Goal: Task Accomplishment & Management: Complete application form

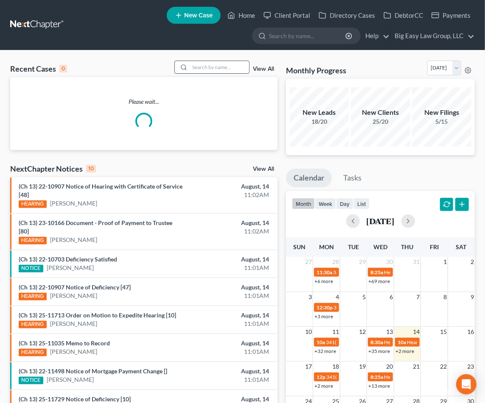
click at [218, 69] on input "search" at bounding box center [219, 67] width 59 height 12
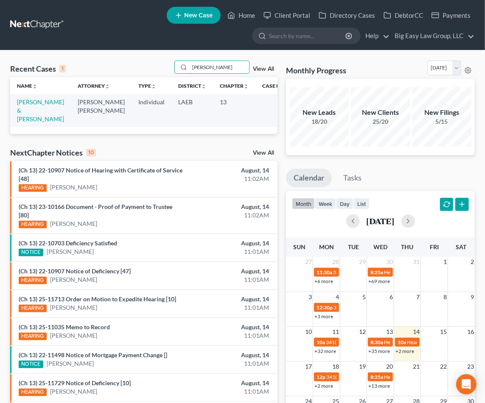
type input "wegman"
click at [30, 114] on td "Oltman, Brad & Wegman, Anna" at bounding box center [40, 110] width 61 height 33
drag, startPoint x: 30, startPoint y: 109, endPoint x: 43, endPoint y: 103, distance: 14.4
click at [30, 109] on link "Oltman, Brad & Wegman, Anna" at bounding box center [40, 110] width 47 height 24
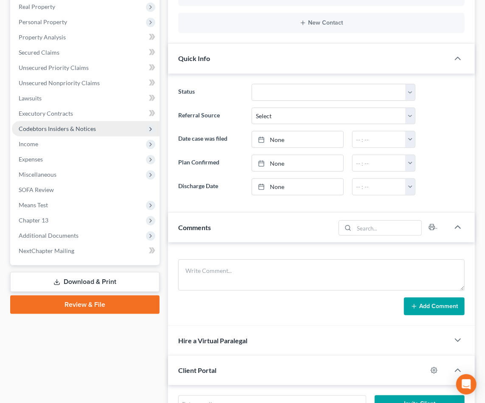
scroll to position [176, 0]
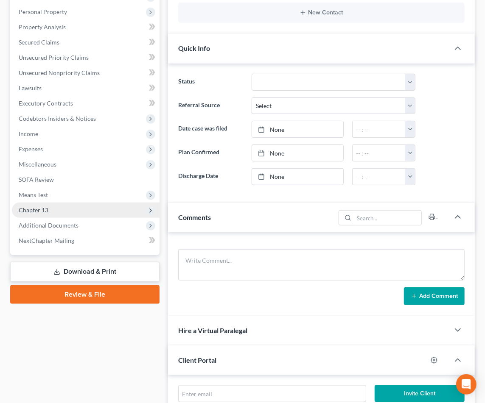
drag, startPoint x: 110, startPoint y: 221, endPoint x: 109, endPoint y: 211, distance: 10.3
click at [110, 219] on span "Additional Documents" at bounding box center [86, 225] width 148 height 15
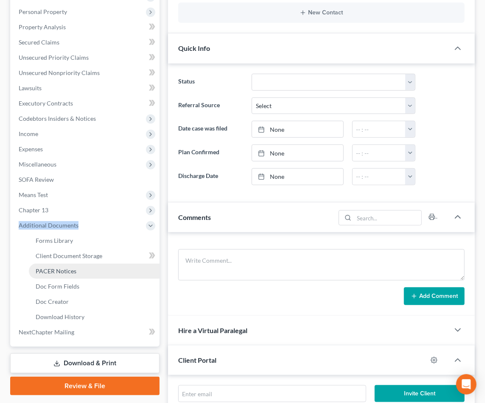
click at [119, 273] on link "PACER Notices" at bounding box center [94, 271] width 131 height 15
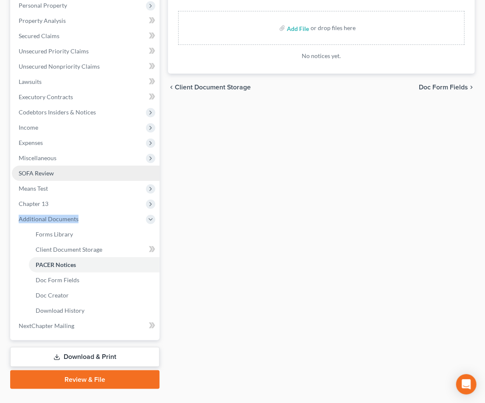
scroll to position [200, 0]
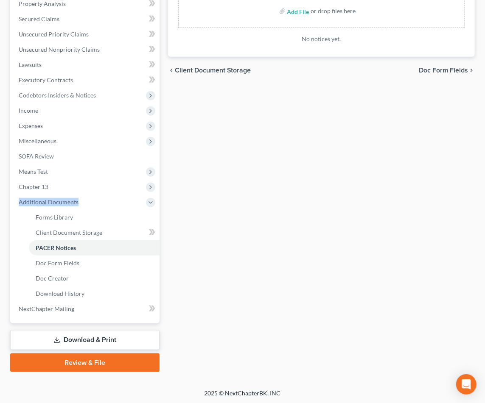
click at [124, 333] on link "Download & Print" at bounding box center [84, 340] width 149 height 20
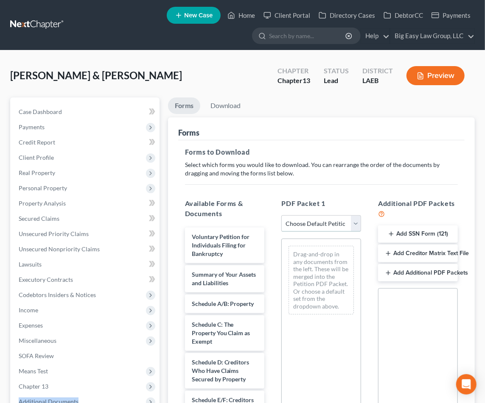
click at [357, 221] on select "Choose Default Petition PDF Packet Complete Bankruptcy Petition (all forms and …" at bounding box center [321, 223] width 80 height 17
select select "0"
click at [281, 215] on select "Choose Default Petition PDF Packet Complete Bankruptcy Petition (all forms and …" at bounding box center [321, 223] width 80 height 17
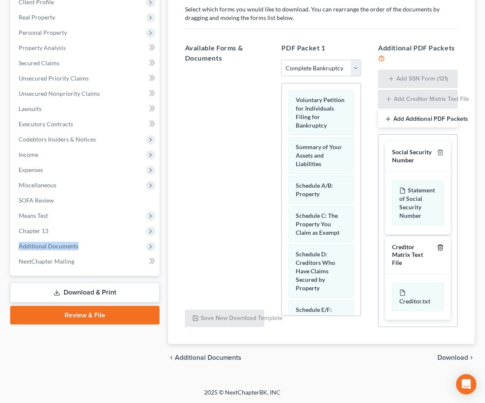
click at [442, 249] on icon "button" at bounding box center [440, 248] width 4 height 6
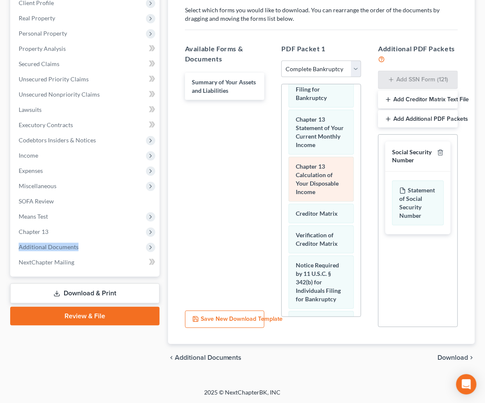
scroll to position [430, 0]
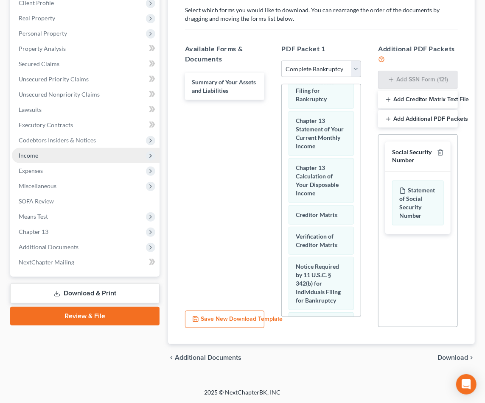
click at [78, 152] on span "Income" at bounding box center [86, 155] width 148 height 15
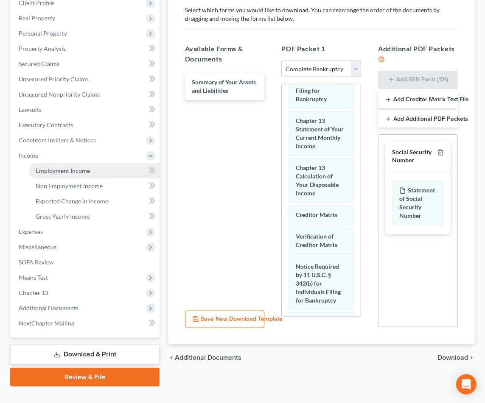
click at [81, 164] on link "Employment Income" at bounding box center [94, 170] width 131 height 15
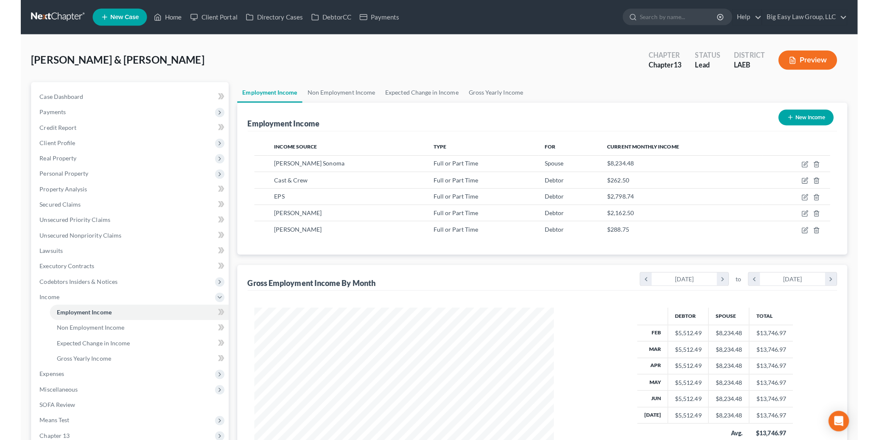
scroll to position [171, 361]
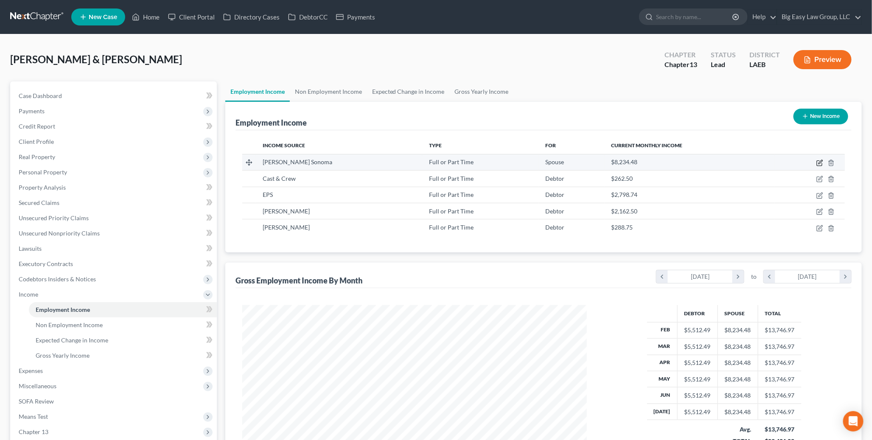
click at [492, 163] on icon "button" at bounding box center [820, 162] width 4 height 4
select select "0"
select select "4"
select select "2"
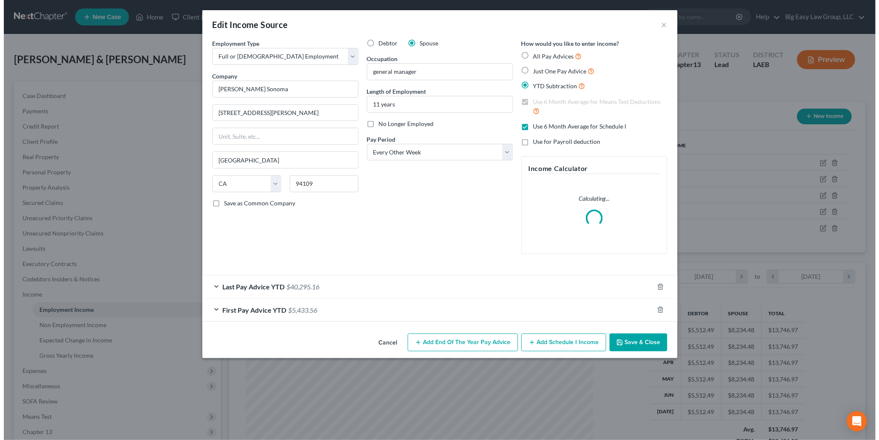
scroll to position [173, 365]
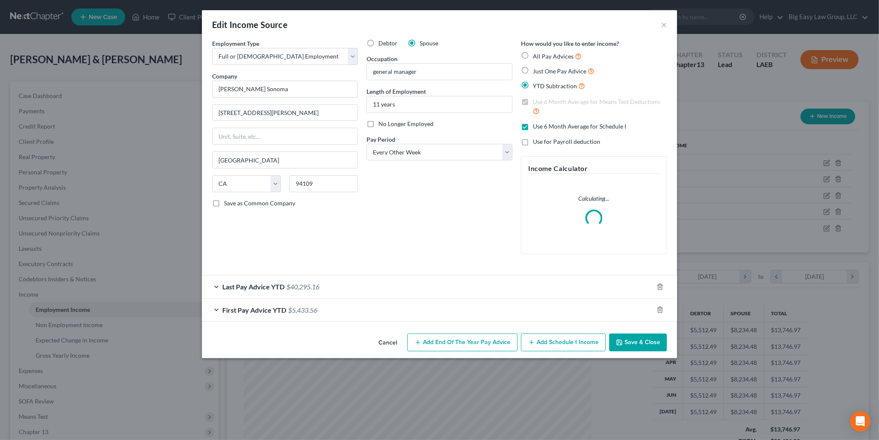
click at [311, 275] on div "Last Pay Advice YTD $40,295.16" at bounding box center [427, 286] width 451 height 22
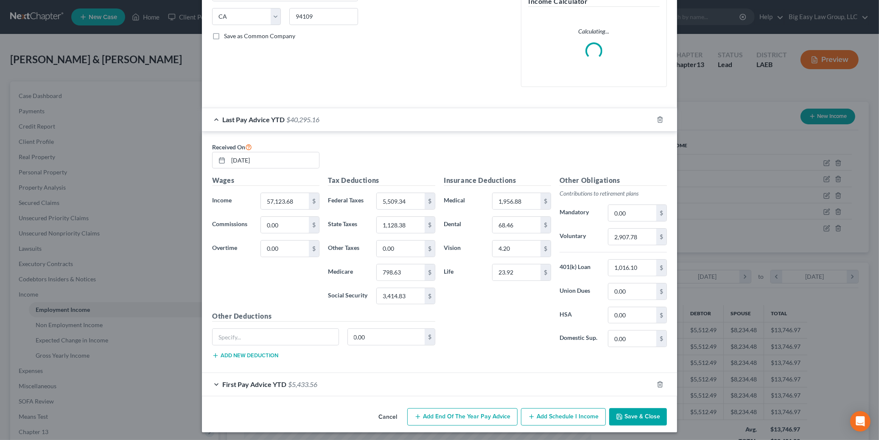
scroll to position [171, 0]
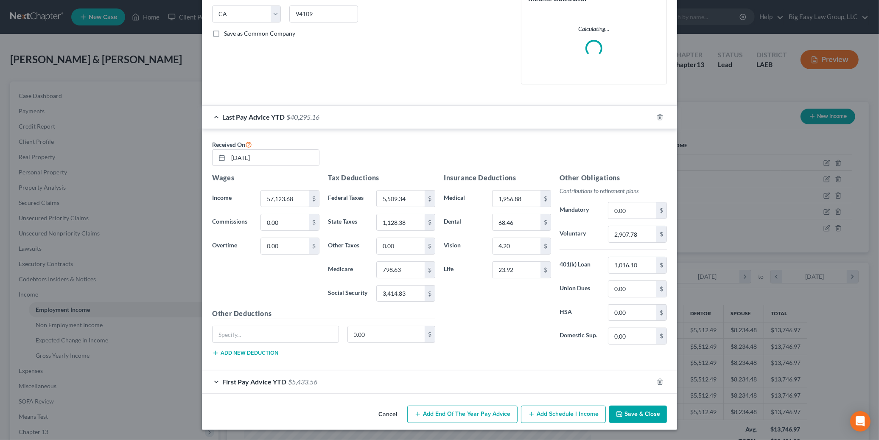
click at [307, 381] on span "$5,433.56" at bounding box center [302, 381] width 29 height 8
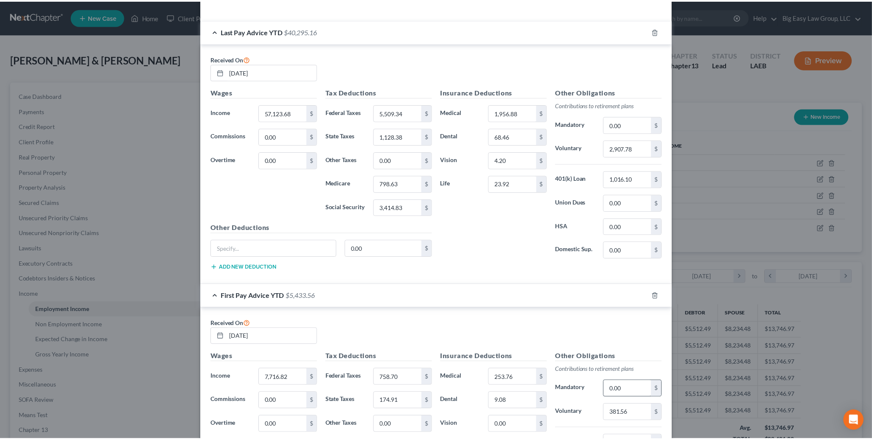
scroll to position [412, 0]
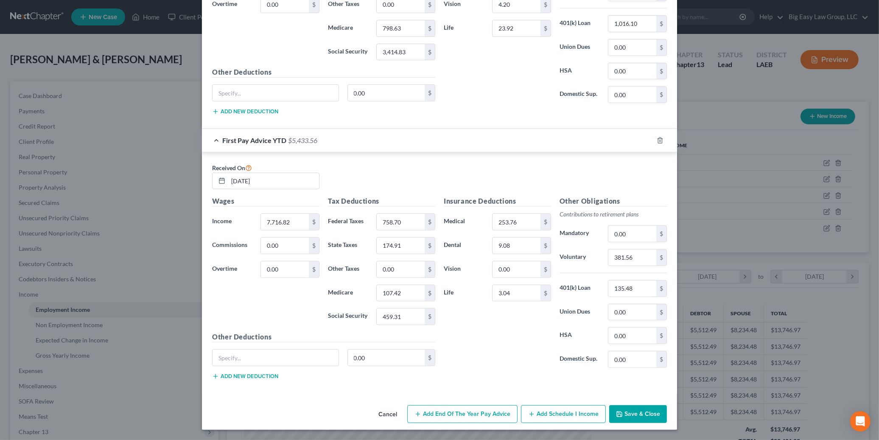
click at [492, 403] on button "Save & Close" at bounding box center [638, 414] width 58 height 18
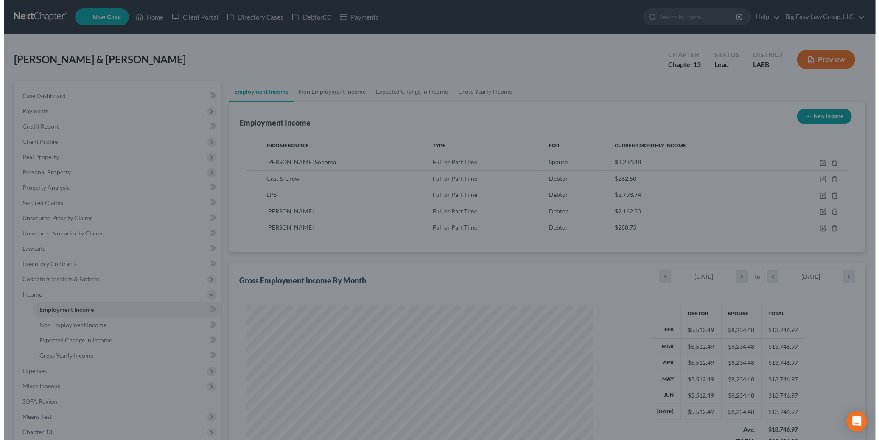
scroll to position [423963, 423774]
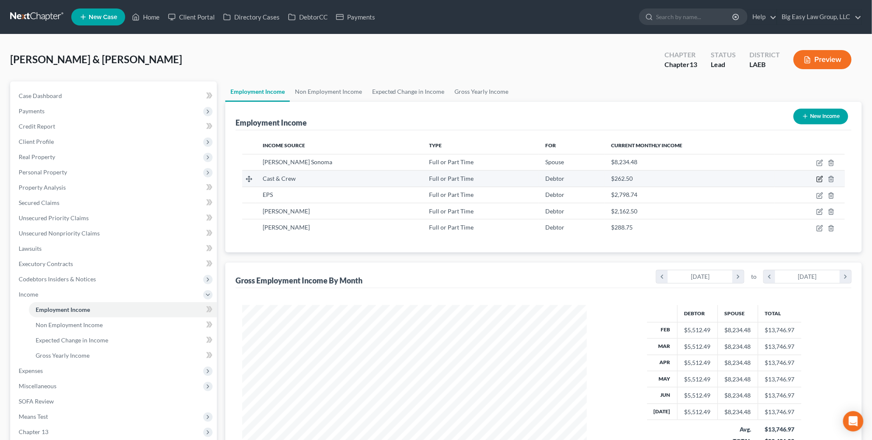
click at [492, 179] on icon "button" at bounding box center [819, 179] width 7 height 7
select select "0"
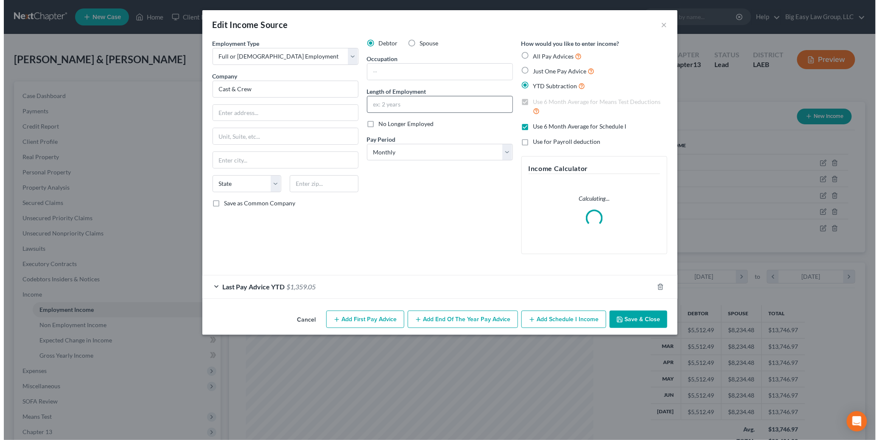
scroll to position [173, 365]
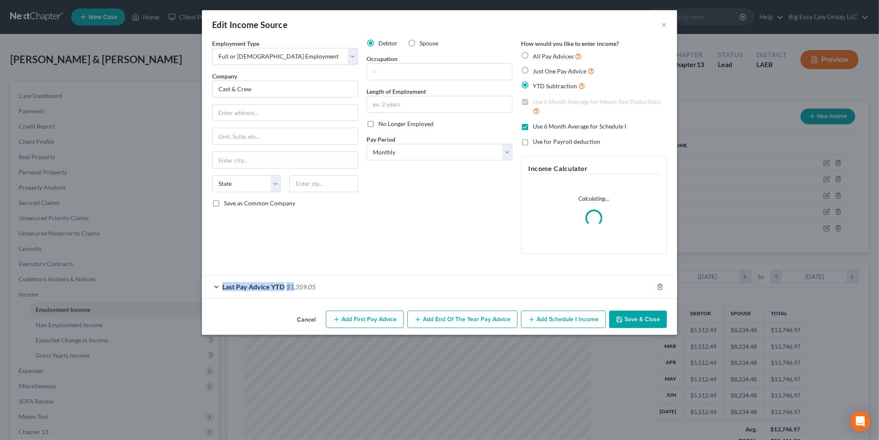
drag, startPoint x: 295, startPoint y: 280, endPoint x: 300, endPoint y: 277, distance: 6.4
click at [296, 279] on div "Last Pay Advice YTD $1,359.05" at bounding box center [427, 286] width 451 height 22
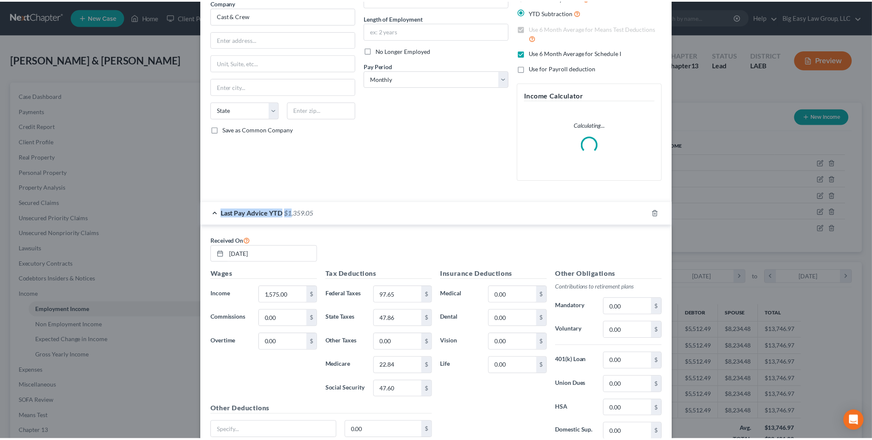
scroll to position [0, 0]
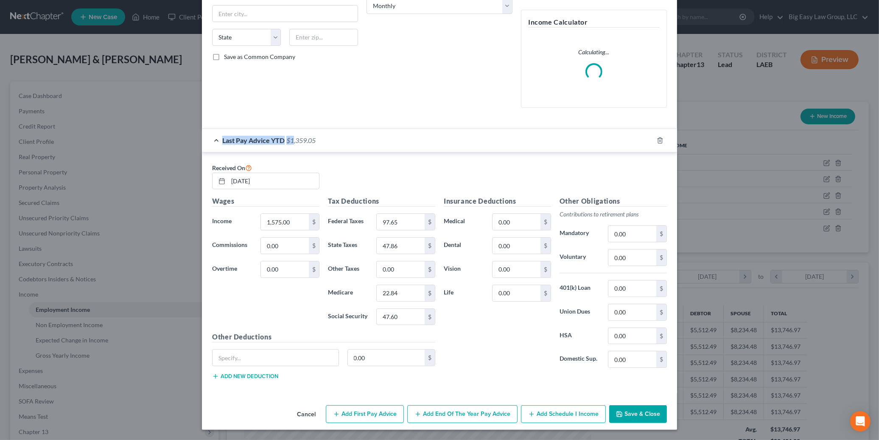
drag, startPoint x: 629, startPoint y: 408, endPoint x: 558, endPoint y: 341, distance: 97.2
click at [492, 403] on button "Save & Close" at bounding box center [638, 414] width 58 height 18
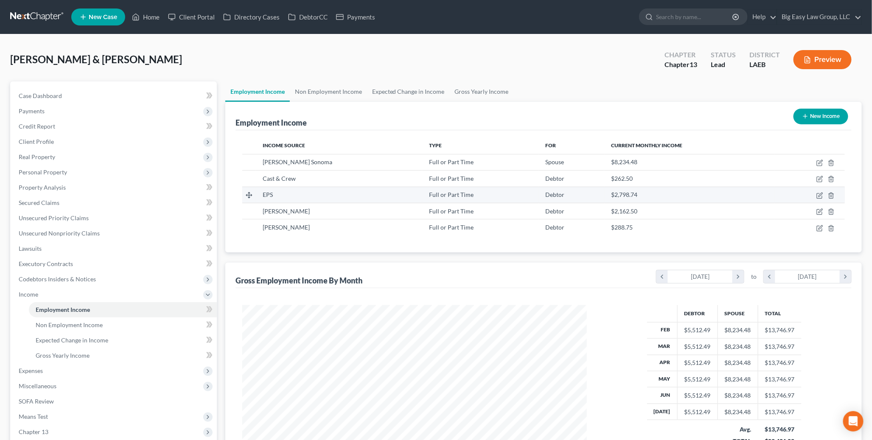
click at [292, 191] on div "EPS" at bounding box center [339, 194] width 153 height 8
click at [492, 196] on icon "button" at bounding box center [818, 195] width 5 height 5
select select "0"
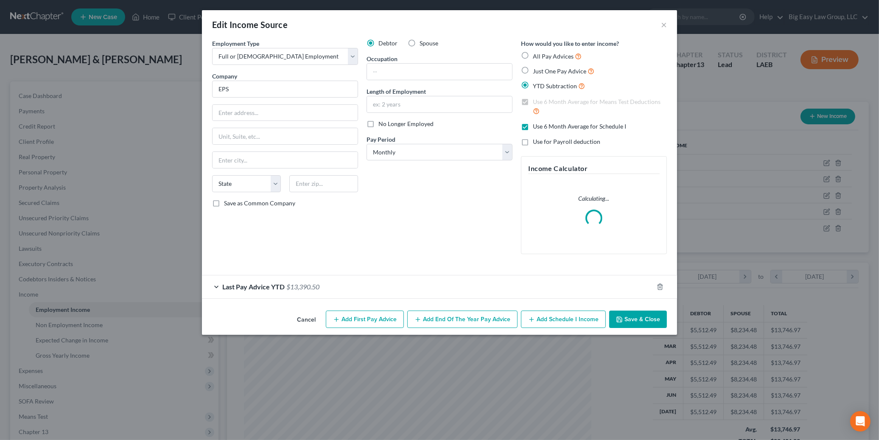
drag, startPoint x: 260, startPoint y: 288, endPoint x: 361, endPoint y: 275, distance: 101.9
click at [261, 288] on span "Last Pay Advice YTD" at bounding box center [253, 286] width 62 height 8
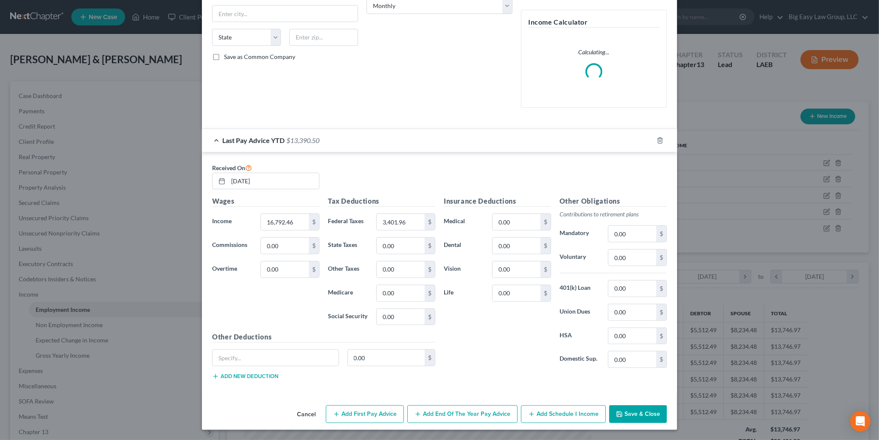
click at [492, 403] on button "Save & Close" at bounding box center [638, 414] width 58 height 18
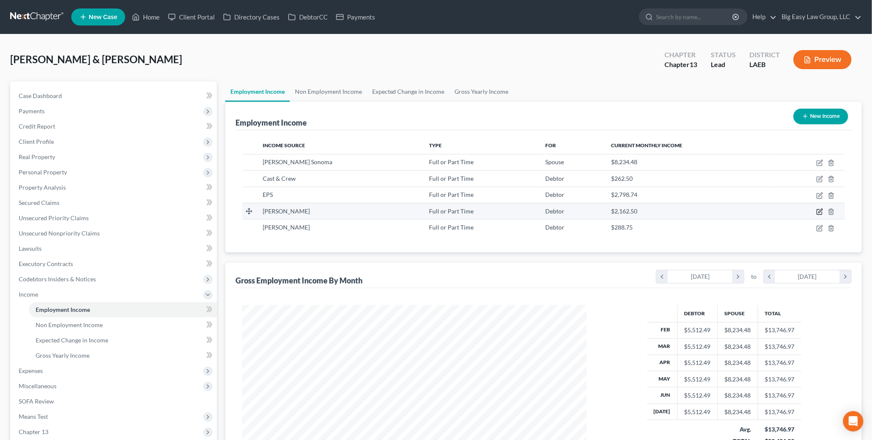
click at [492, 213] on icon "button" at bounding box center [819, 211] width 7 height 7
select select "0"
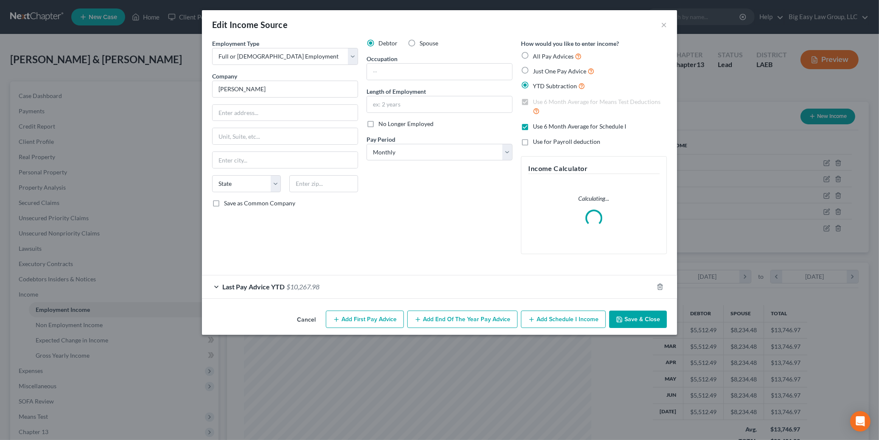
click at [317, 281] on div "Last Pay Advice YTD $10,267.98" at bounding box center [427, 286] width 451 height 22
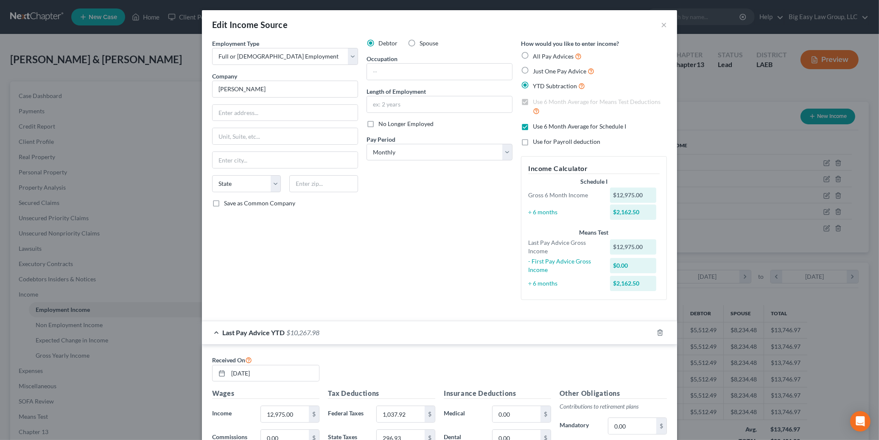
drag, startPoint x: 372, startPoint y: 125, endPoint x: 379, endPoint y: 128, distance: 7.6
click at [378, 125] on label "No Longer Employed" at bounding box center [405, 124] width 55 height 8
click at [382, 125] on input "No Longer Employed" at bounding box center [385, 123] width 6 height 6
checkbox input "true"
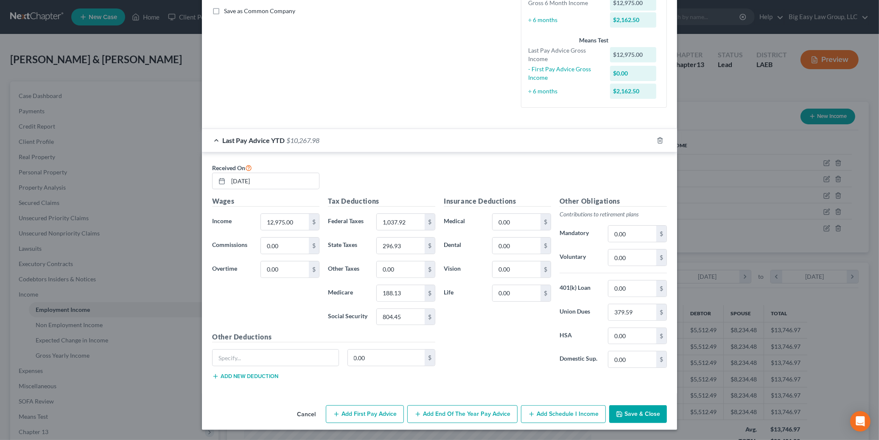
click at [492, 403] on button "Save & Close" at bounding box center [638, 414] width 58 height 18
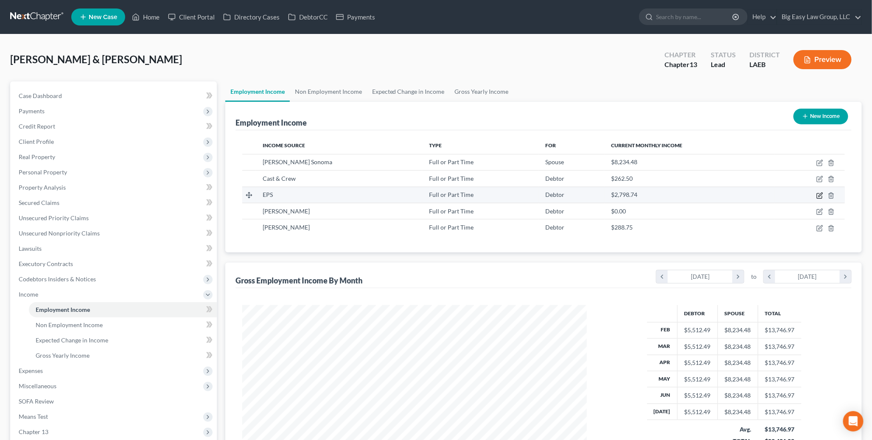
click at [492, 193] on icon "button" at bounding box center [818, 195] width 5 height 5
select select "0"
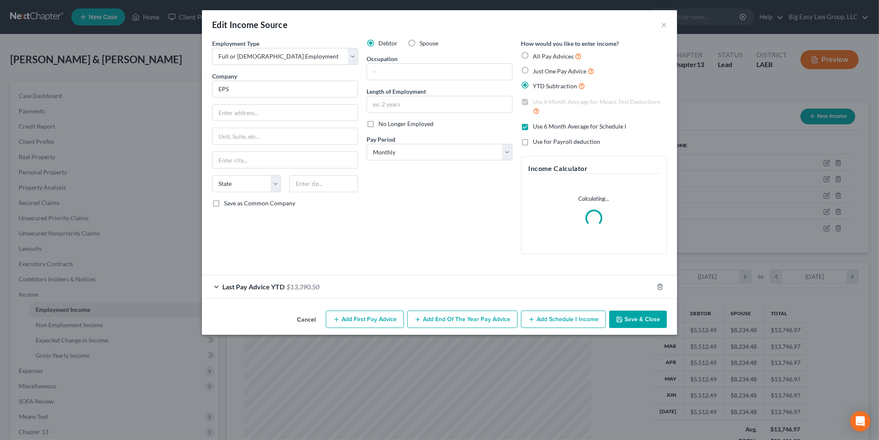
drag, startPoint x: 369, startPoint y: 124, endPoint x: 531, endPoint y: 288, distance: 230.6
click at [378, 124] on label "No Longer Employed" at bounding box center [405, 124] width 55 height 8
click at [382, 124] on input "No Longer Employed" at bounding box center [385, 123] width 6 height 6
checkbox input "true"
click at [492, 315] on button "Save & Close" at bounding box center [638, 319] width 58 height 18
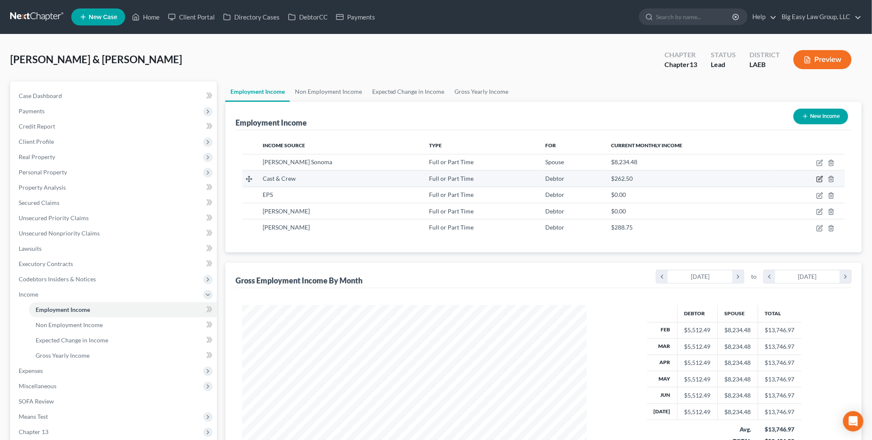
click at [492, 179] on icon "button" at bounding box center [819, 179] width 7 height 7
select select "0"
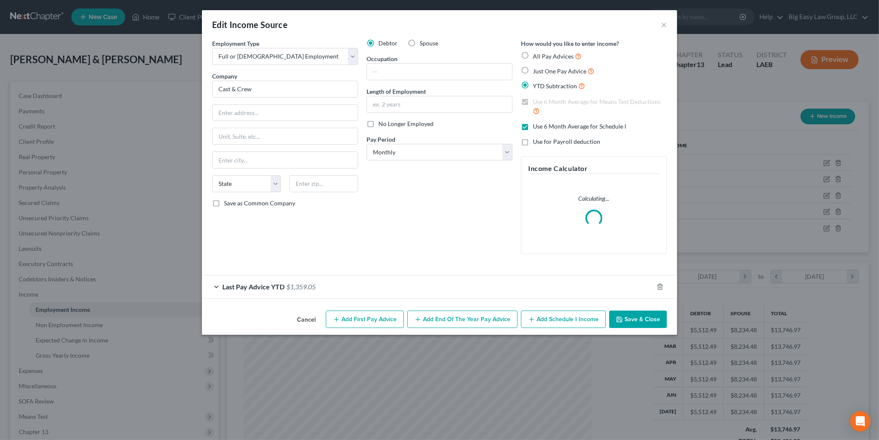
click at [378, 125] on label "No Longer Employed" at bounding box center [405, 124] width 55 height 8
click at [382, 125] on input "No Longer Employed" at bounding box center [385, 123] width 6 height 6
checkbox input "true"
click at [492, 314] on button "Save & Close" at bounding box center [638, 319] width 58 height 18
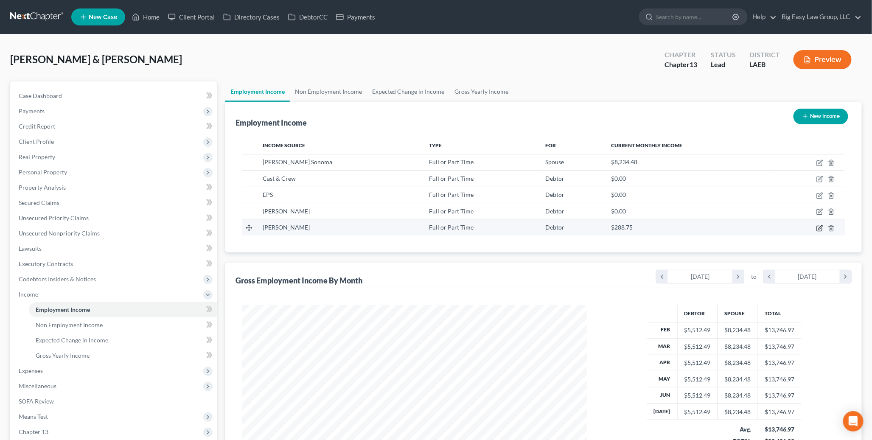
click at [492, 226] on icon "button" at bounding box center [820, 227] width 4 height 4
select select "0"
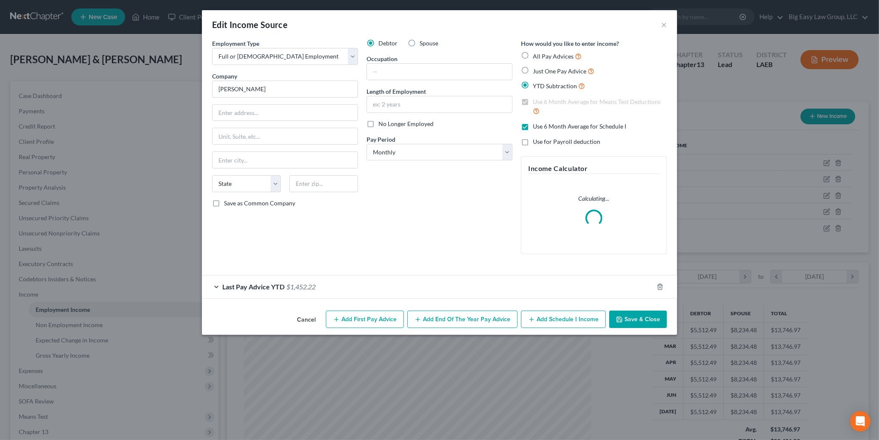
drag, startPoint x: 238, startPoint y: 281, endPoint x: 247, endPoint y: 278, distance: 9.0
click at [238, 282] on div "Last Pay Advice YTD $1,452.22" at bounding box center [427, 286] width 451 height 22
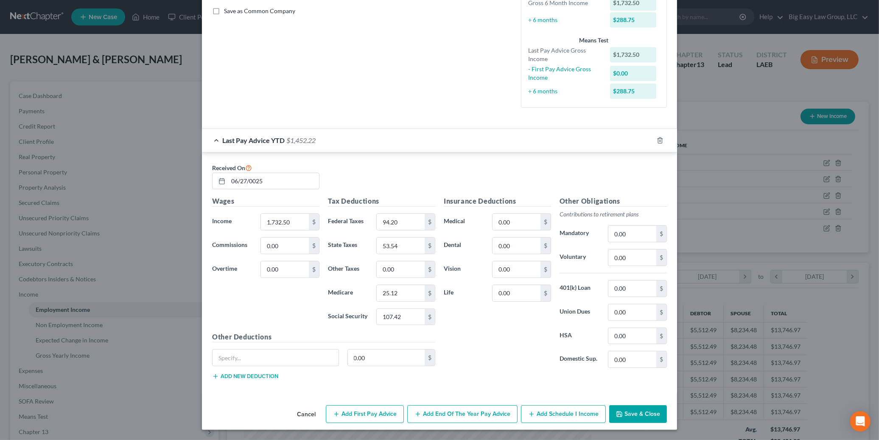
click at [492, 403] on button "Save & Close" at bounding box center [638, 414] width 58 height 18
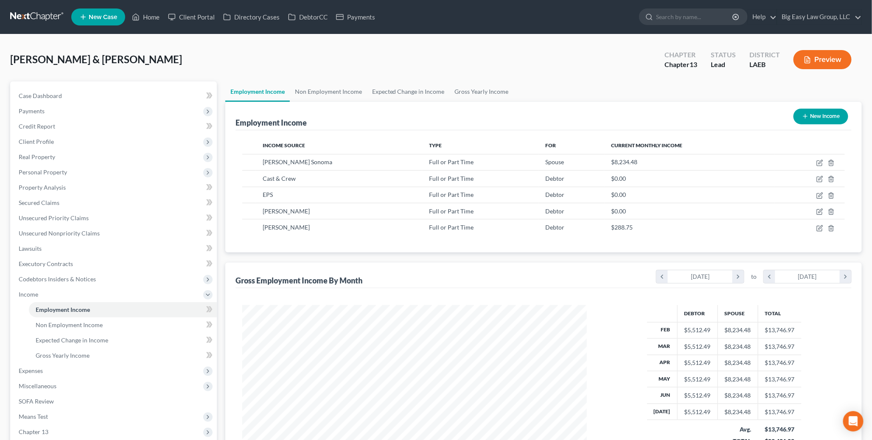
click at [492, 82] on ul "Employment Income Non Employment Income Expected Change in Income Gross Yearly …" at bounding box center [543, 91] width 636 height 20
click at [492, 227] on icon "button" at bounding box center [819, 228] width 7 height 7
select select "0"
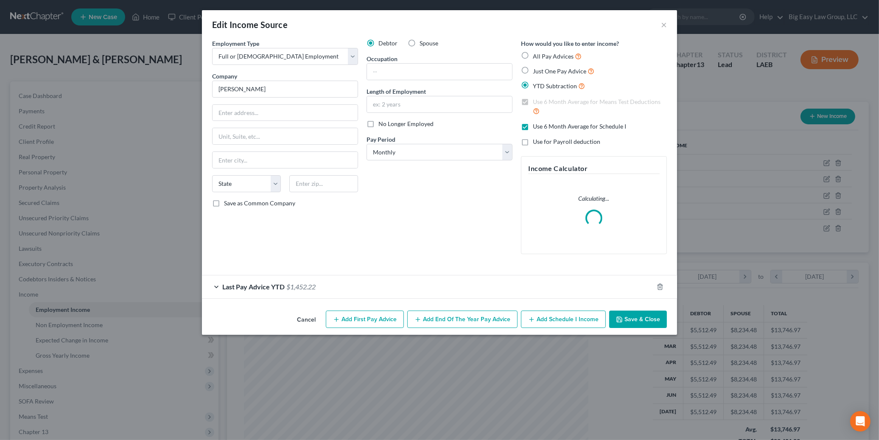
scroll to position [173, 365]
drag, startPoint x: 316, startPoint y: 294, endPoint x: 323, endPoint y: 288, distance: 8.4
click at [317, 293] on div "Last Pay Advice YTD $1,452.22" at bounding box center [427, 286] width 451 height 22
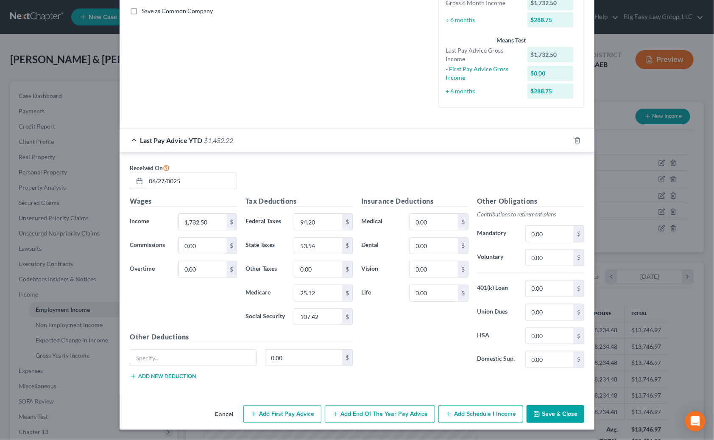
scroll to position [0, 0]
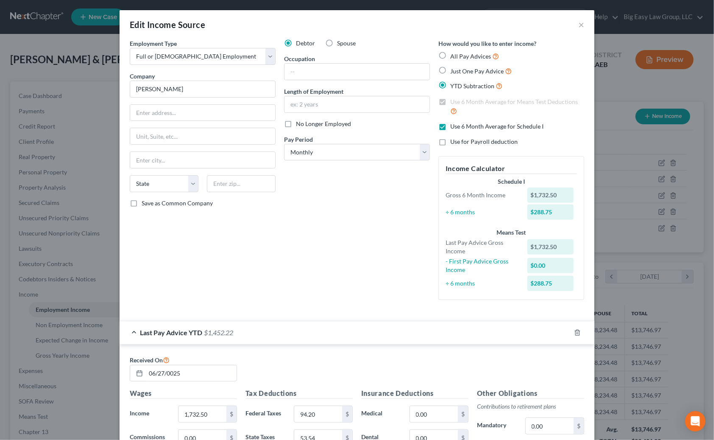
click at [298, 129] on div "Debtor Spouse Occupation Length of Employment No Longer Employed Pay Period * S…" at bounding box center [357, 173] width 154 height 268
click at [307, 124] on span "No Longer Employed" at bounding box center [323, 123] width 55 height 7
click at [305, 124] on input "No Longer Employed" at bounding box center [302, 123] width 6 height 6
checkbox input "true"
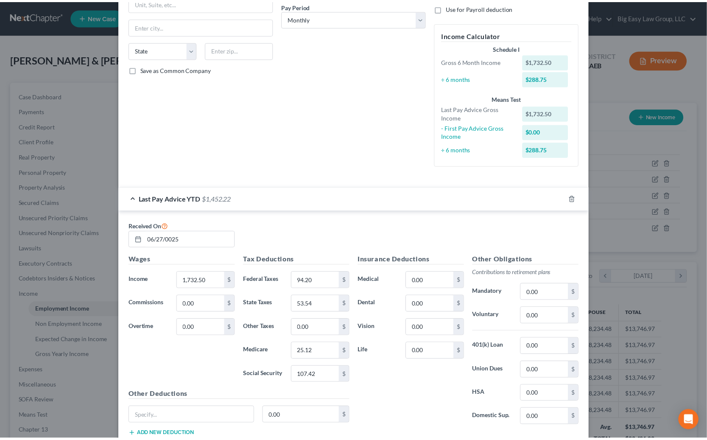
scroll to position [193, 0]
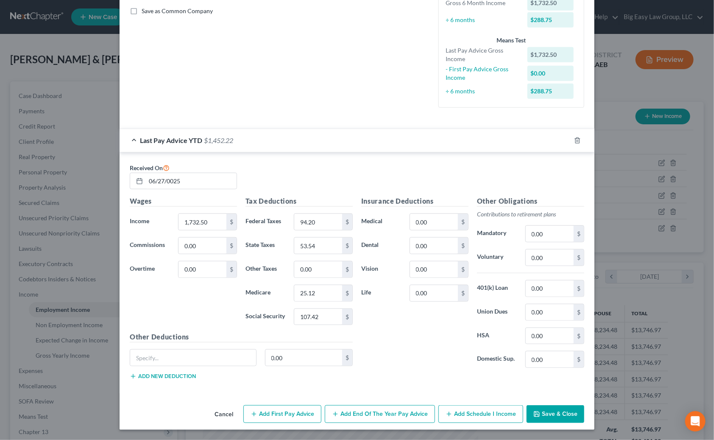
click at [492, 403] on button "Save & Close" at bounding box center [556, 414] width 58 height 18
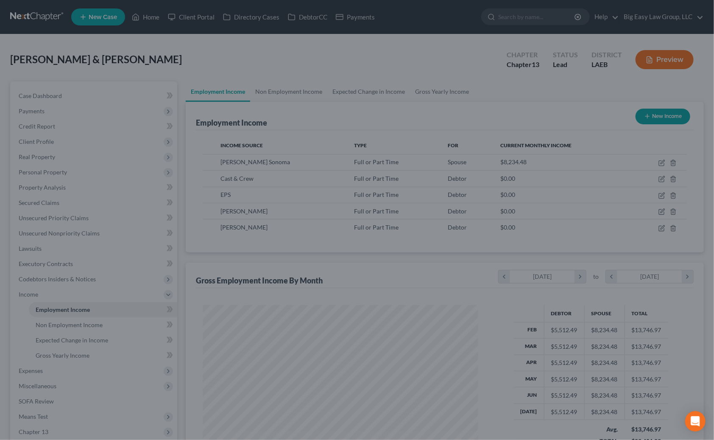
scroll to position [423983, 423846]
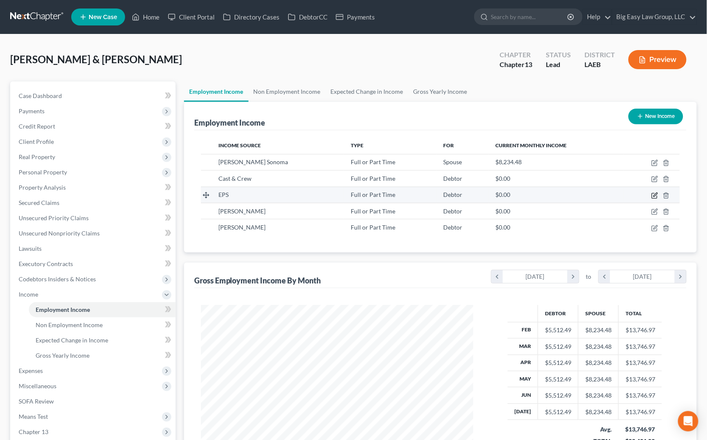
click at [492, 193] on icon "button" at bounding box center [654, 195] width 7 height 7
select select "0"
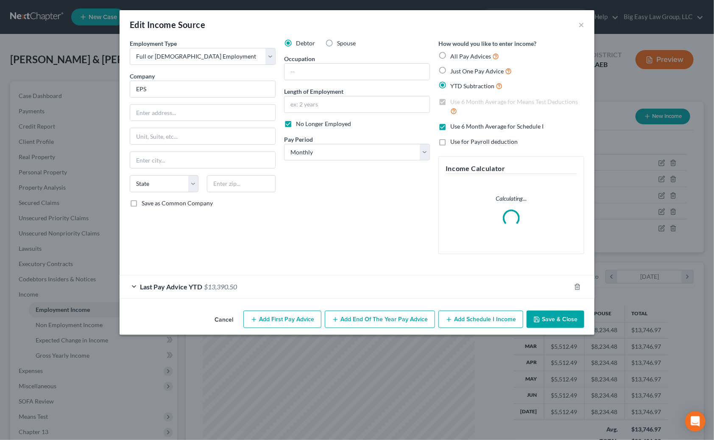
scroll to position [152, 292]
click at [296, 123] on label "No Longer Employed" at bounding box center [323, 124] width 55 height 8
click at [299, 123] on input "No Longer Employed" at bounding box center [302, 123] width 6 height 6
checkbox input "false"
drag, startPoint x: 206, startPoint y: 283, endPoint x: 224, endPoint y: 268, distance: 23.1
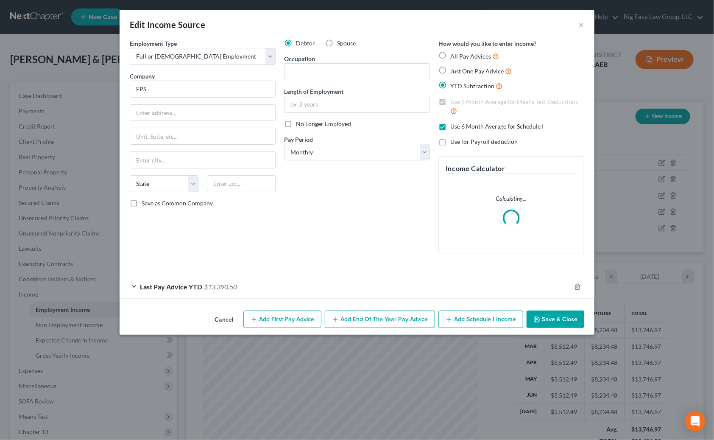
click at [207, 283] on span "$13,390.50" at bounding box center [220, 286] width 33 height 8
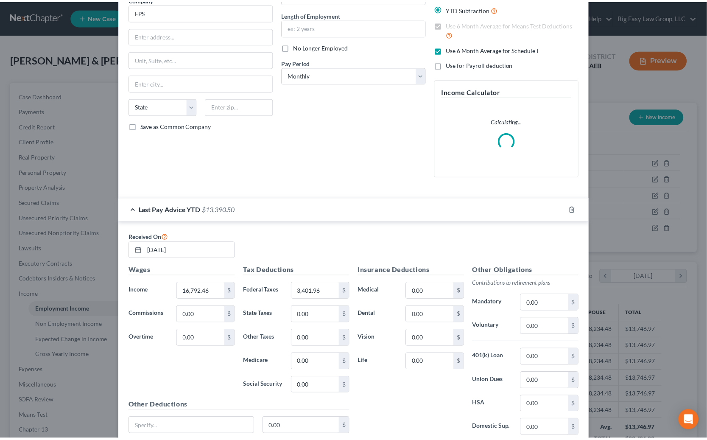
scroll to position [0, 0]
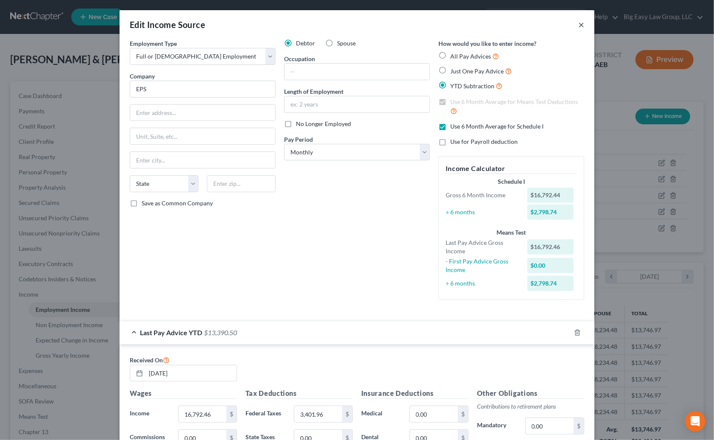
click at [492, 23] on button "×" at bounding box center [582, 25] width 6 height 10
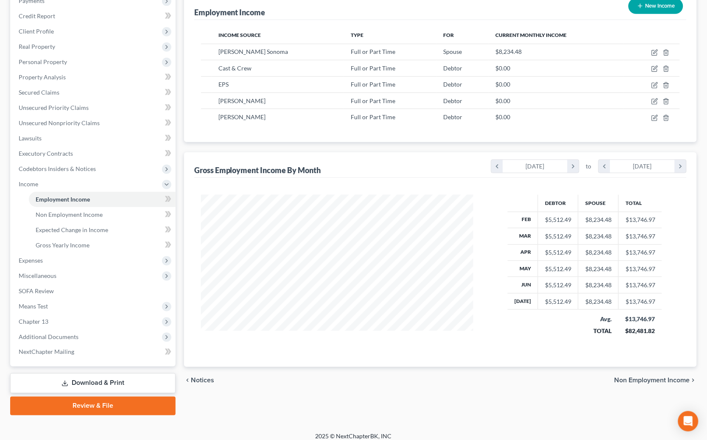
scroll to position [117, 0]
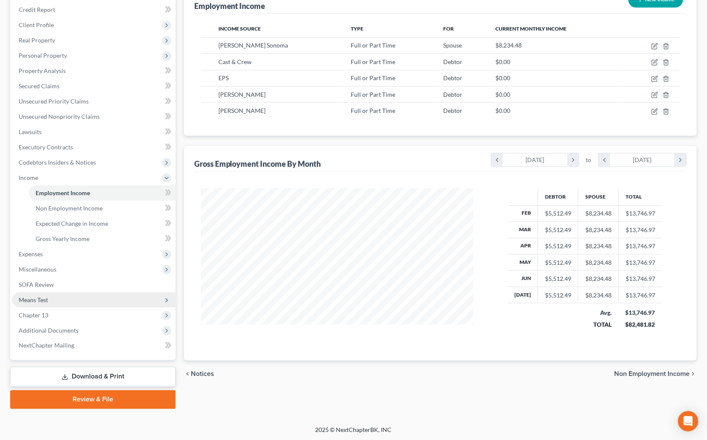
click at [122, 299] on span "Means Test" at bounding box center [94, 299] width 164 height 15
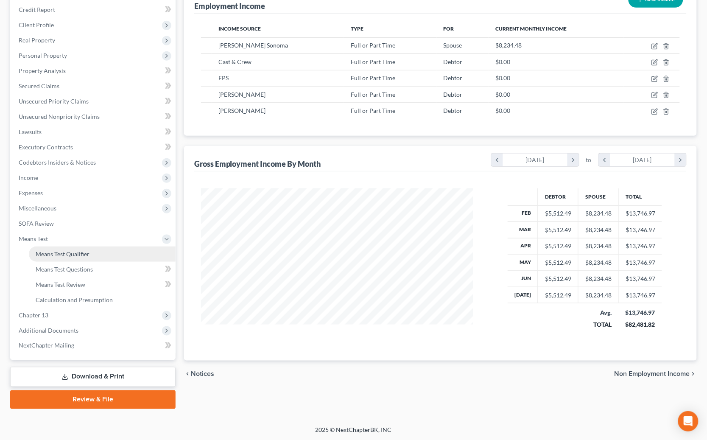
click at [109, 256] on link "Means Test Qualifier" at bounding box center [102, 253] width 147 height 15
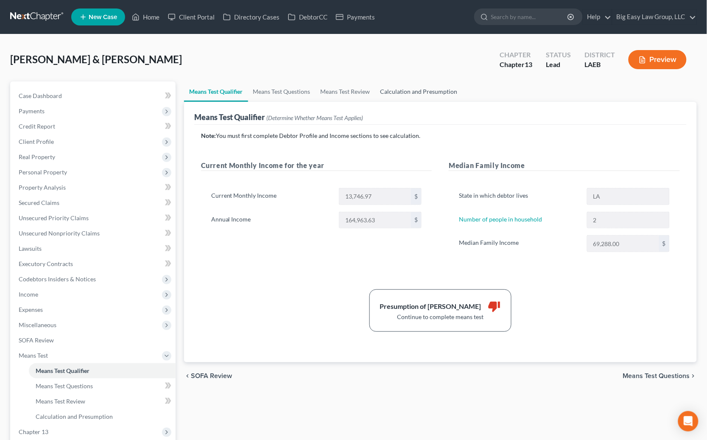
click at [433, 87] on link "Calculation and Presumption" at bounding box center [418, 91] width 87 height 20
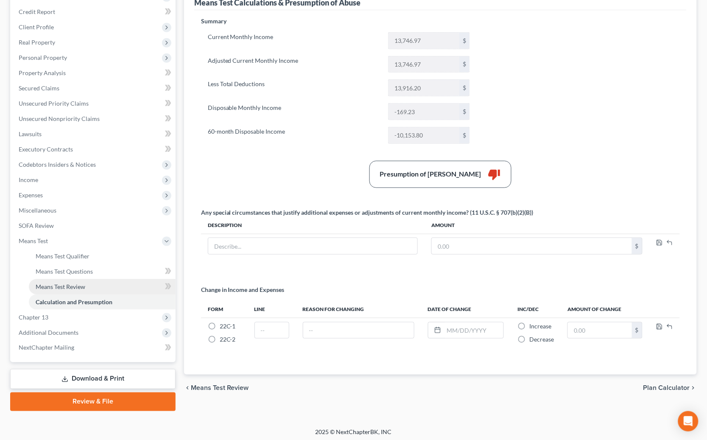
scroll to position [117, 0]
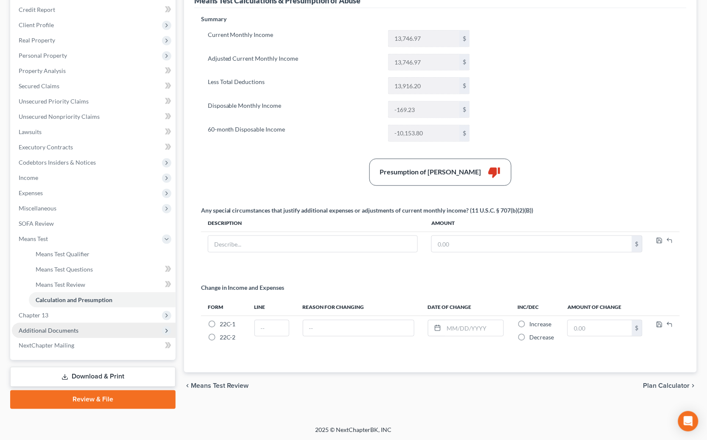
drag, startPoint x: 114, startPoint y: 329, endPoint x: 114, endPoint y: 322, distance: 6.4
click at [114, 329] on span "Additional Documents" at bounding box center [94, 330] width 164 height 15
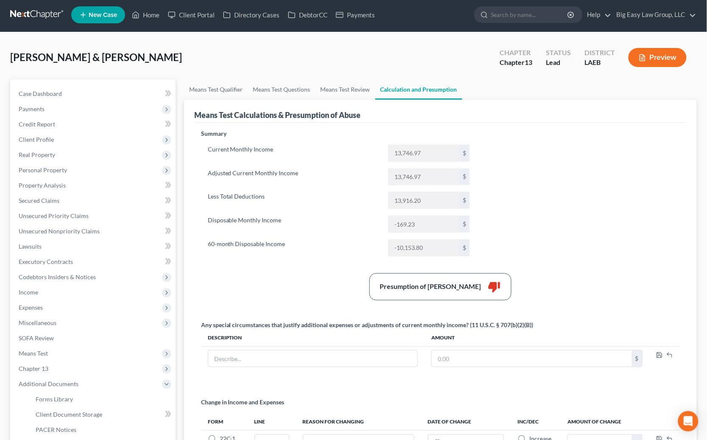
scroll to position [0, 0]
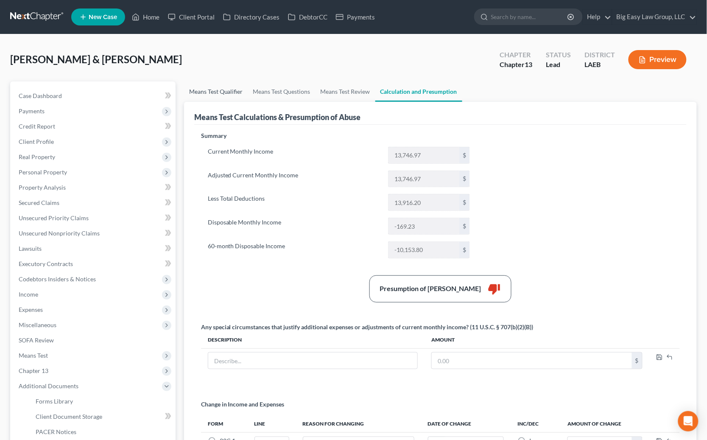
click at [225, 94] on link "Means Test Qualifier" at bounding box center [216, 91] width 64 height 20
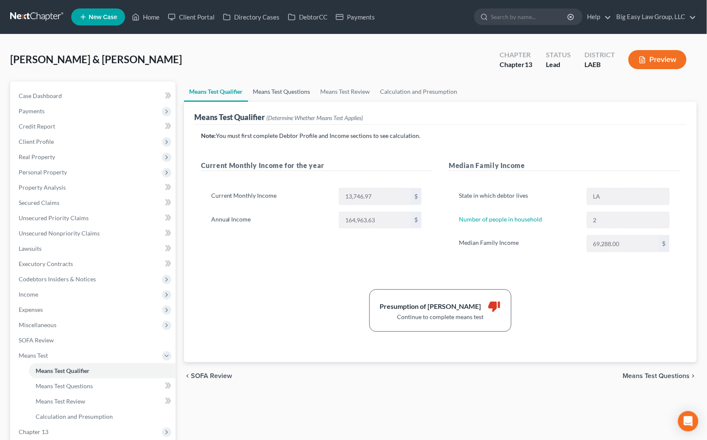
drag, startPoint x: 257, startPoint y: 83, endPoint x: 264, endPoint y: 91, distance: 10.8
click at [257, 83] on link "Means Test Questions" at bounding box center [281, 91] width 67 height 20
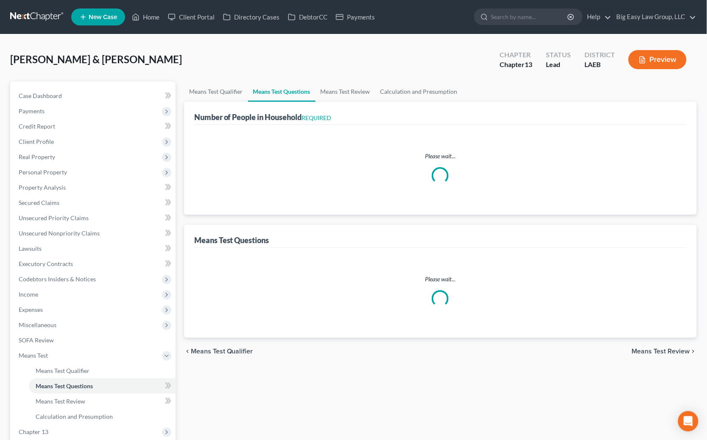
select select "0"
select select "60"
select select "1"
select select "36"
select select "0"
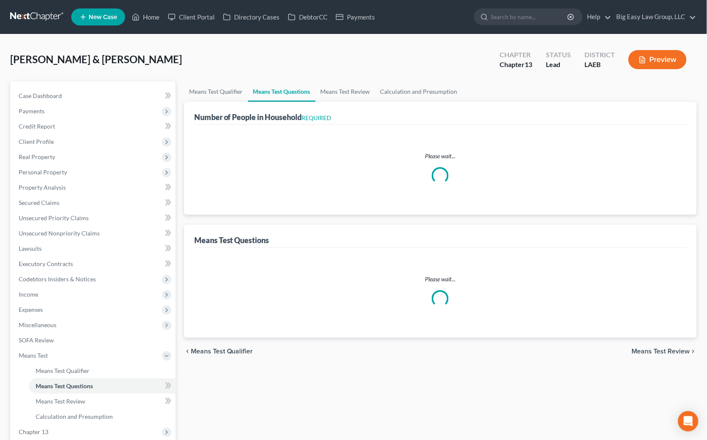
select select "60"
select select "1"
select select "60"
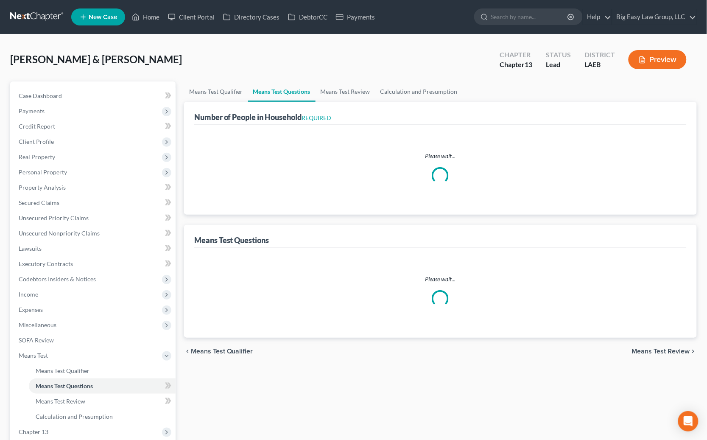
select select "60"
select select "2"
select select "1"
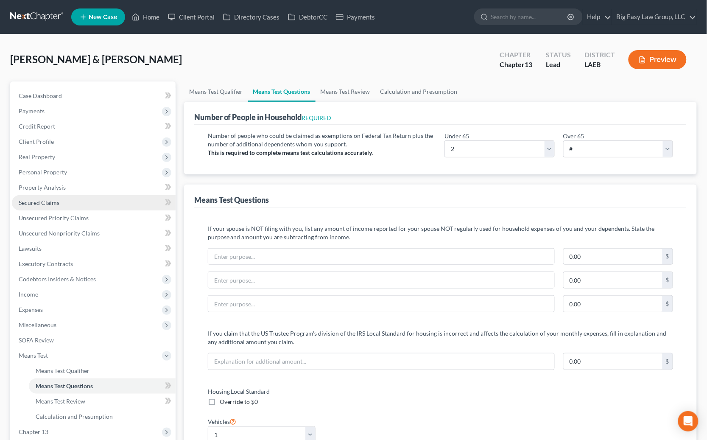
click at [87, 198] on link "Secured Claims" at bounding box center [94, 202] width 164 height 15
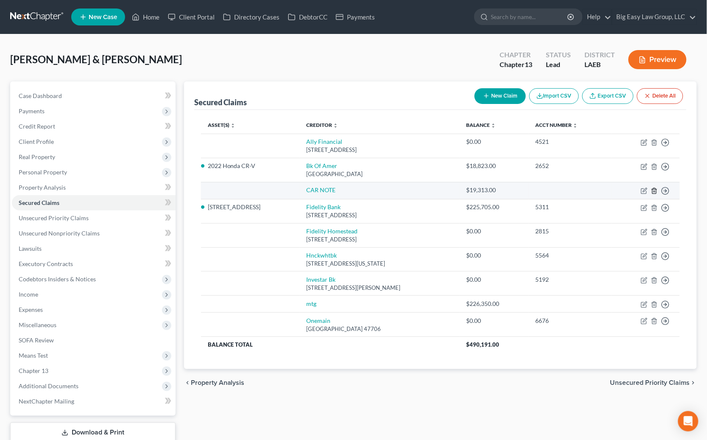
click at [492, 189] on icon "button" at bounding box center [654, 190] width 7 height 7
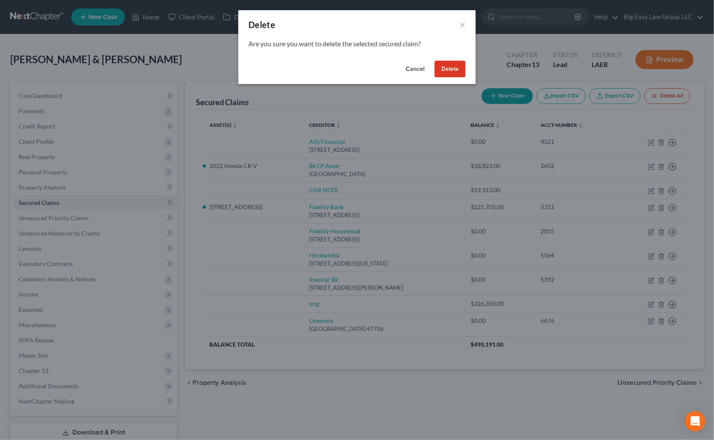
click at [447, 64] on button "Delete" at bounding box center [450, 69] width 31 height 17
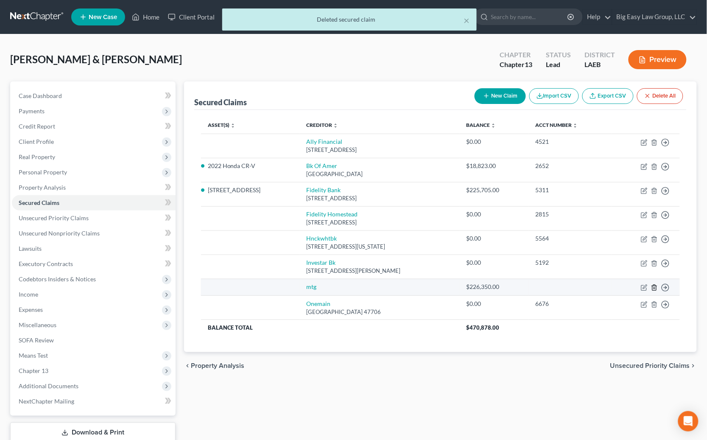
click at [492, 286] on polyline "button" at bounding box center [654, 286] width 5 height 0
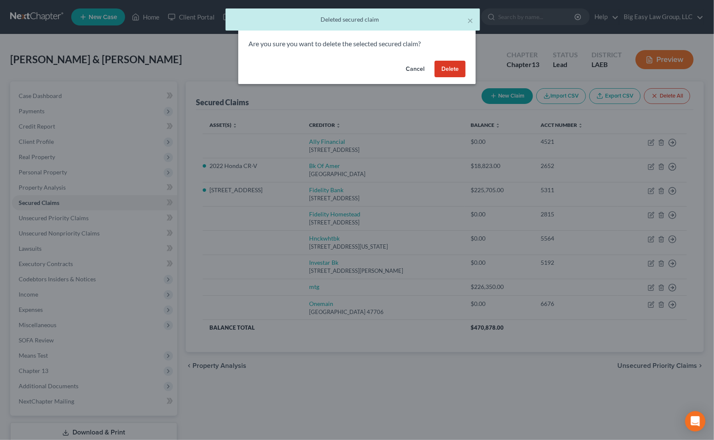
click at [453, 67] on button "Delete" at bounding box center [450, 69] width 31 height 17
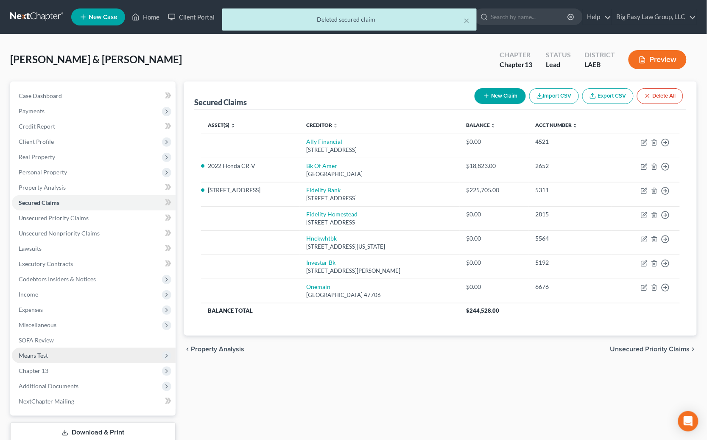
click at [127, 349] on span "Means Test" at bounding box center [94, 355] width 164 height 15
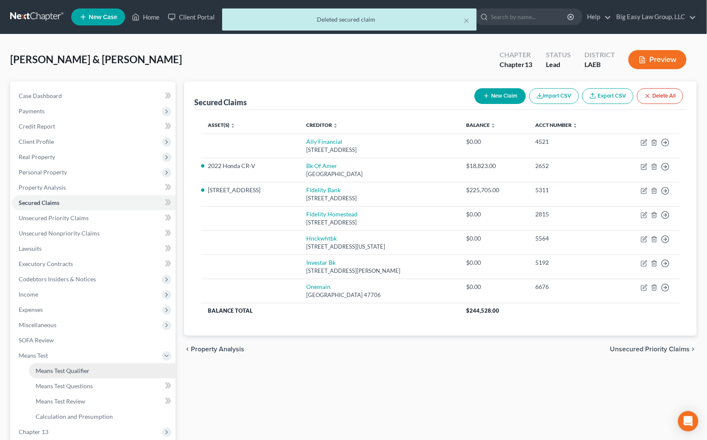
click at [128, 370] on link "Means Test Qualifier" at bounding box center [102, 370] width 147 height 15
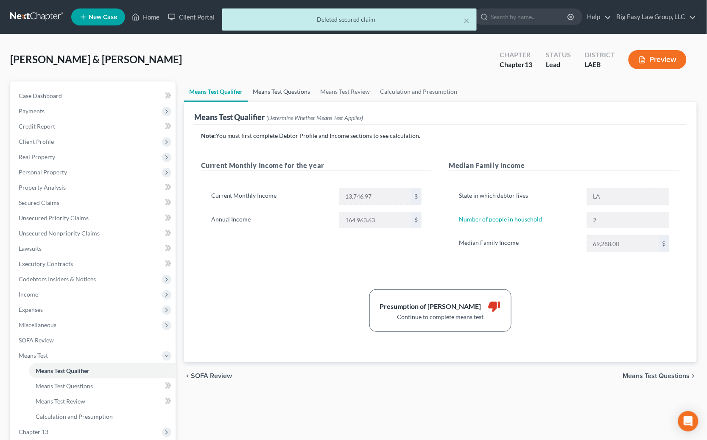
click at [274, 90] on link "Means Test Questions" at bounding box center [281, 91] width 67 height 20
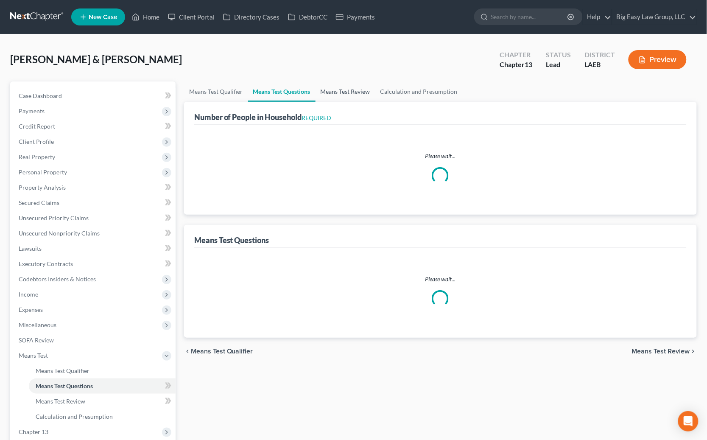
select select "0"
select select "60"
select select "1"
select select "36"
select select "0"
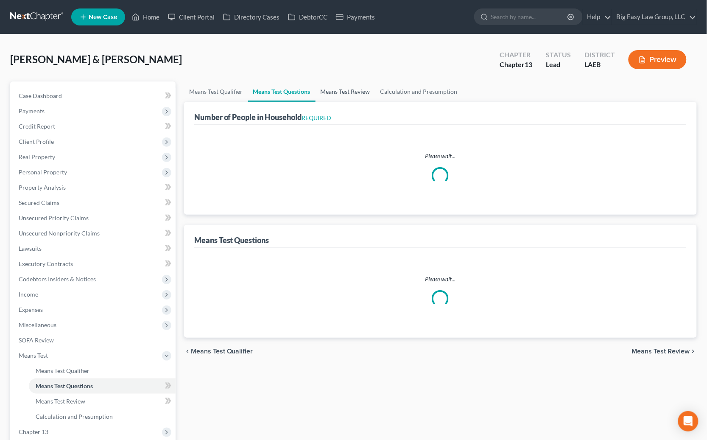
select select "60"
select select "1"
select select "60"
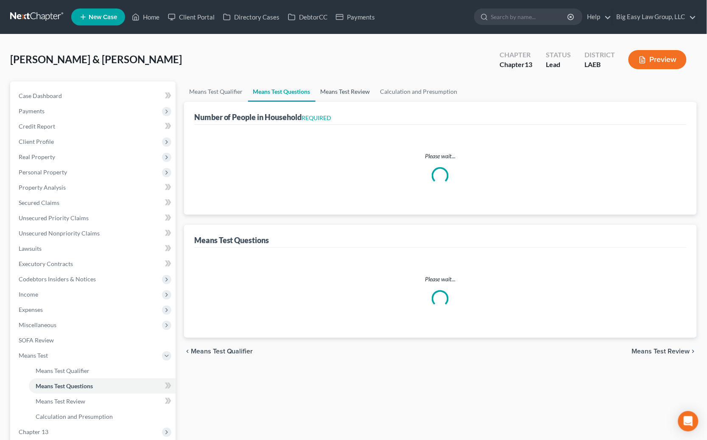
select select "60"
select select "2"
select select "1"
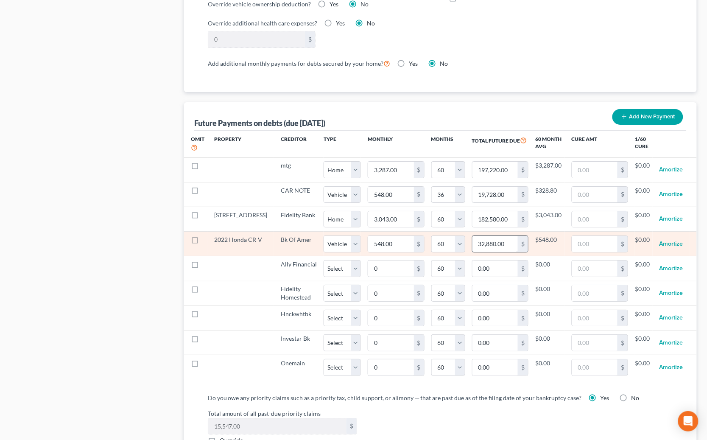
scroll to position [805, 0]
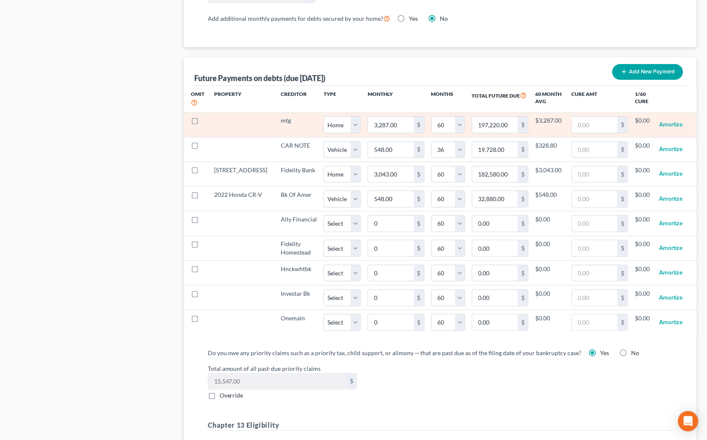
drag, startPoint x: 193, startPoint y: 135, endPoint x: 194, endPoint y: 125, distance: 10.2
click at [203, 148] on label at bounding box center [203, 148] width 0 height 0
click at [206, 141] on input "checkbox" at bounding box center [209, 144] width 6 height 6
checkbox input "true"
click at [203, 123] on label at bounding box center [203, 123] width 0 height 0
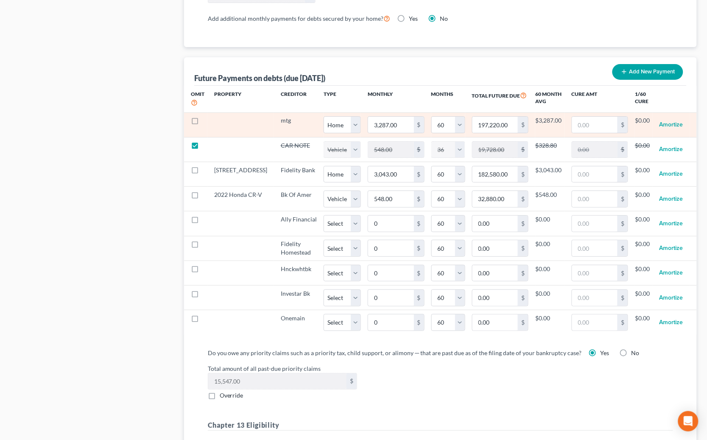
click at [206, 116] on input "checkbox" at bounding box center [209, 119] width 6 height 6
checkbox input "true"
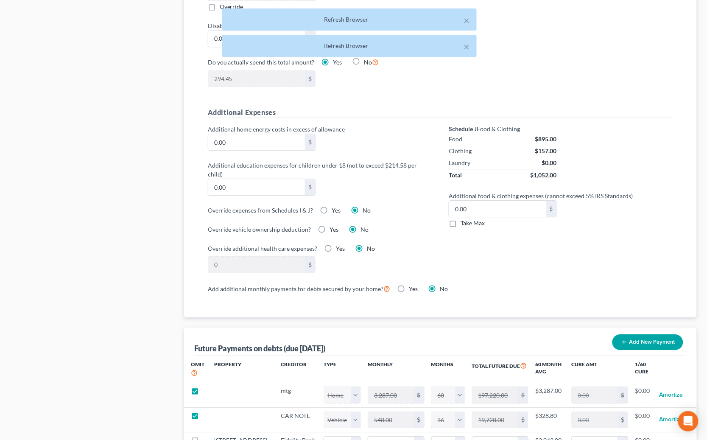
scroll to position [184, 0]
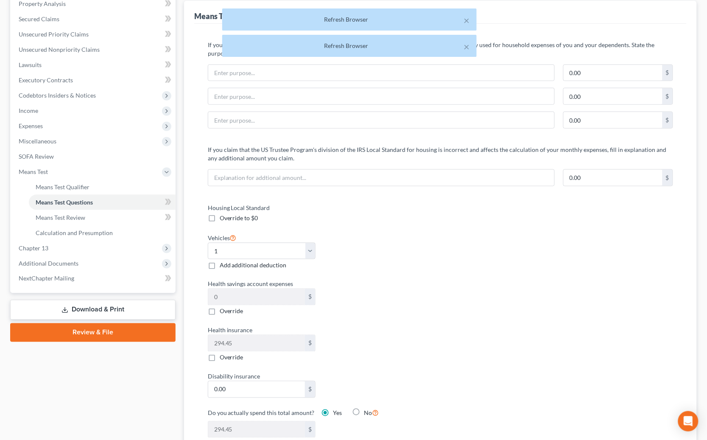
drag, startPoint x: 470, startPoint y: 22, endPoint x: 467, endPoint y: 30, distance: 8.5
click at [470, 22] on div "× Refresh Browser" at bounding box center [349, 19] width 254 height 22
drag, startPoint x: 465, startPoint y: 23, endPoint x: 467, endPoint y: 40, distance: 17.5
click at [465, 23] on button "×" at bounding box center [467, 20] width 6 height 10
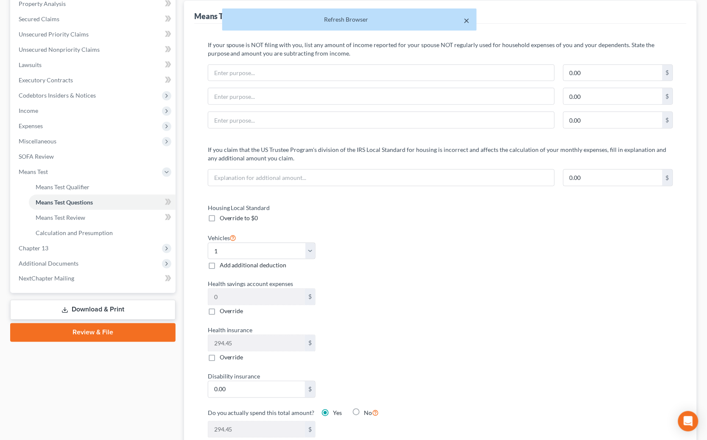
drag, startPoint x: 469, startPoint y: 17, endPoint x: 431, endPoint y: 33, distance: 41.0
click at [469, 17] on button "×" at bounding box center [467, 20] width 6 height 10
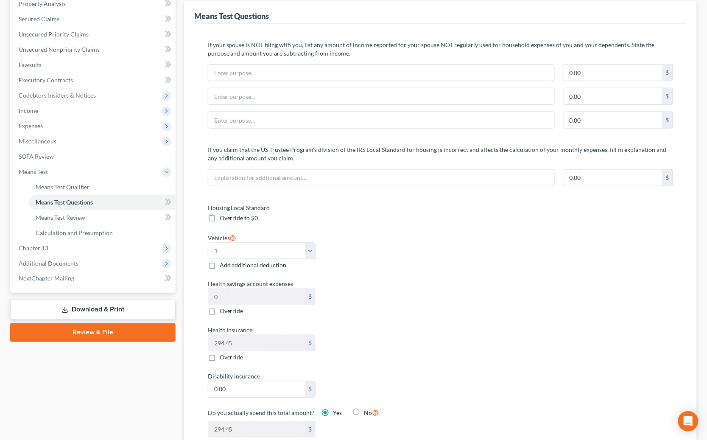
scroll to position [0, 0]
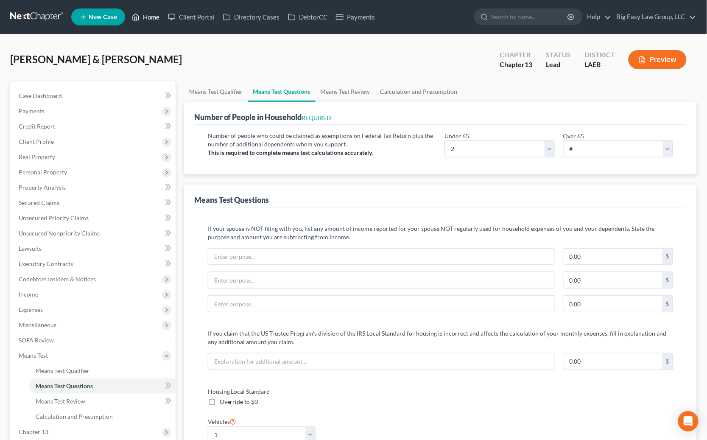
click at [155, 11] on link "Home" at bounding box center [146, 16] width 36 height 15
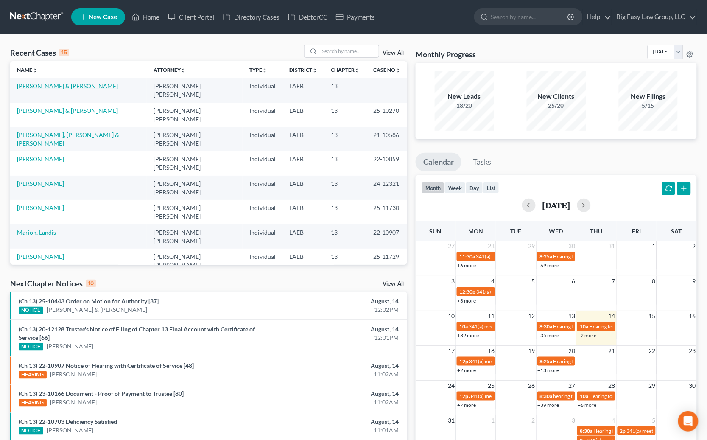
click at [55, 89] on link "Oltman, Brad & Wegman, Anna" at bounding box center [67, 85] width 101 height 7
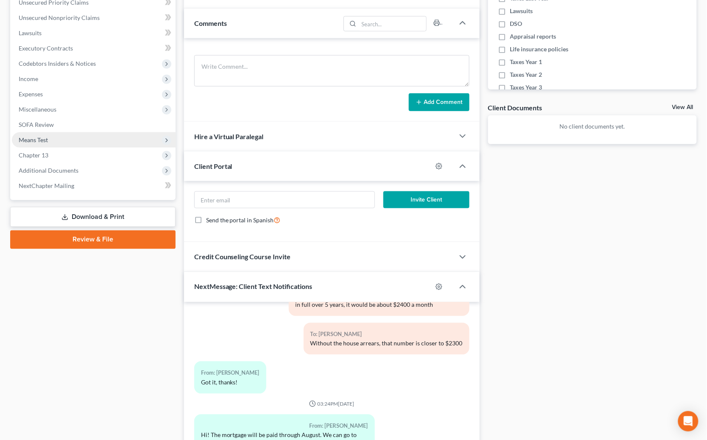
scroll to position [212, 0]
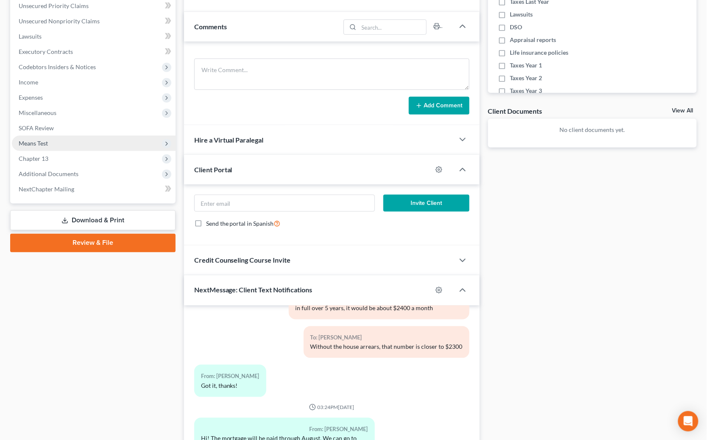
click at [52, 141] on span "Means Test" at bounding box center [94, 143] width 164 height 15
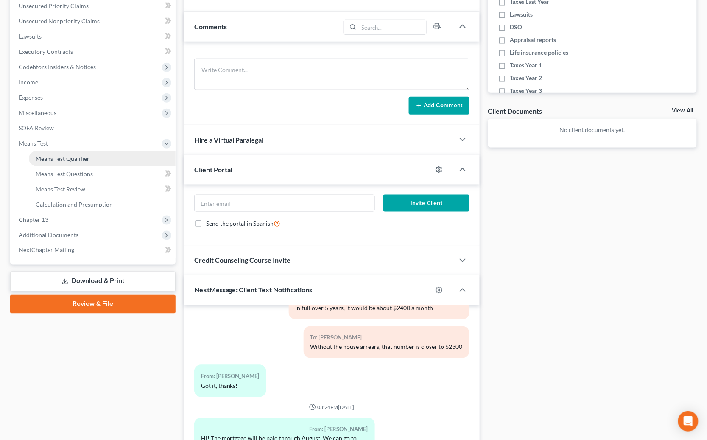
click at [76, 155] on span "Means Test Qualifier" at bounding box center [63, 158] width 54 height 7
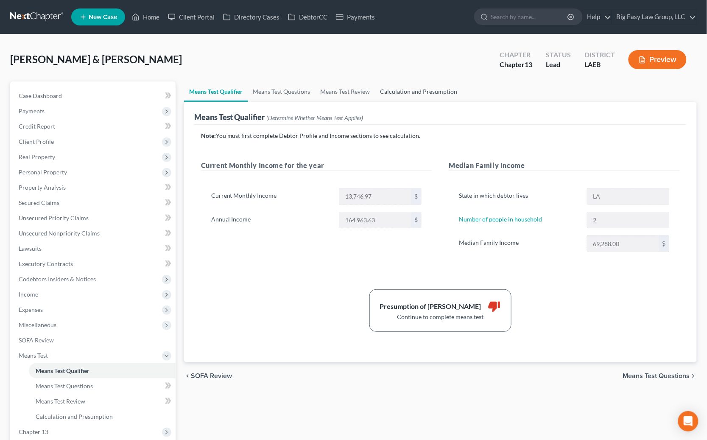
click at [397, 88] on link "Calculation and Presumption" at bounding box center [418, 91] width 87 height 20
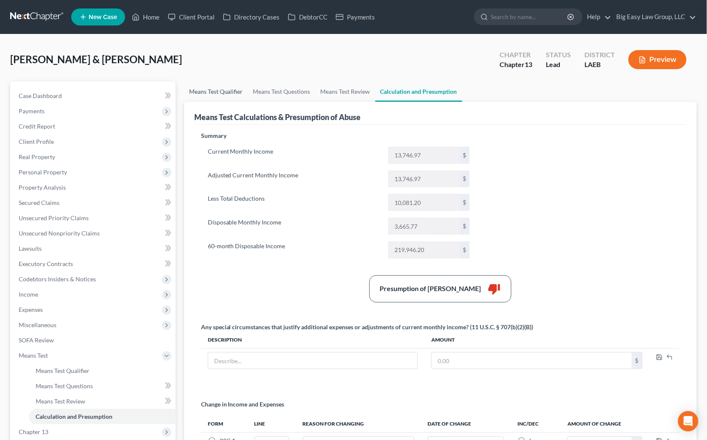
click at [224, 91] on link "Means Test Qualifier" at bounding box center [216, 91] width 64 height 20
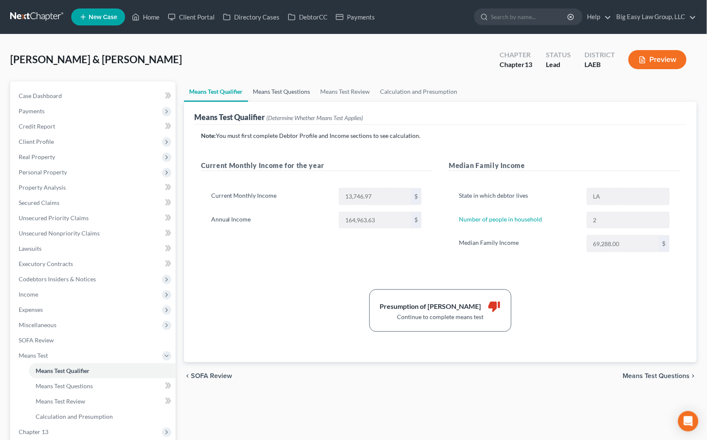
drag, startPoint x: 263, startPoint y: 90, endPoint x: 288, endPoint y: 84, distance: 26.1
click at [263, 90] on link "Means Test Questions" at bounding box center [281, 91] width 67 height 20
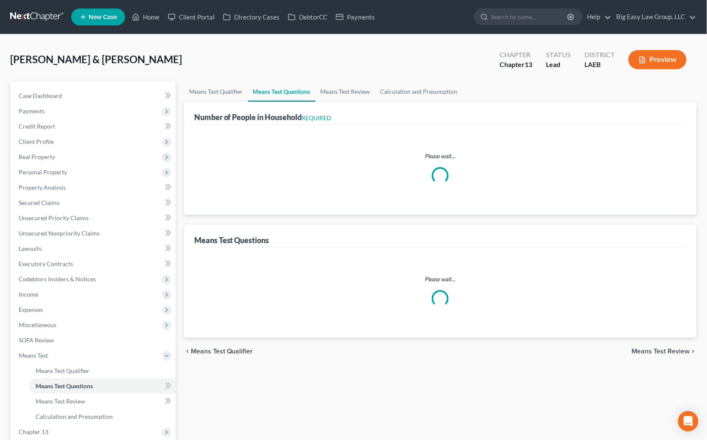
select select "0"
select select "60"
select select "1"
select select "60"
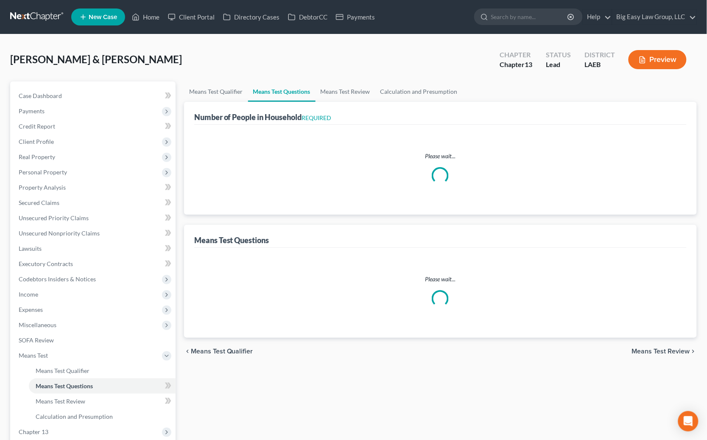
select select "60"
select select "2"
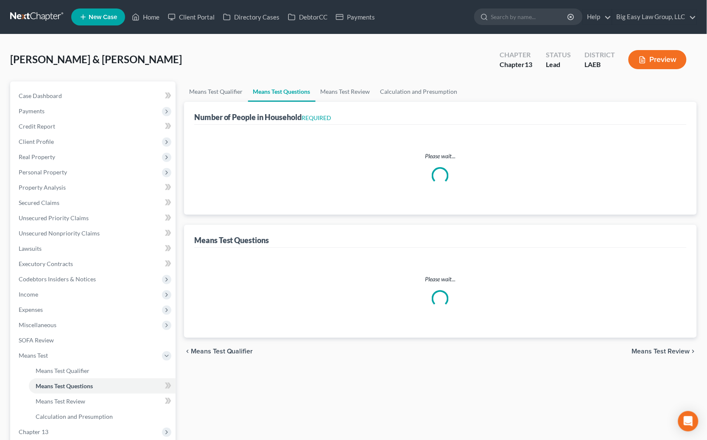
select select "1"
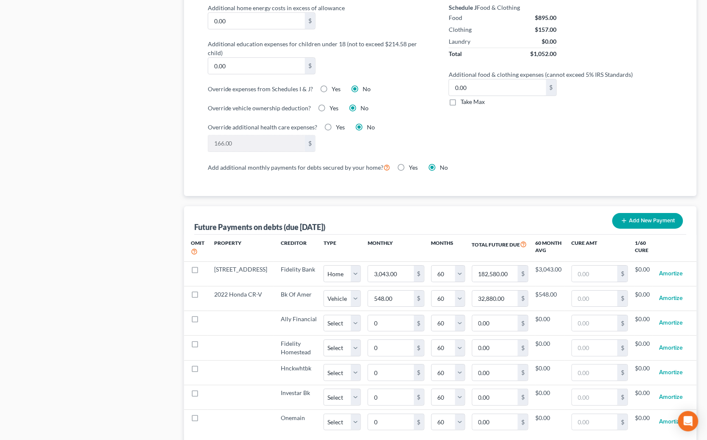
scroll to position [705, 0]
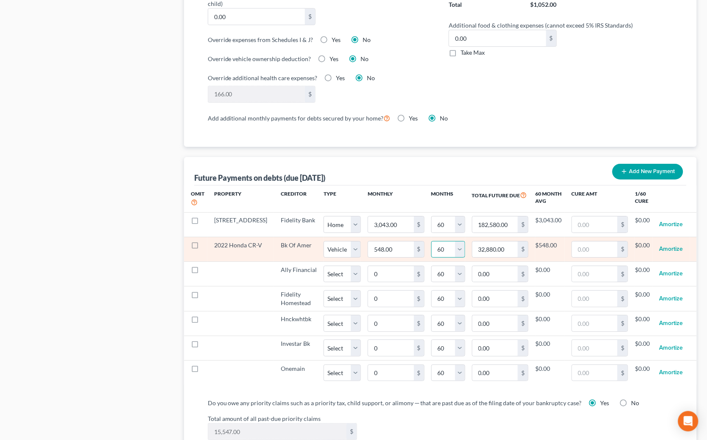
click at [453, 242] on select "0 1 2 3 4 5 6 7 8 9 10 11 12 13 14 15 16 17 18 19 20 21 22 23 24 25 26 27 28 29…" at bounding box center [448, 249] width 34 height 17
select select "36"
click at [431, 241] on select "0 1 2 3 4 5 6 7 8 9 10 11 12 13 14 15 16 17 18 19 20 21 22 23 24 25 26 27 28 29…" at bounding box center [448, 249] width 34 height 17
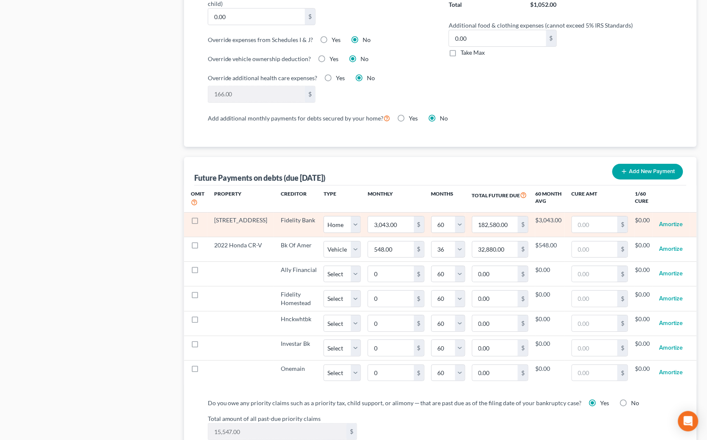
select select "1"
select select "36"
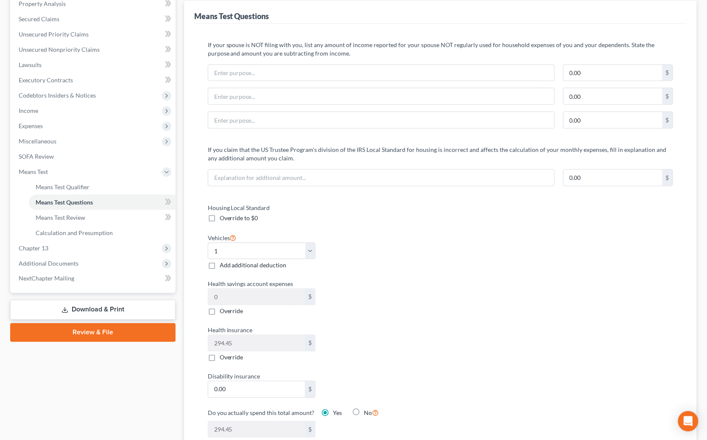
scroll to position [98, 0]
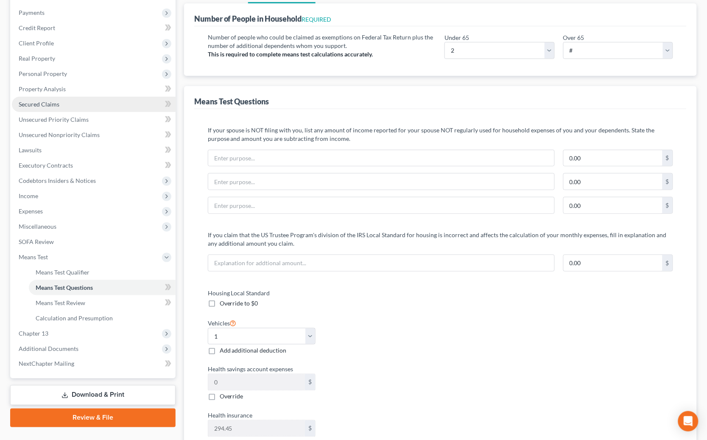
click at [75, 103] on link "Secured Claims" at bounding box center [94, 104] width 164 height 15
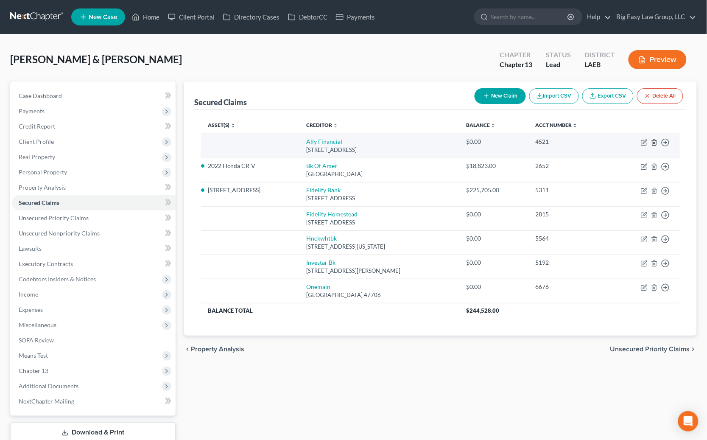
click at [492, 143] on icon "button" at bounding box center [654, 143] width 4 height 6
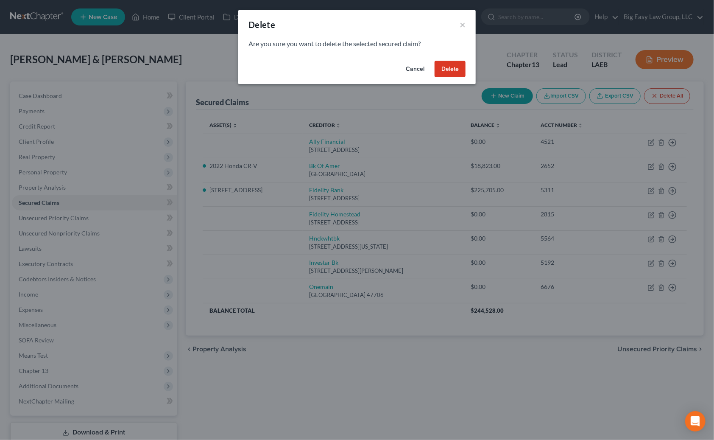
click at [461, 70] on button "Delete" at bounding box center [450, 69] width 31 height 17
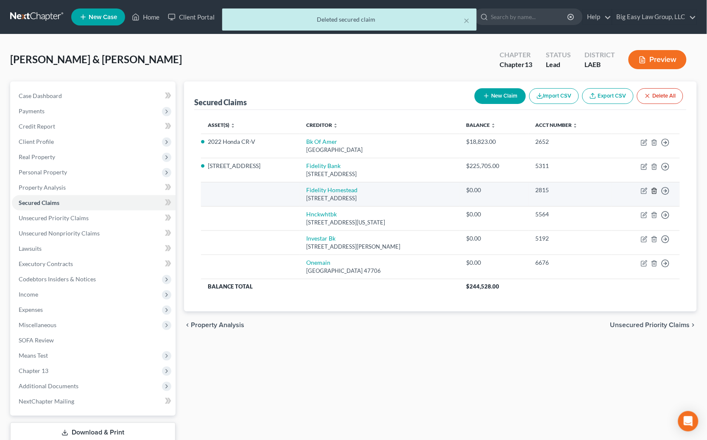
click at [492, 190] on td "Move to E Move to F Move to G Move to Notice Only" at bounding box center [646, 194] width 68 height 24
click at [492, 190] on icon "button" at bounding box center [654, 190] width 7 height 7
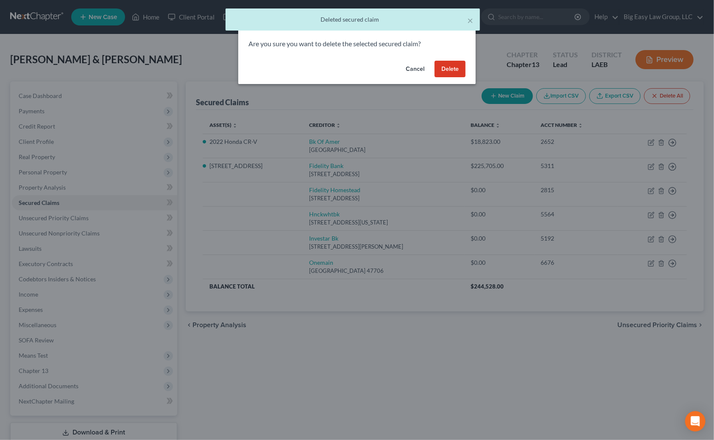
click at [459, 74] on button "Delete" at bounding box center [450, 69] width 31 height 17
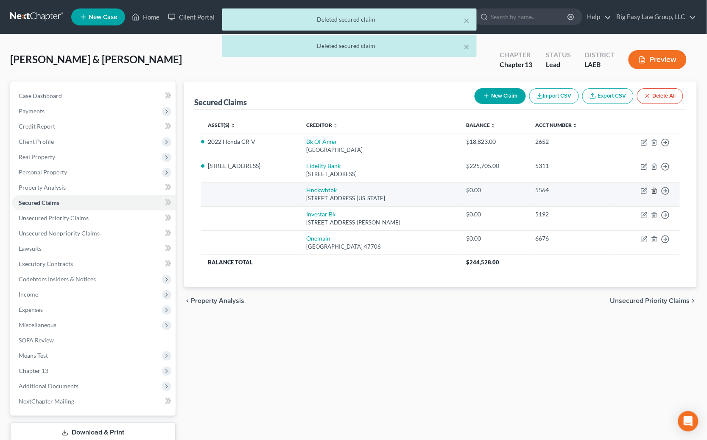
click at [492, 190] on icon "button" at bounding box center [654, 190] width 7 height 7
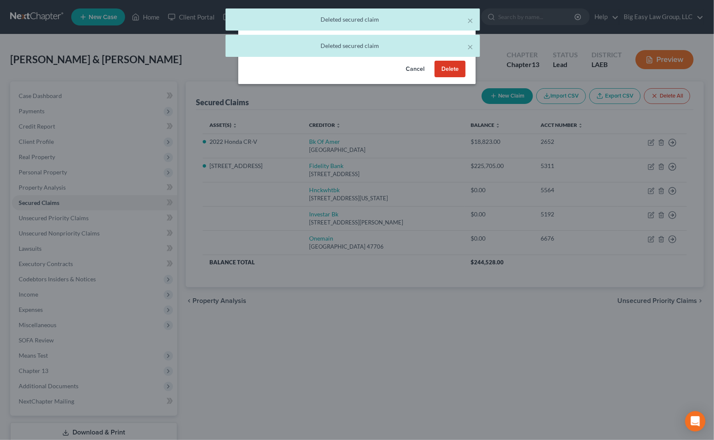
click at [446, 65] on button "Delete" at bounding box center [450, 69] width 31 height 17
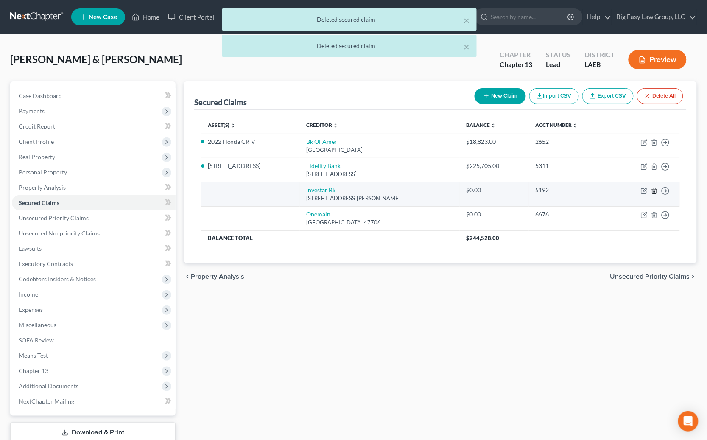
click at [492, 188] on icon "button" at bounding box center [654, 190] width 7 height 7
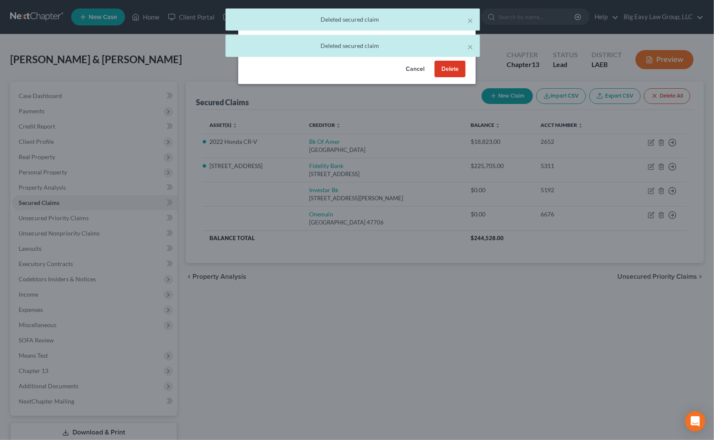
click at [449, 74] on button "Delete" at bounding box center [450, 69] width 31 height 17
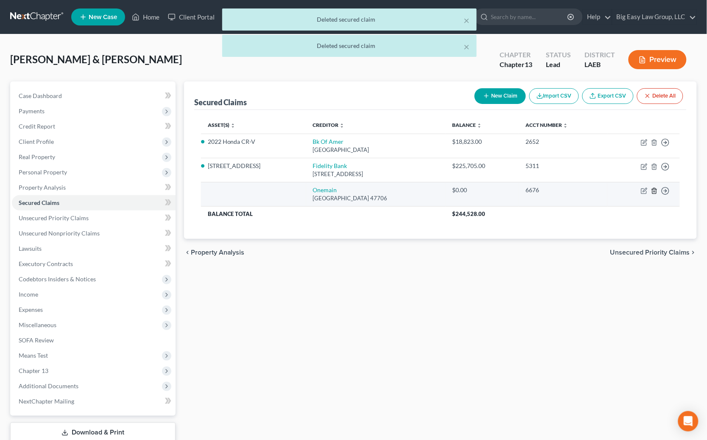
click at [492, 189] on icon "button" at bounding box center [654, 190] width 7 height 7
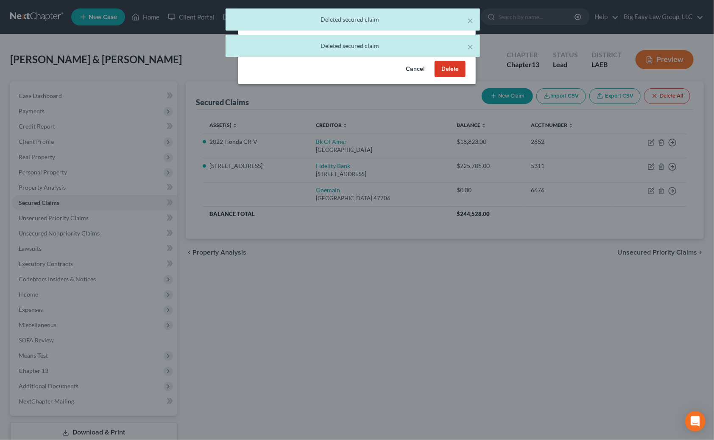
drag, startPoint x: 444, startPoint y: 69, endPoint x: 438, endPoint y: 74, distance: 8.1
click at [444, 68] on button "Delete" at bounding box center [450, 69] width 31 height 17
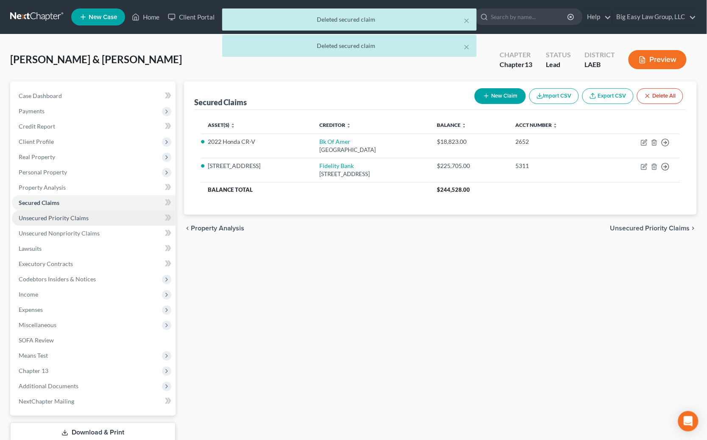
click at [101, 218] on link "Unsecured Priority Claims" at bounding box center [94, 217] width 164 height 15
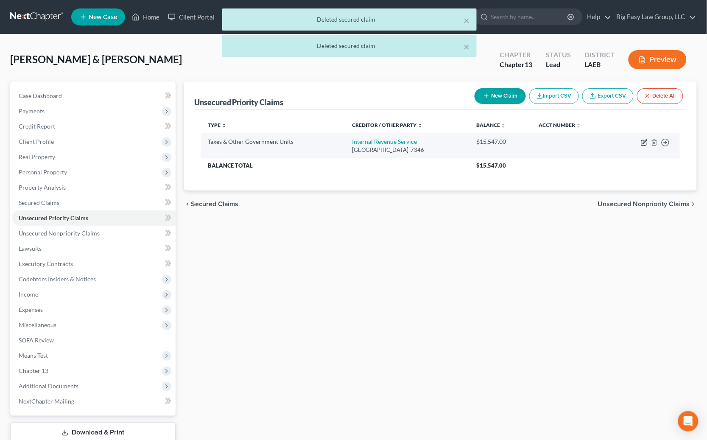
click at [492, 142] on icon "button" at bounding box center [644, 142] width 7 height 7
select select "0"
select select "39"
select select "0"
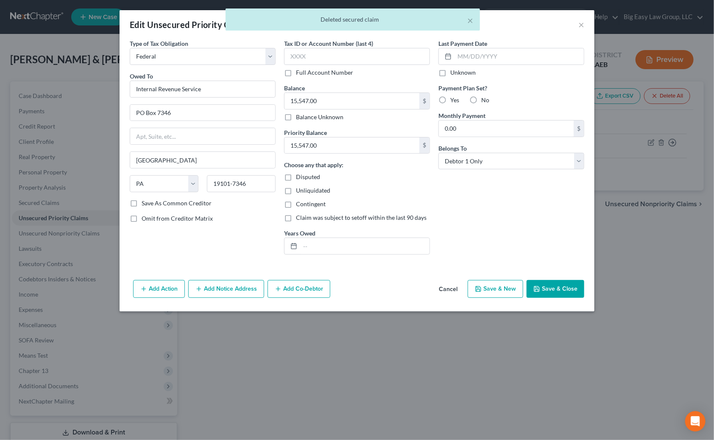
drag, startPoint x: 562, startPoint y: 286, endPoint x: 533, endPoint y: 258, distance: 40.8
click at [492, 285] on button "Save & Close" at bounding box center [556, 289] width 58 height 18
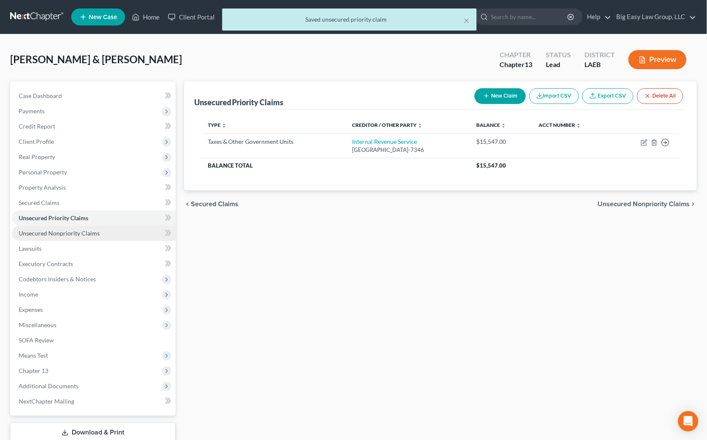
click at [138, 228] on link "Unsecured Nonpriority Claims" at bounding box center [94, 233] width 164 height 15
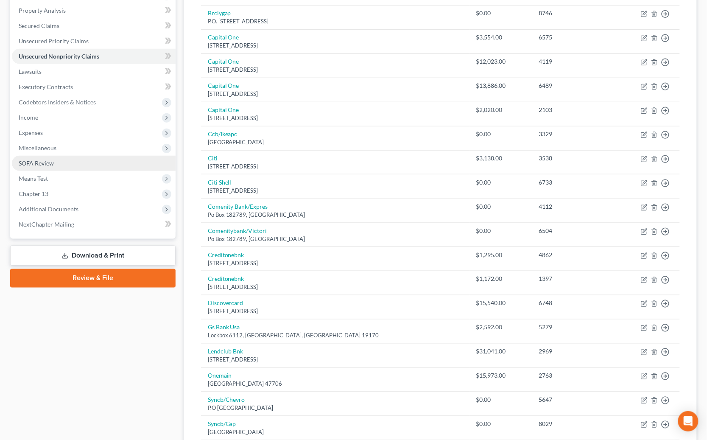
click at [70, 169] on link "SOFA Review" at bounding box center [94, 163] width 164 height 15
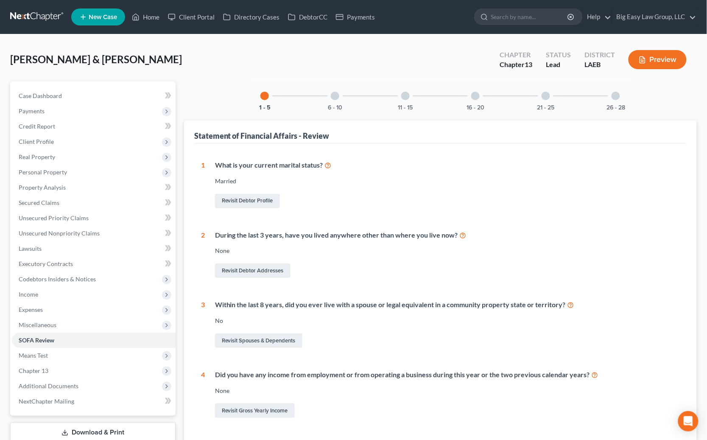
click at [492, 95] on div at bounding box center [616, 96] width 8 height 8
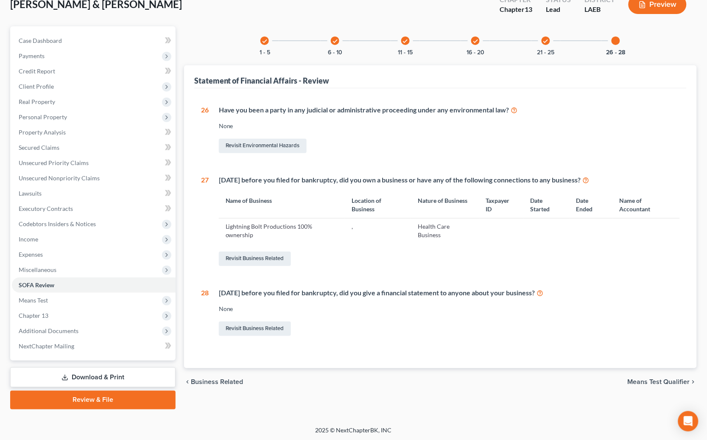
scroll to position [56, 0]
click at [87, 330] on span "Additional Documents" at bounding box center [94, 330] width 164 height 15
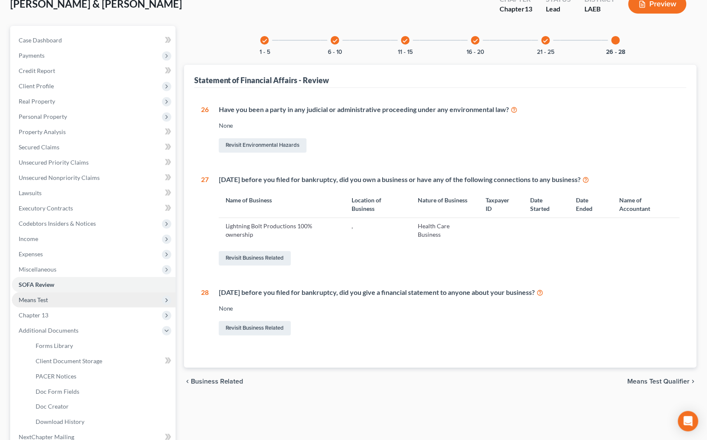
click at [79, 301] on span "Means Test" at bounding box center [94, 299] width 164 height 15
drag, startPoint x: 68, startPoint y: 313, endPoint x: 164, endPoint y: 296, distance: 97.6
click at [68, 312] on span "Means Test Qualifier" at bounding box center [63, 314] width 54 height 7
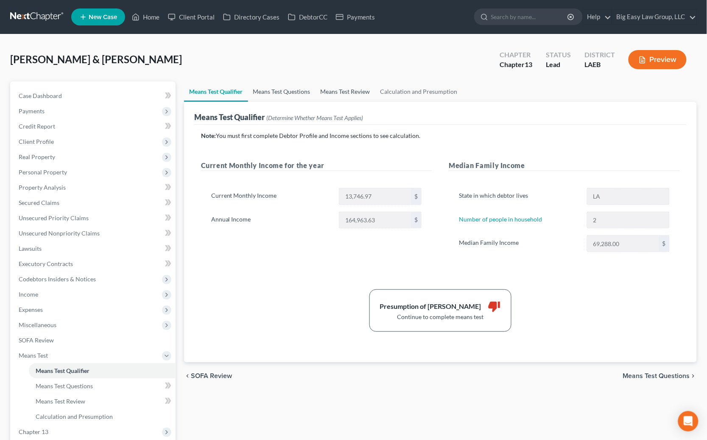
drag, startPoint x: 294, startPoint y: 92, endPoint x: 354, endPoint y: 84, distance: 59.8
click at [294, 91] on link "Means Test Questions" at bounding box center [281, 91] width 67 height 20
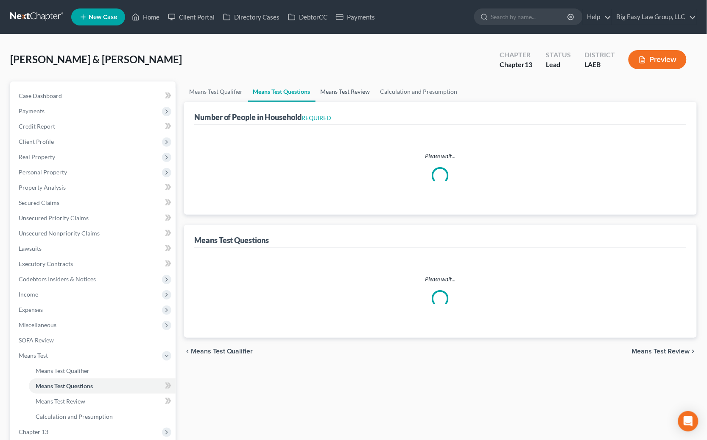
select select "0"
select select "60"
select select "1"
select select "36"
select select "2"
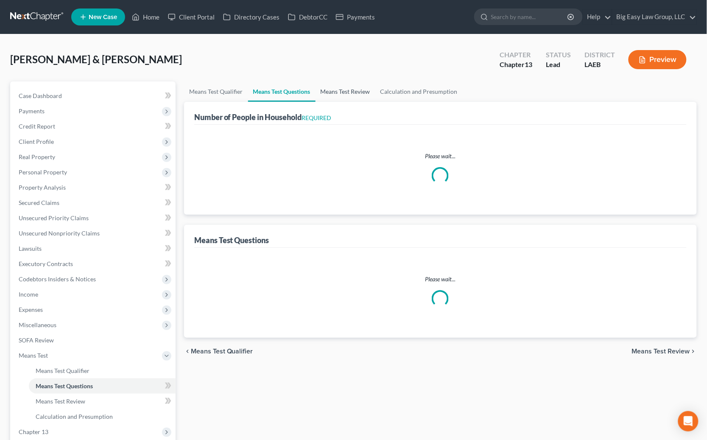
select select "1"
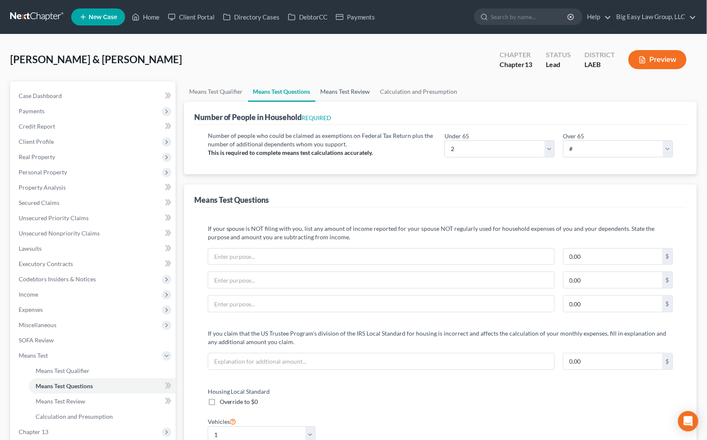
click at [359, 87] on link "Means Test Review" at bounding box center [346, 91] width 60 height 20
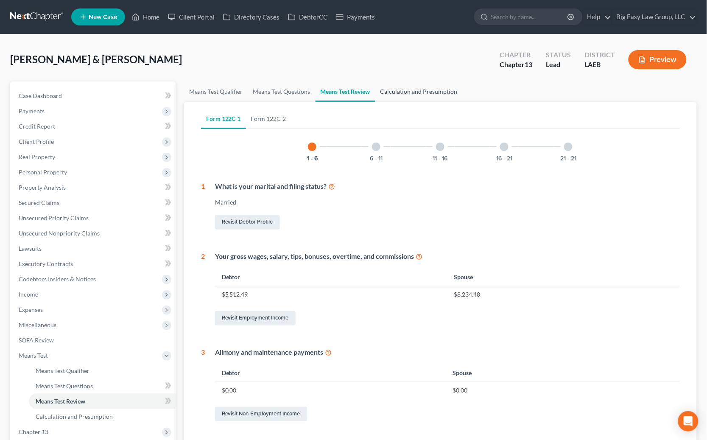
click at [408, 80] on div "Oltman, Brad & Wegman, Anna Upgraded Chapter Chapter 13 Status Lead District LA…" at bounding box center [353, 63] width 687 height 37
click at [410, 87] on link "Calculation and Presumption" at bounding box center [418, 91] width 87 height 20
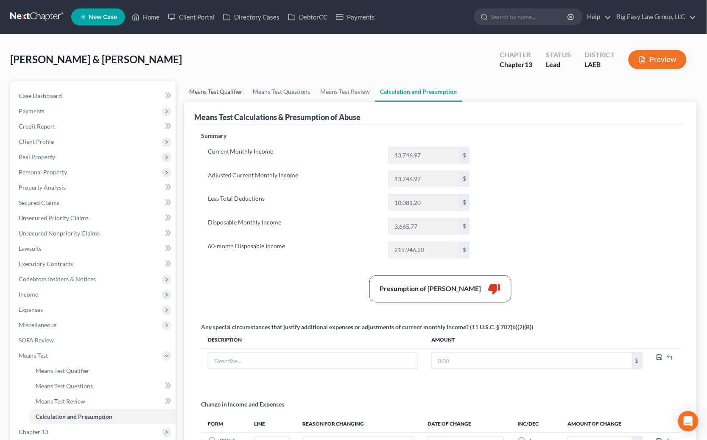
click at [234, 92] on link "Means Test Qualifier" at bounding box center [216, 91] width 64 height 20
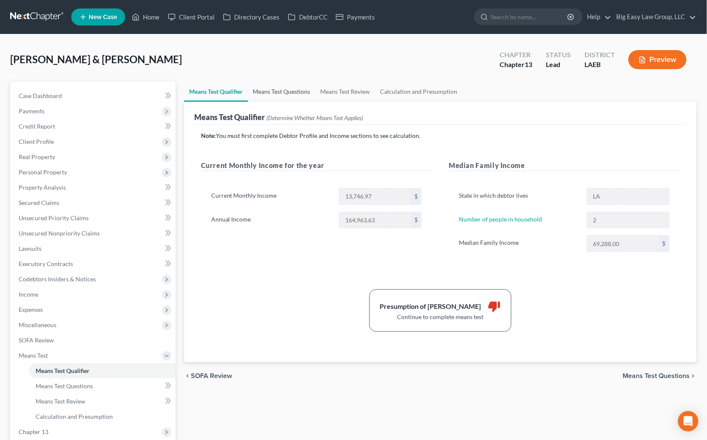
click at [279, 87] on link "Means Test Questions" at bounding box center [281, 91] width 67 height 20
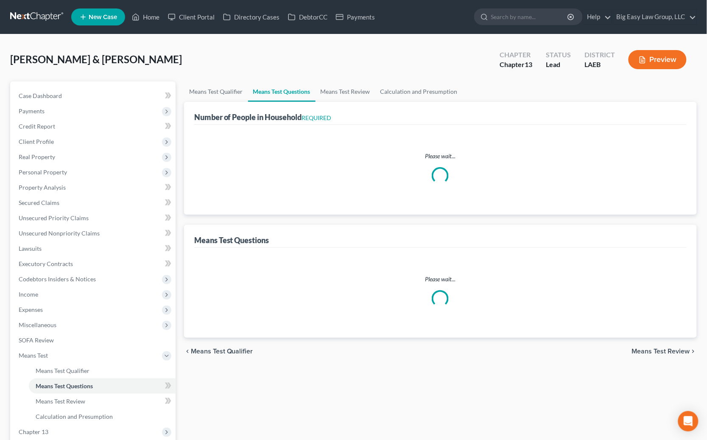
select select "0"
select select "60"
select select "1"
select select "36"
select select "2"
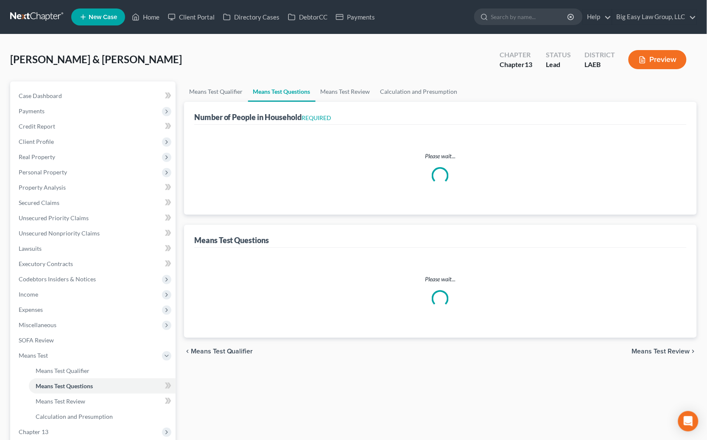
select select "1"
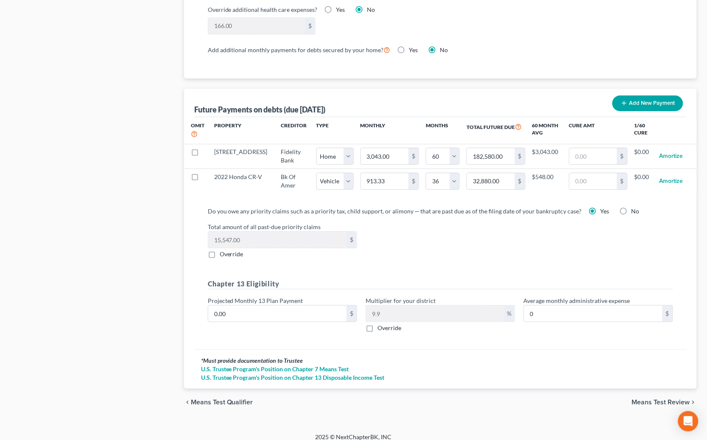
scroll to position [774, 0]
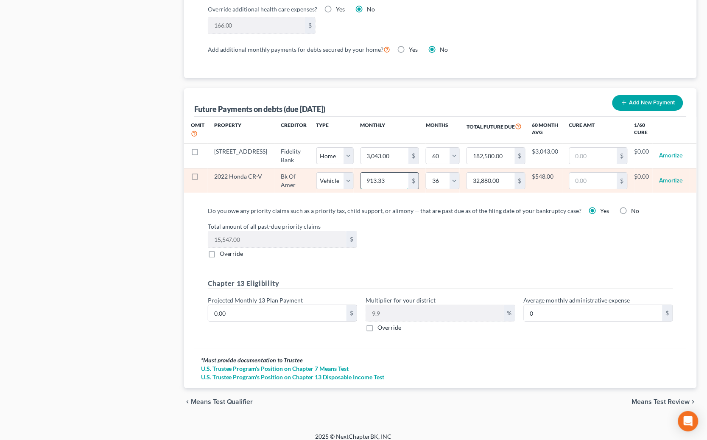
click at [372, 176] on input "913.33" at bounding box center [385, 181] width 48 height 16
drag, startPoint x: 387, startPoint y: 176, endPoint x: 333, endPoint y: 160, distance: 56.8
click at [334, 168] on tr "2022 Honda CR-V Bk Of Amer Select Home Vehicle Other 913.33 $ 0 1 2 3 4 5 6 7 8…" at bounding box center [440, 180] width 513 height 25
type input "5"
type input "180.00"
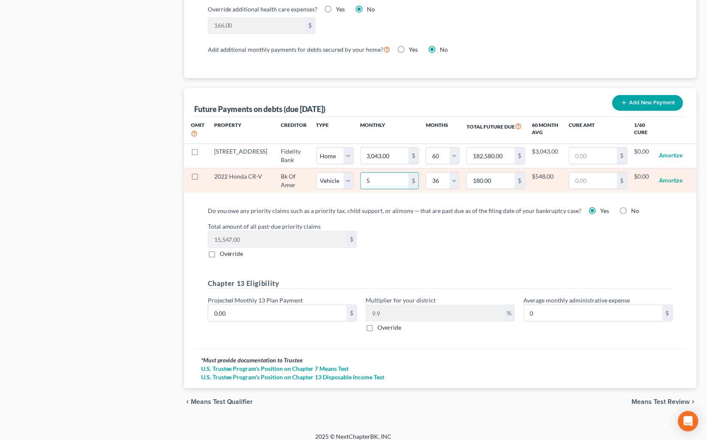
type input "54"
type input "1,944.00"
type input "548"
type input "19,728.00"
type input "548."
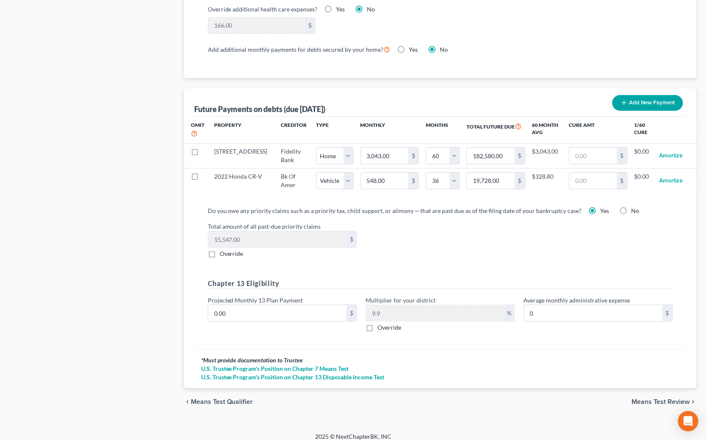
select select "1"
select select "36"
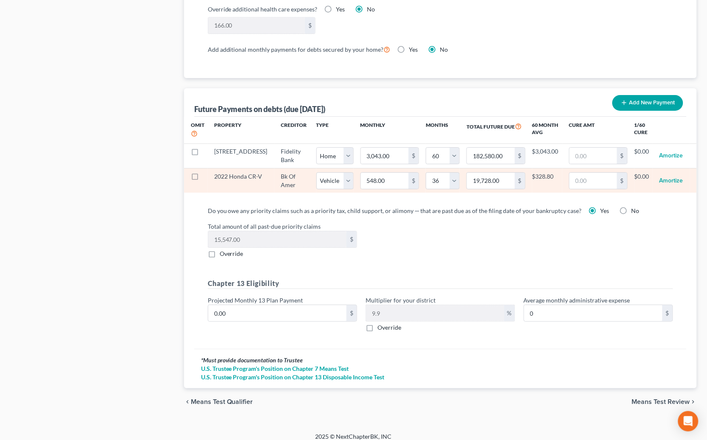
drag, startPoint x: 411, startPoint y: 246, endPoint x: 530, endPoint y: 177, distance: 137.6
click at [411, 246] on div "Total amount of all past-due priority claims 15,547.00 $ Override" at bounding box center [441, 240] width 474 height 36
click at [491, 173] on input "19,728.00" at bounding box center [491, 181] width 48 height 16
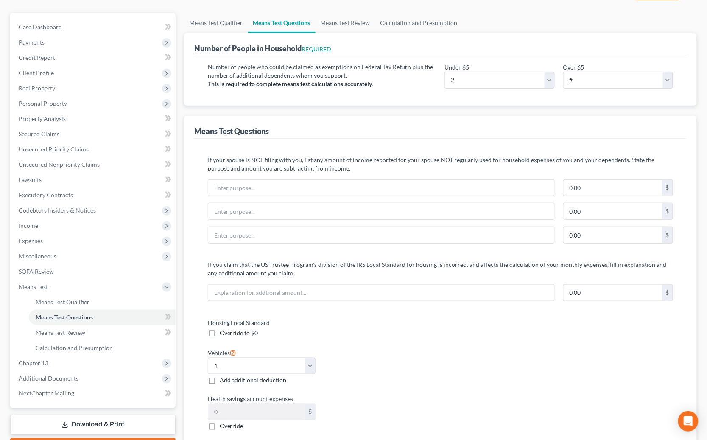
scroll to position [0, 0]
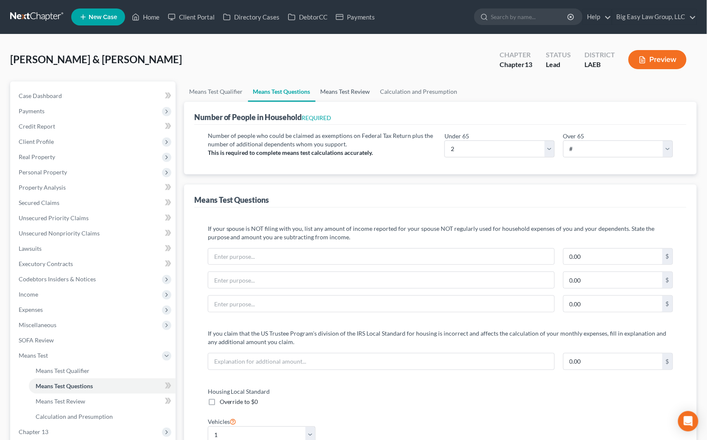
drag, startPoint x: 335, startPoint y: 92, endPoint x: 361, endPoint y: 91, distance: 25.9
click at [335, 92] on link "Means Test Review" at bounding box center [346, 91] width 60 height 20
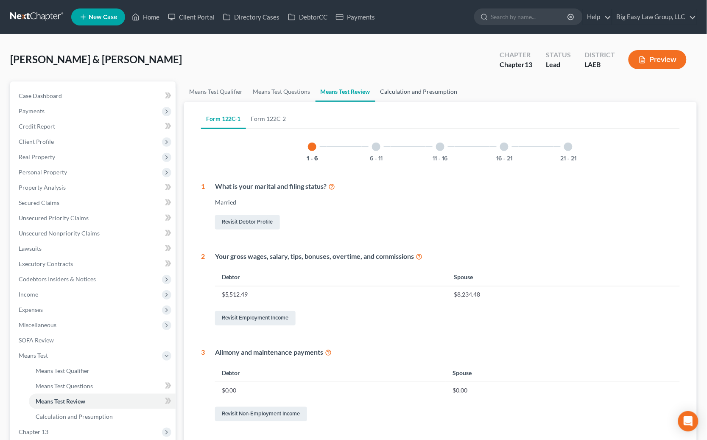
click at [417, 91] on link "Calculation and Presumption" at bounding box center [418, 91] width 87 height 20
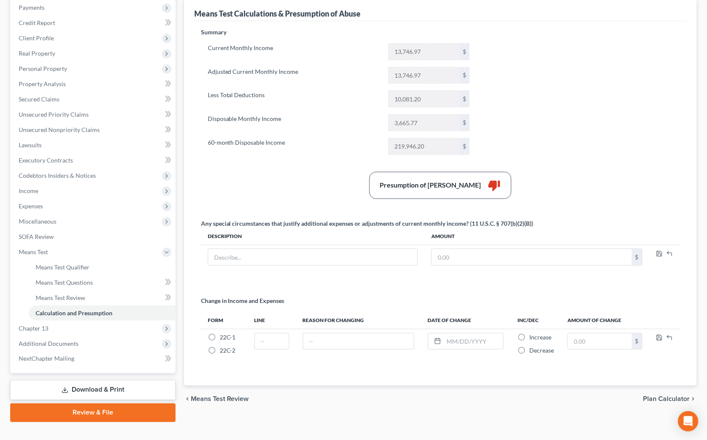
scroll to position [117, 0]
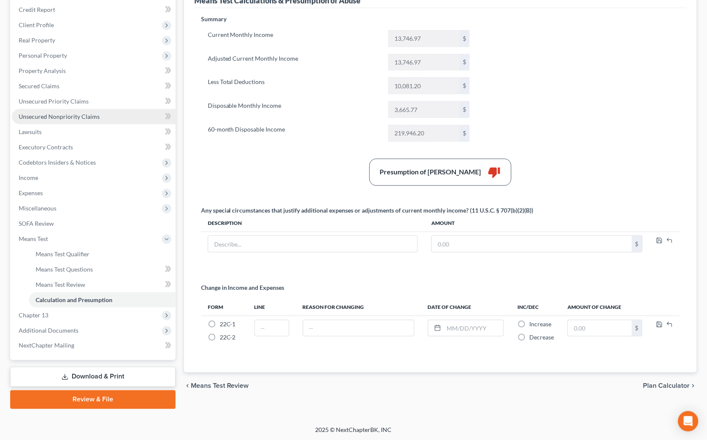
click at [112, 112] on link "Unsecured Nonpriority Claims" at bounding box center [94, 116] width 164 height 15
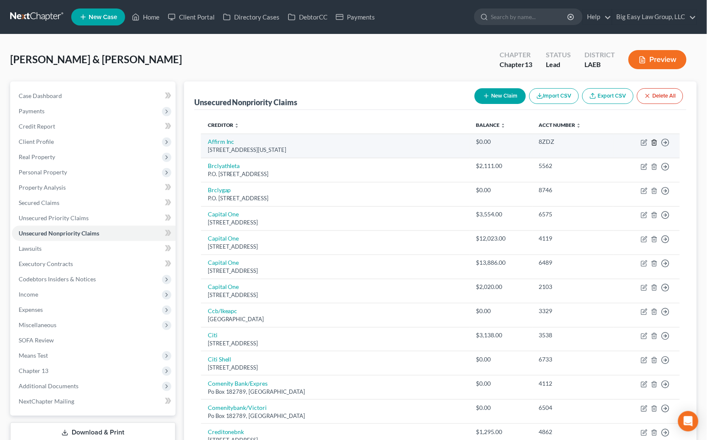
click at [492, 143] on line "button" at bounding box center [655, 143] width 0 height 2
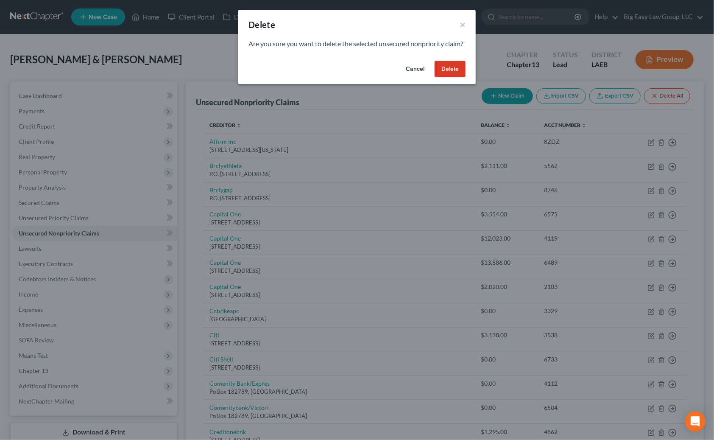
click at [456, 78] on button "Delete" at bounding box center [450, 69] width 31 height 17
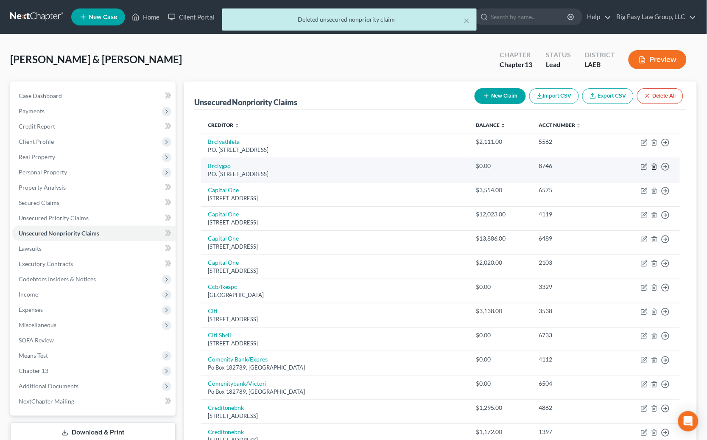
click at [492, 163] on icon "button" at bounding box center [654, 166] width 7 height 7
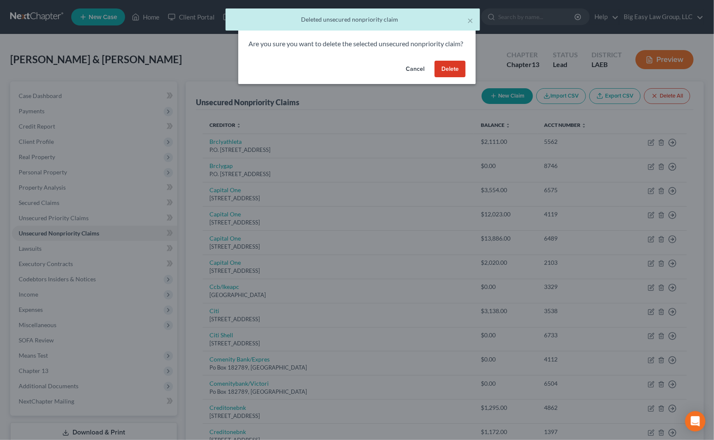
click at [453, 78] on button "Delete" at bounding box center [450, 69] width 31 height 17
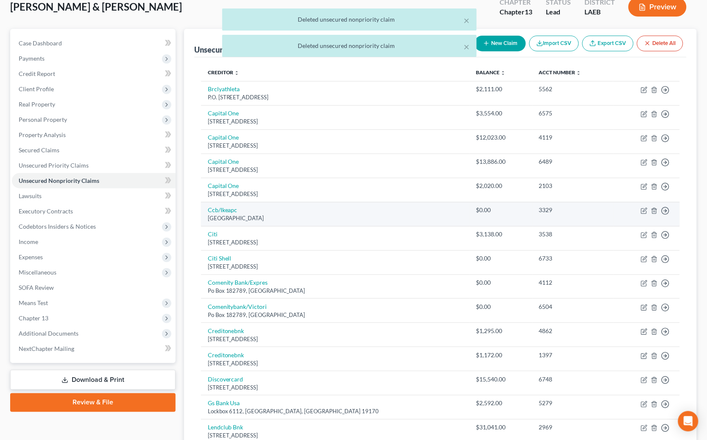
scroll to position [53, 0]
click at [492, 211] on icon "button" at bounding box center [654, 210] width 7 height 7
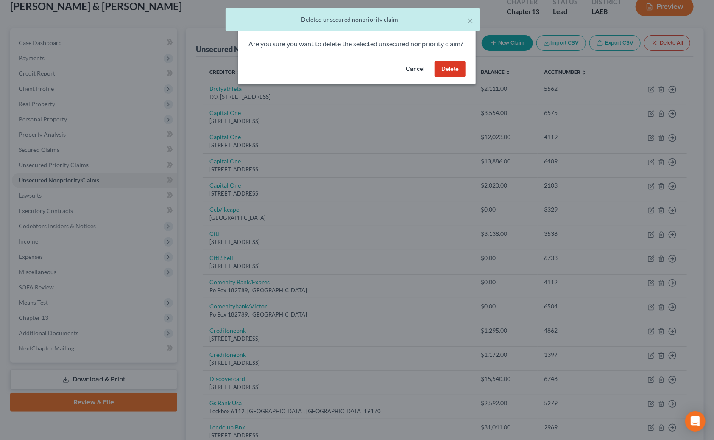
click at [441, 78] on button "Delete" at bounding box center [450, 69] width 31 height 17
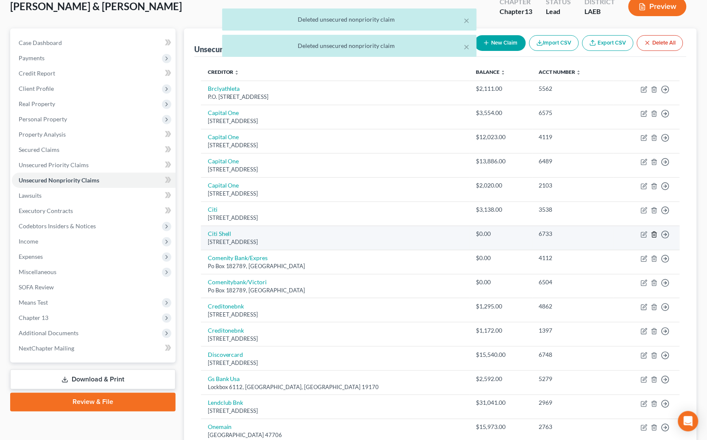
click at [492, 236] on icon "button" at bounding box center [654, 234] width 7 height 7
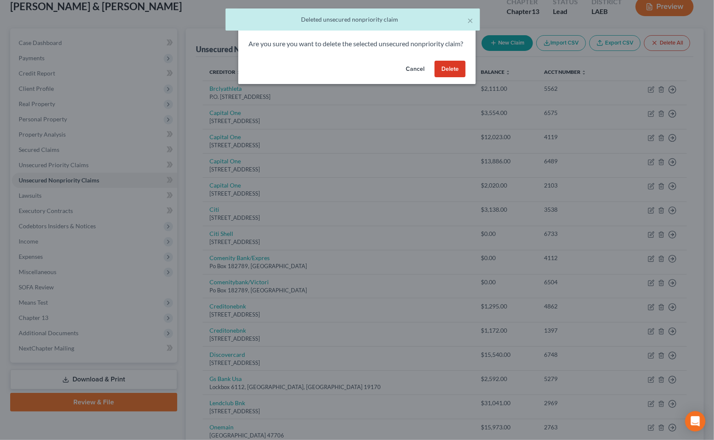
click at [452, 78] on button "Delete" at bounding box center [450, 69] width 31 height 17
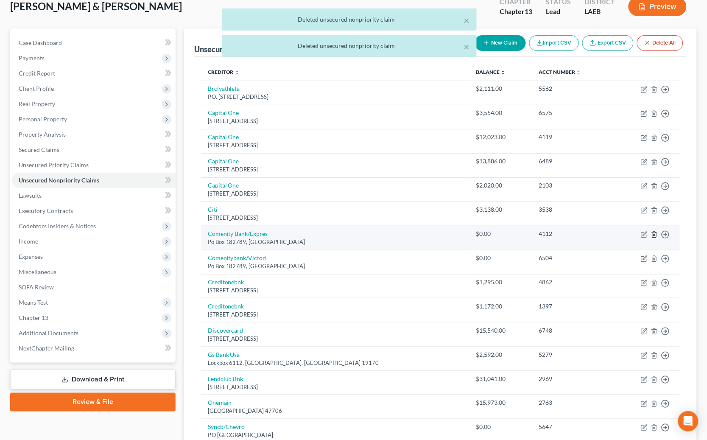
click at [492, 234] on icon "button" at bounding box center [654, 234] width 7 height 7
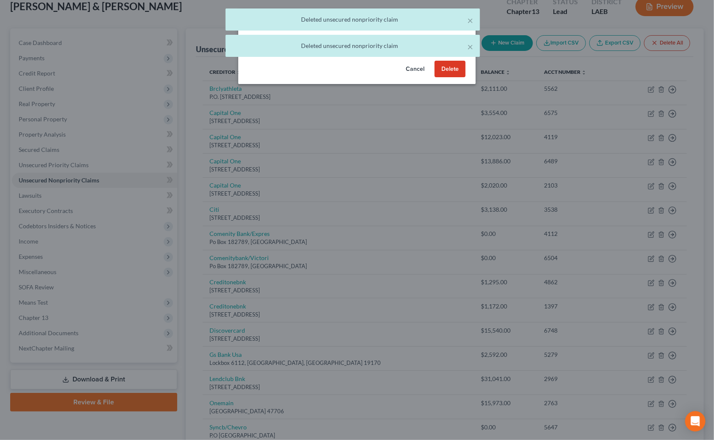
click at [447, 77] on button "Delete" at bounding box center [450, 69] width 31 height 17
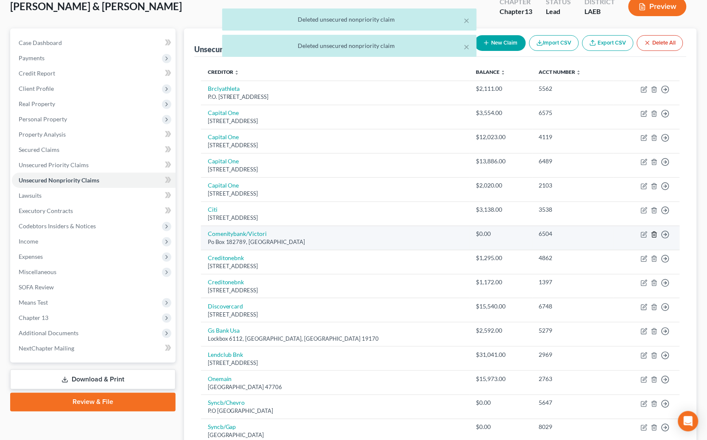
click at [492, 235] on icon "button" at bounding box center [654, 234] width 7 height 7
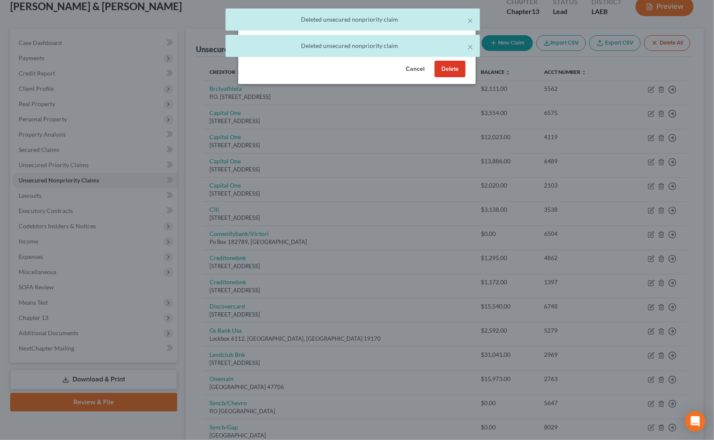
drag, startPoint x: 438, startPoint y: 74, endPoint x: 470, endPoint y: 109, distance: 47.4
click at [438, 74] on button "Delete" at bounding box center [450, 69] width 31 height 17
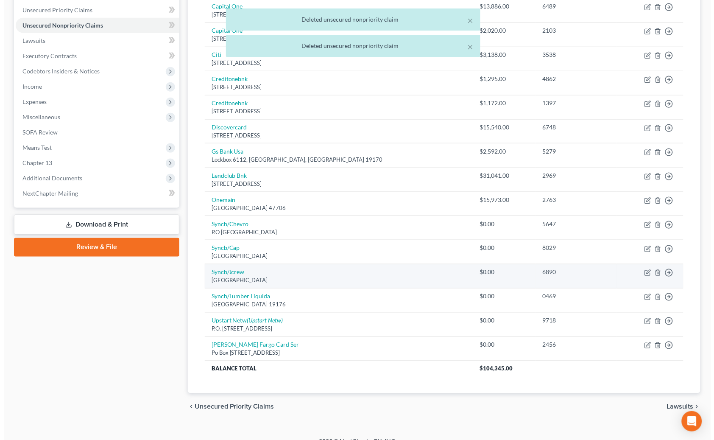
scroll to position [218, 0]
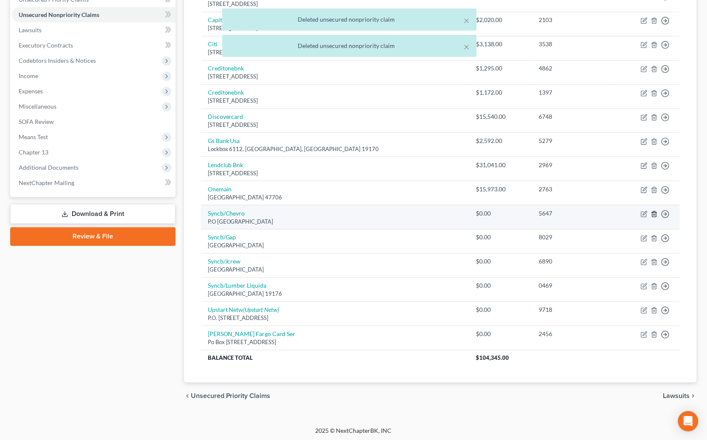
click at [492, 212] on icon "button" at bounding box center [654, 214] width 7 height 7
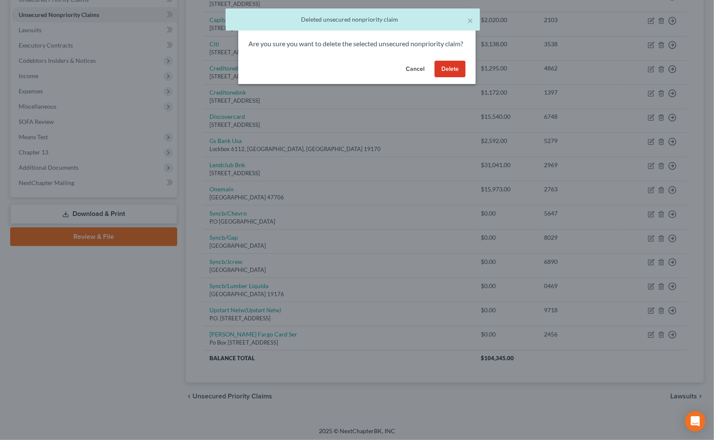
click at [441, 75] on button "Delete" at bounding box center [450, 69] width 31 height 17
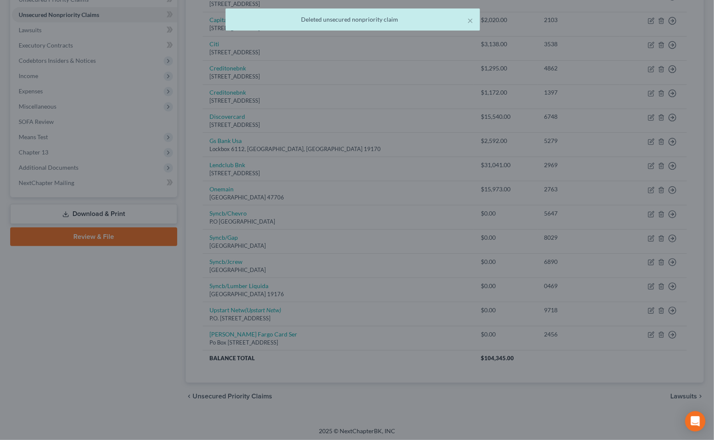
scroll to position [197, 0]
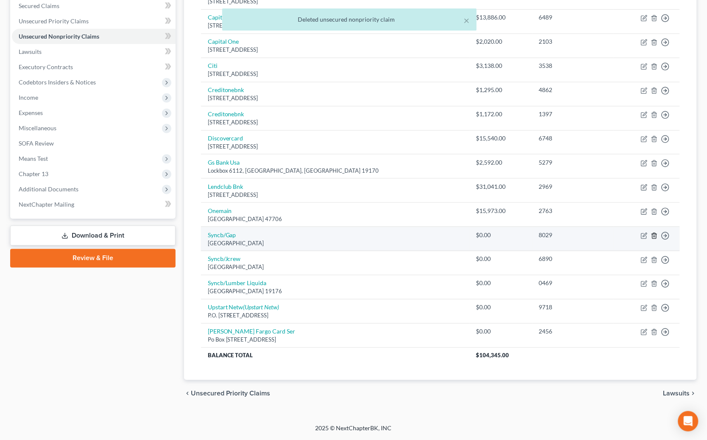
click at [492, 234] on icon "button" at bounding box center [654, 235] width 7 height 7
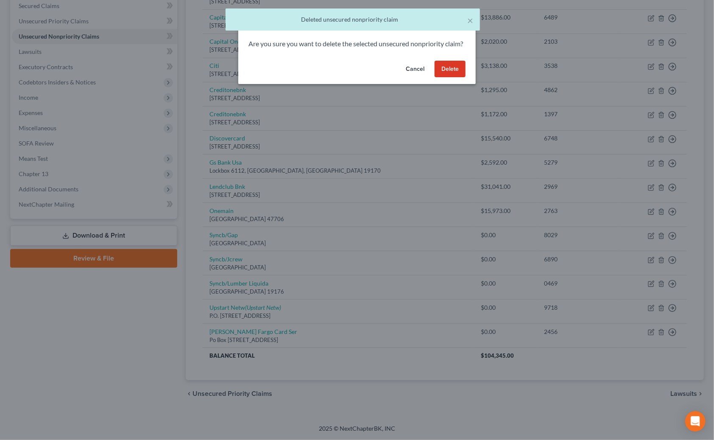
click at [454, 78] on button "Delete" at bounding box center [450, 69] width 31 height 17
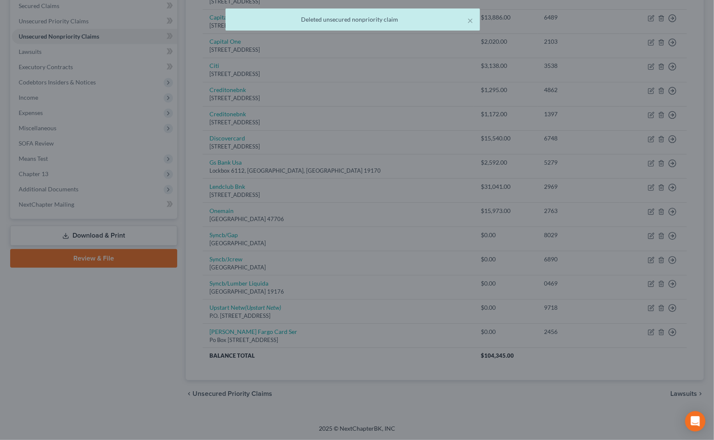
scroll to position [172, 0]
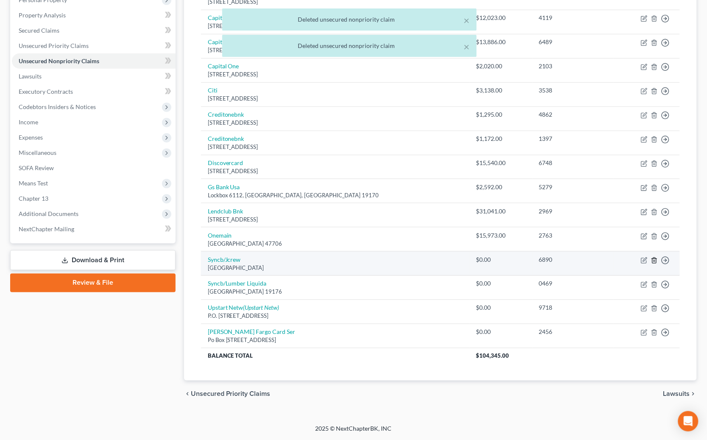
click at [492, 258] on icon "button" at bounding box center [654, 260] width 7 height 7
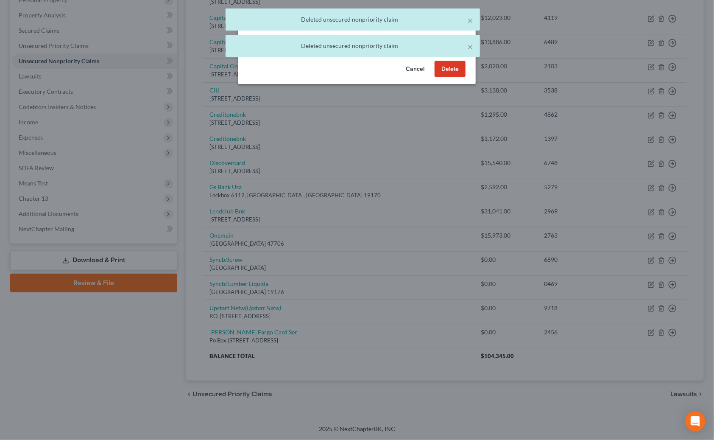
click at [442, 75] on button "Delete" at bounding box center [450, 69] width 31 height 17
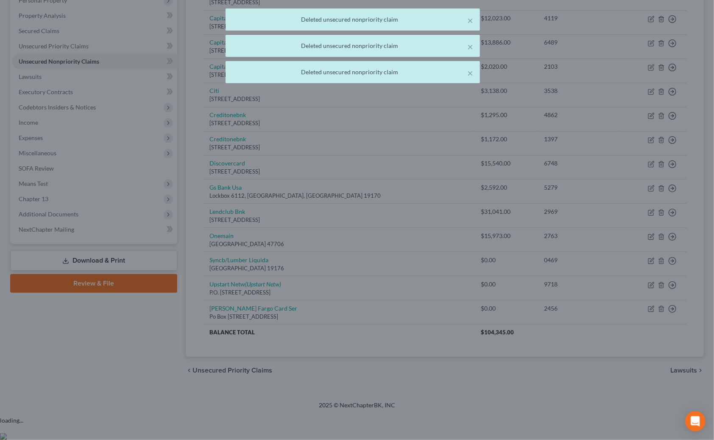
scroll to position [148, 0]
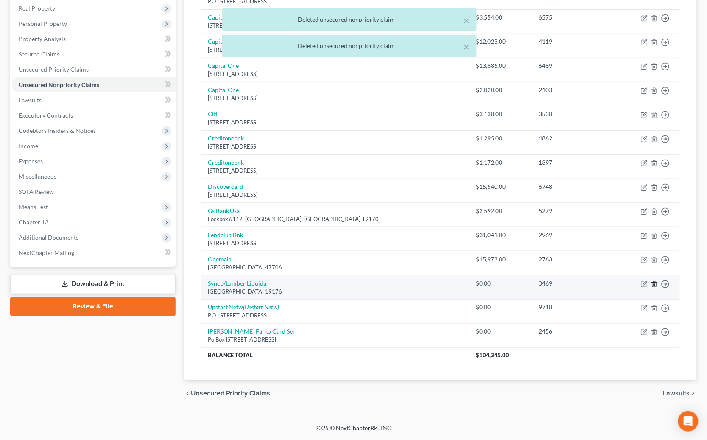
click at [492, 281] on icon "button" at bounding box center [654, 284] width 7 height 7
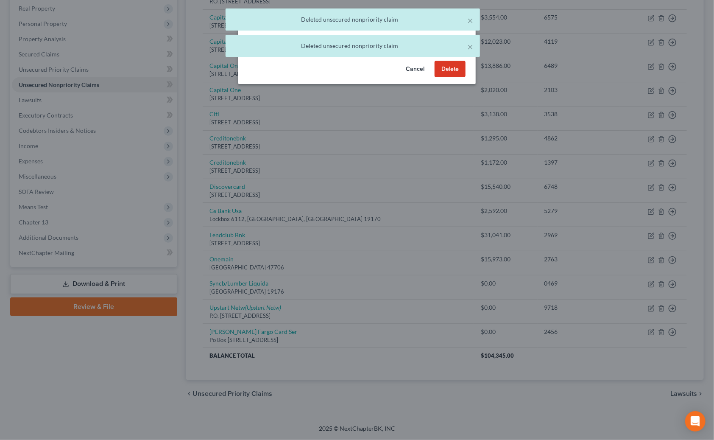
click at [450, 78] on button "Delete" at bounding box center [450, 69] width 31 height 17
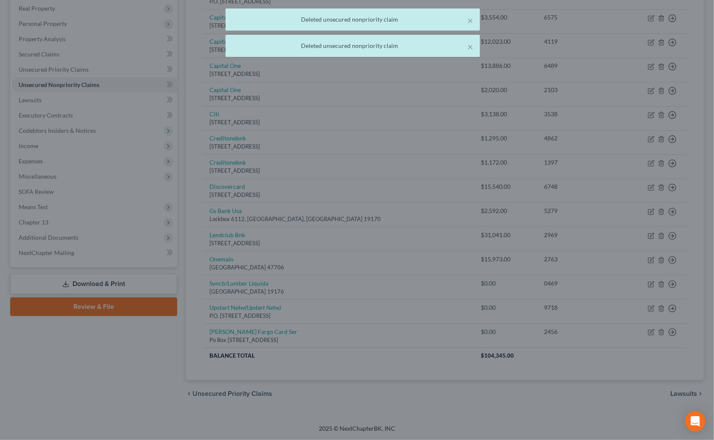
scroll to position [124, 0]
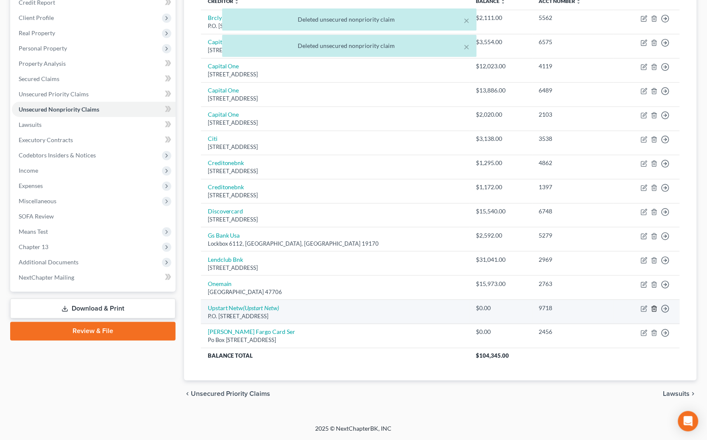
click at [492, 310] on icon "button" at bounding box center [654, 308] width 7 height 7
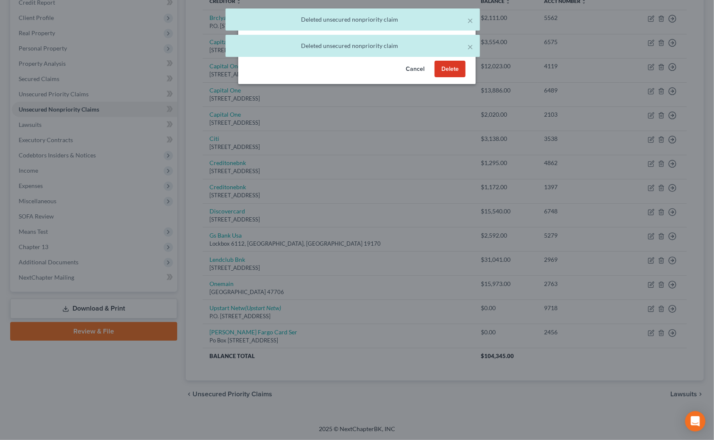
click at [449, 78] on button "Delete" at bounding box center [450, 69] width 31 height 17
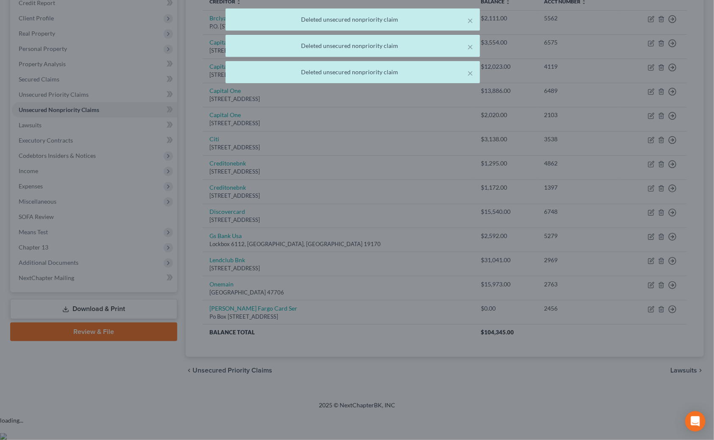
scroll to position [100, 0]
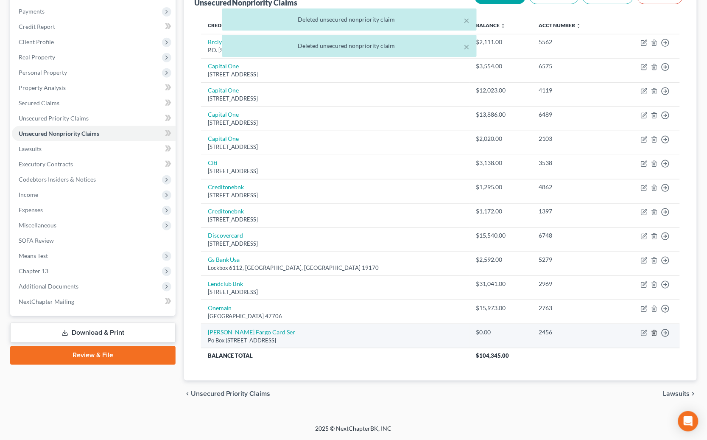
click at [492, 331] on icon "button" at bounding box center [654, 333] width 7 height 7
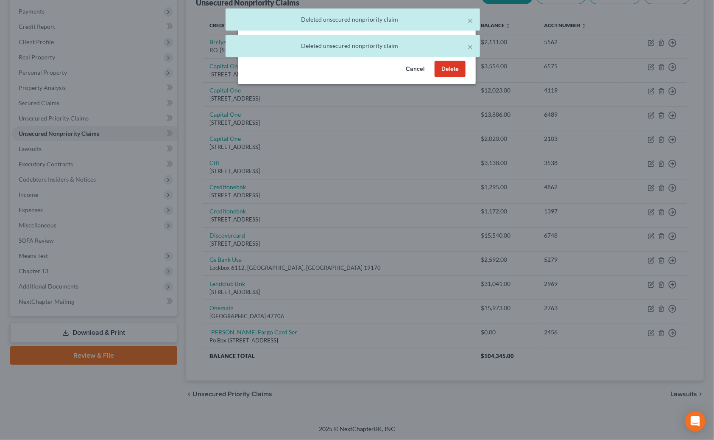
click at [453, 78] on button "Delete" at bounding box center [450, 69] width 31 height 17
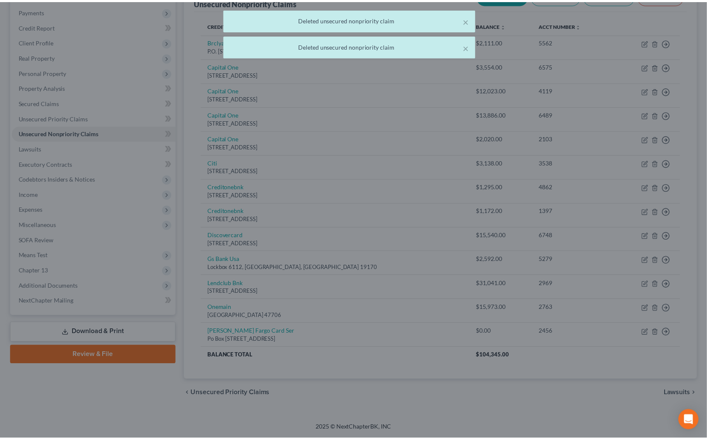
scroll to position [75, 0]
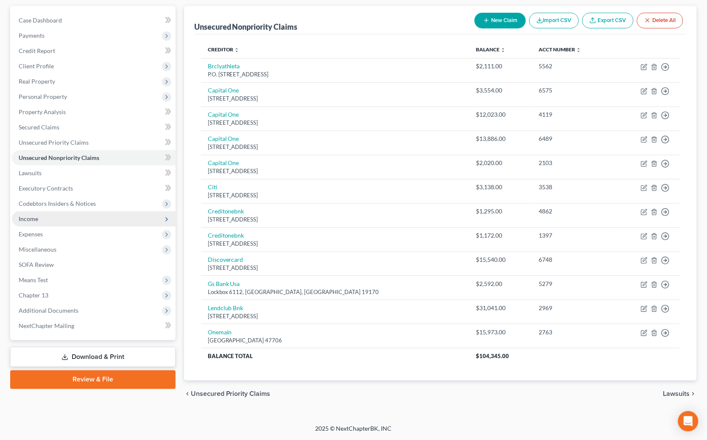
drag, startPoint x: 106, startPoint y: 223, endPoint x: 103, endPoint y: 213, distance: 10.1
click at [107, 221] on span "Income" at bounding box center [94, 218] width 164 height 15
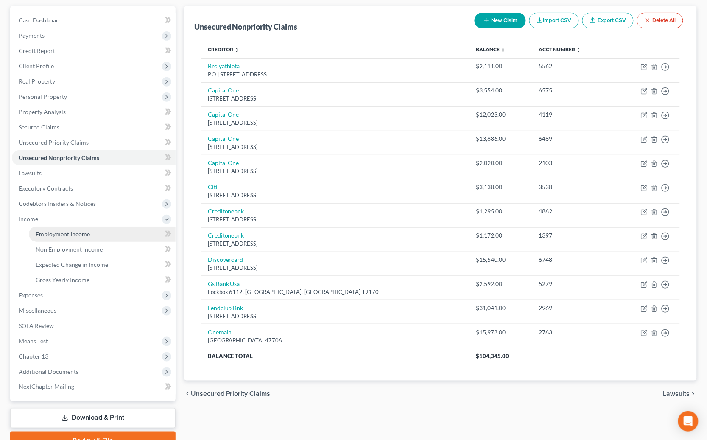
drag, startPoint x: 114, startPoint y: 230, endPoint x: 129, endPoint y: 228, distance: 15.0
click at [114, 230] on link "Employment Income" at bounding box center [102, 233] width 147 height 15
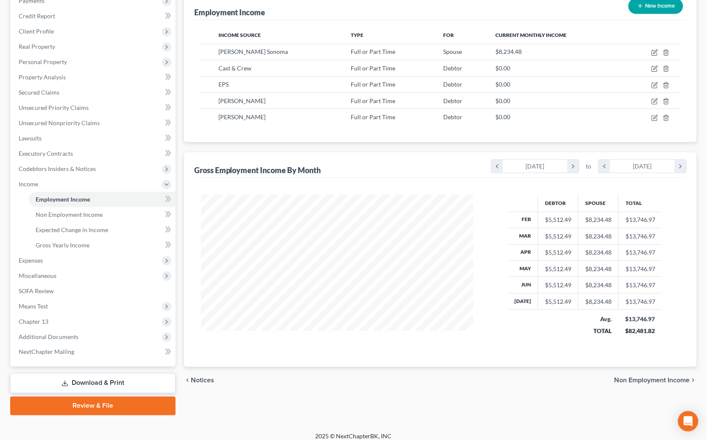
scroll to position [117, 0]
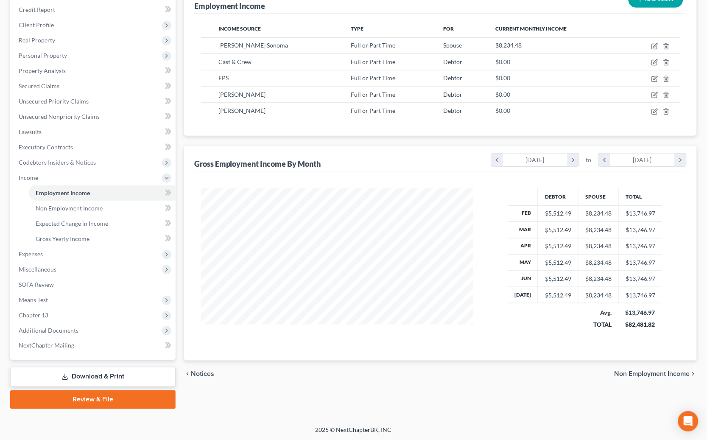
drag, startPoint x: 135, startPoint y: 368, endPoint x: 154, endPoint y: 359, distance: 21.1
click at [135, 369] on link "Download & Print" at bounding box center [92, 377] width 165 height 20
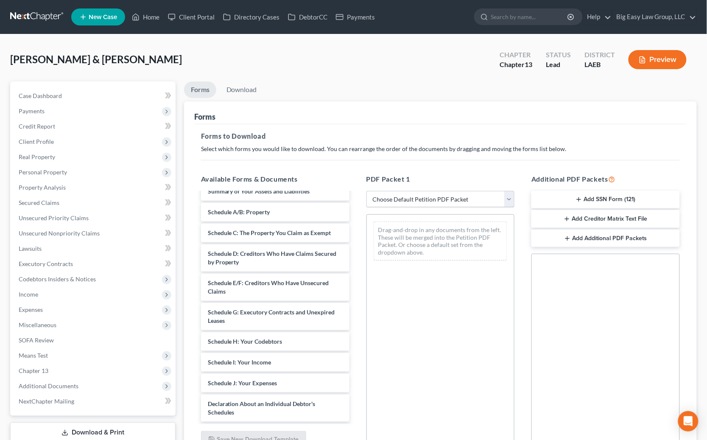
scroll to position [48, 0]
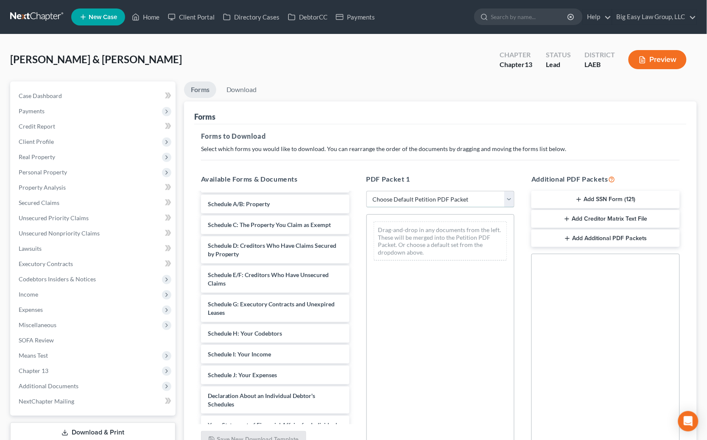
click at [461, 198] on select "Choose Default Petition PDF Packet Complete Bankruptcy Petition (all forms and …" at bounding box center [440, 199] width 148 height 17
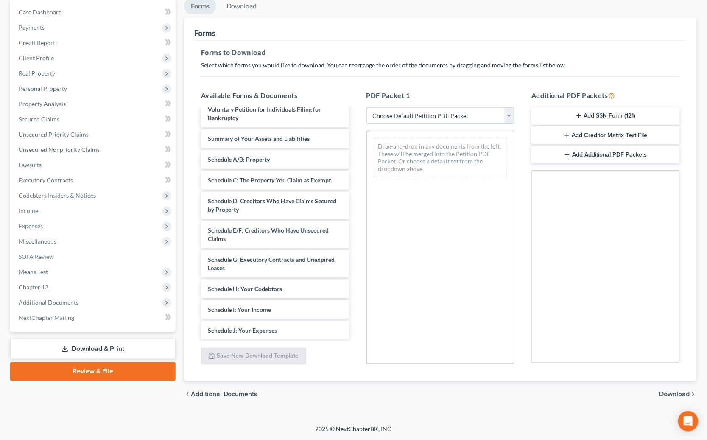
scroll to position [0, 0]
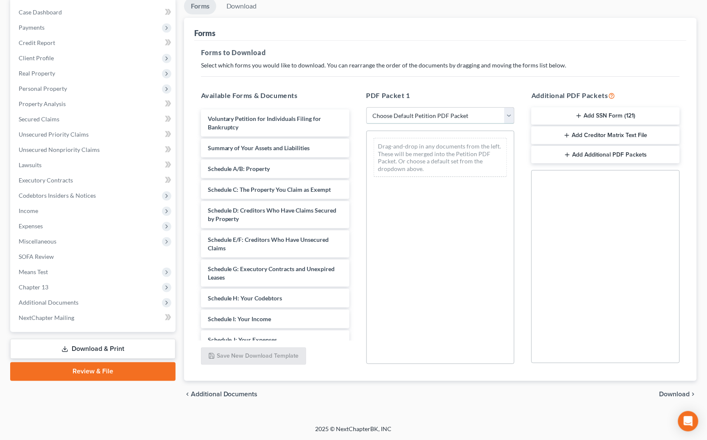
click at [484, 117] on select "Choose Default Petition PDF Packet Complete Bankruptcy Petition (all forms and …" at bounding box center [440, 115] width 148 height 17
select select "0"
click at [366, 107] on select "Choose Default Petition PDF Packet Complete Bankruptcy Petition (all forms and …" at bounding box center [440, 115] width 148 height 17
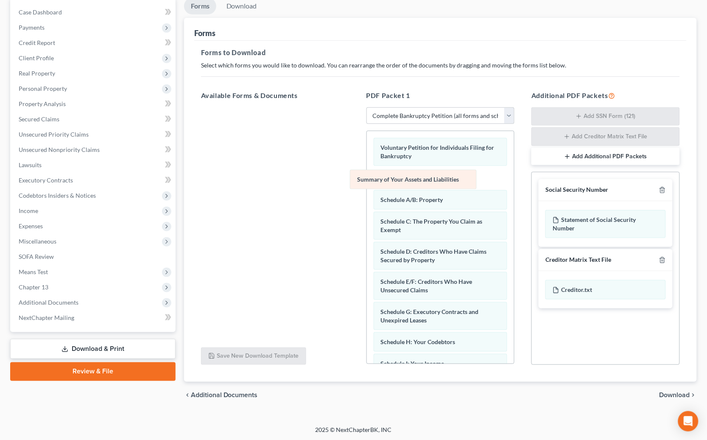
drag, startPoint x: 413, startPoint y: 178, endPoint x: 237, endPoint y: 156, distance: 177.0
click at [367, 164] on div "Summary of Your Assets and Liabilities Voluntary Petition for Individuals Filin…" at bounding box center [441, 394] width 148 height 527
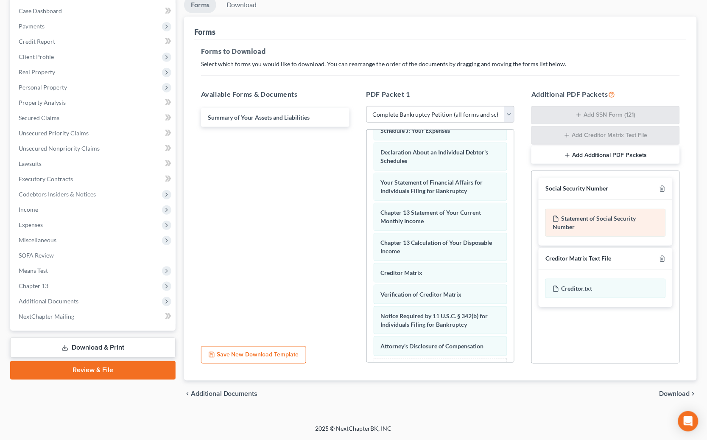
scroll to position [243, 0]
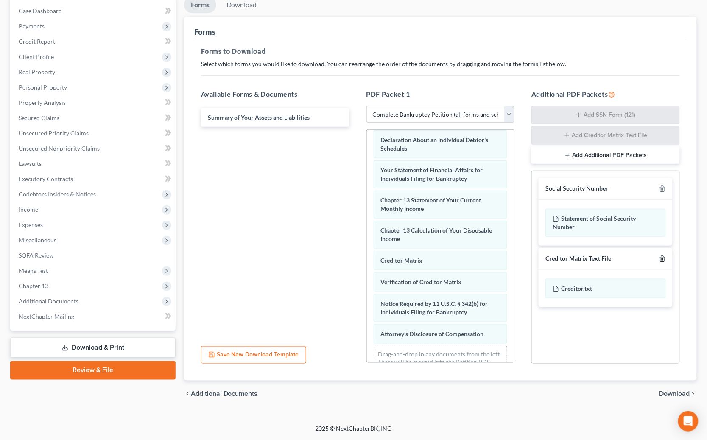
click at [492, 259] on icon "button" at bounding box center [662, 258] width 7 height 7
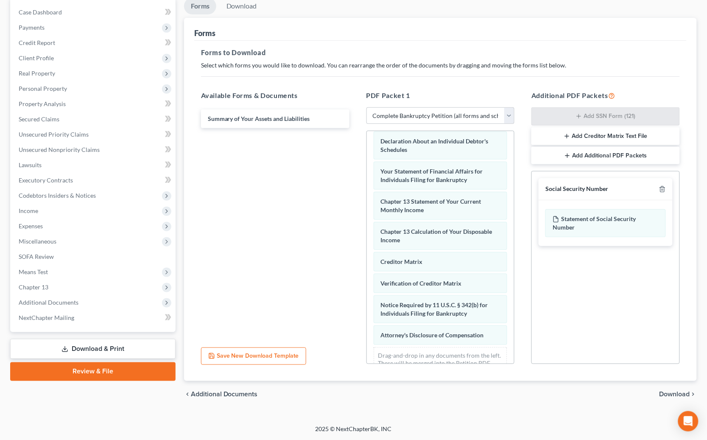
click at [492, 394] on span "Download" at bounding box center [675, 394] width 31 height 7
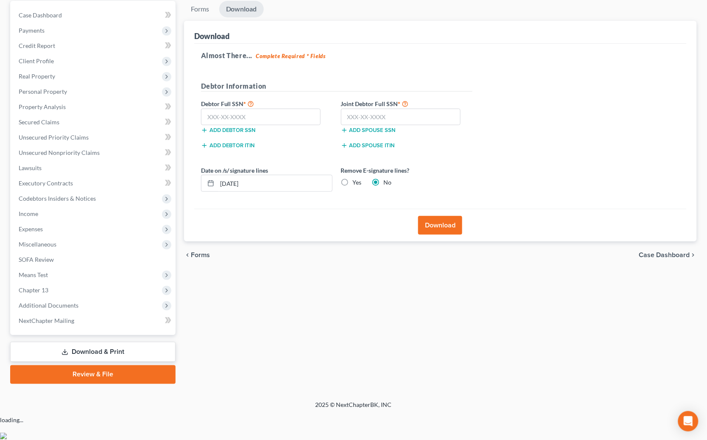
scroll to position [56, 0]
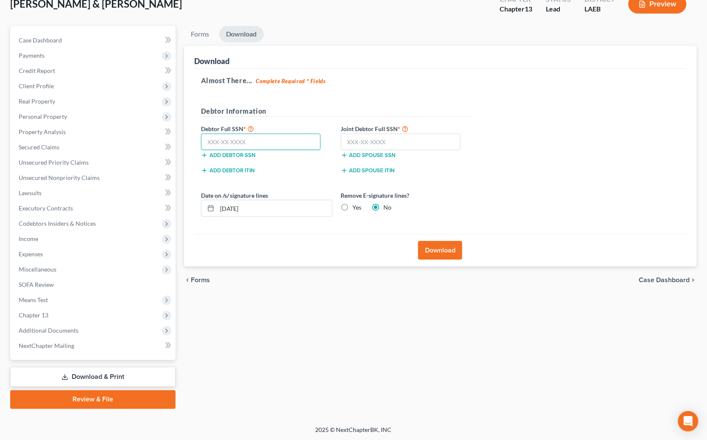
click at [236, 140] on input "text" at bounding box center [261, 142] width 120 height 17
click at [280, 139] on input "text" at bounding box center [261, 142] width 120 height 17
type input "438-41-8169"
click at [368, 143] on input "text" at bounding box center [401, 142] width 120 height 17
type input "434-45-3568"
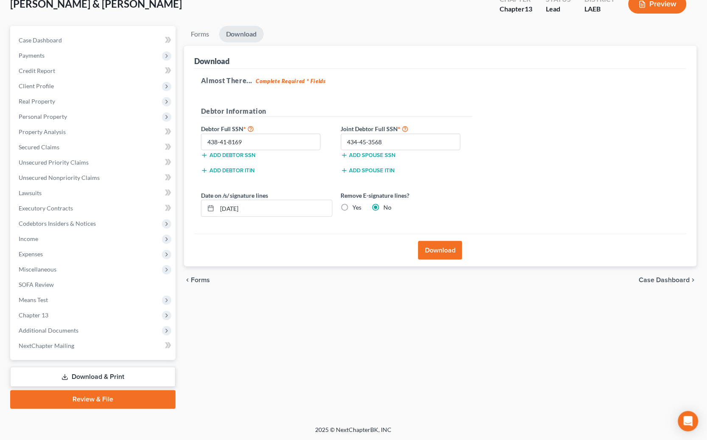
click at [451, 248] on button "Download" at bounding box center [440, 250] width 44 height 19
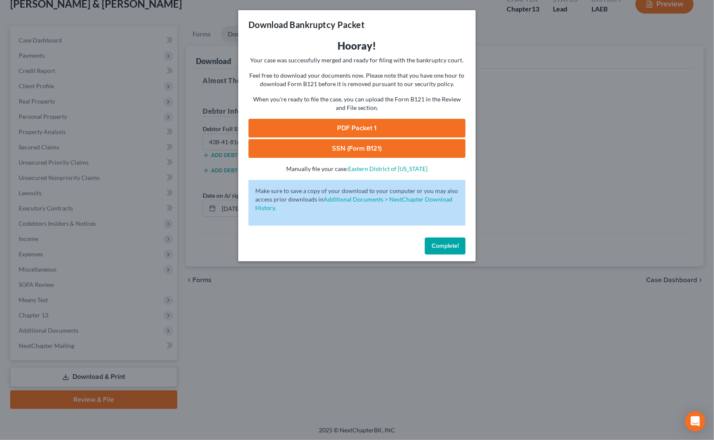
click at [376, 128] on link "PDF Packet 1" at bounding box center [357, 128] width 217 height 19
click at [417, 141] on link "SSN (Form B121)" at bounding box center [357, 148] width 217 height 19
drag, startPoint x: 435, startPoint y: 239, endPoint x: 439, endPoint y: 246, distance: 8.0
click at [436, 239] on button "Complete!" at bounding box center [445, 246] width 41 height 17
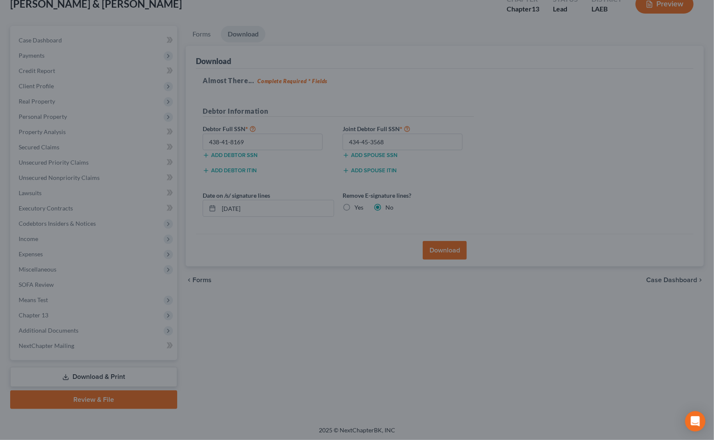
drag, startPoint x: 440, startPoint y: 248, endPoint x: 178, endPoint y: 224, distance: 263.2
click at [438, 248] on div "Download Bankruptcy Packet Hooray! Your case was successfully merged and ready …" at bounding box center [357, 220] width 714 height 440
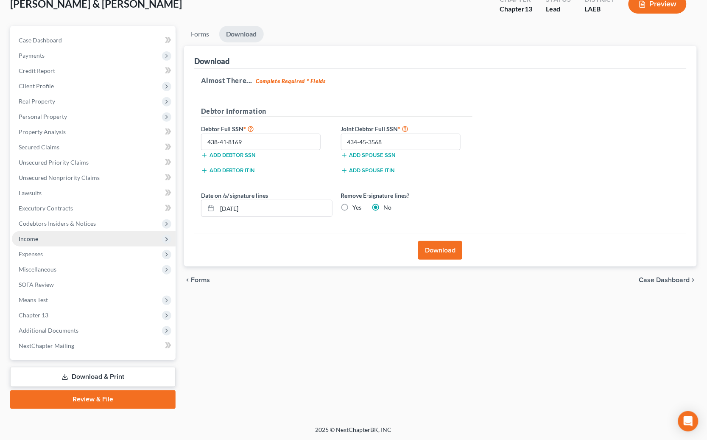
click at [86, 244] on span "Income" at bounding box center [94, 238] width 164 height 15
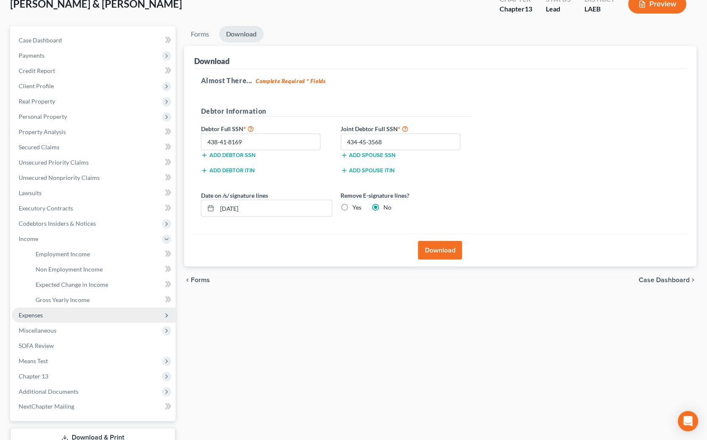
click at [84, 310] on span "Expenses" at bounding box center [94, 314] width 164 height 15
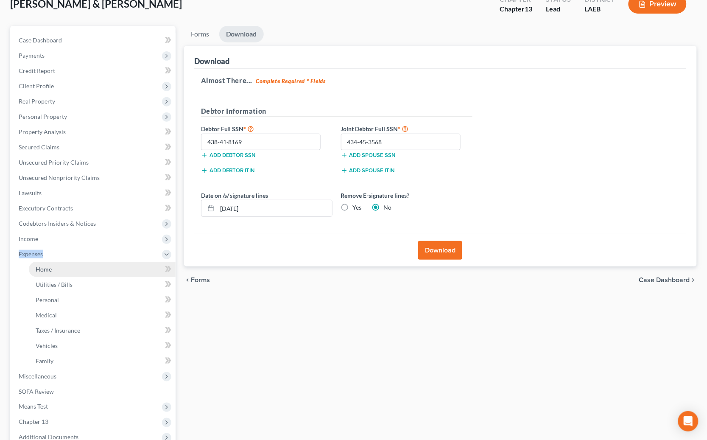
click at [97, 269] on link "Home" at bounding box center [102, 269] width 147 height 15
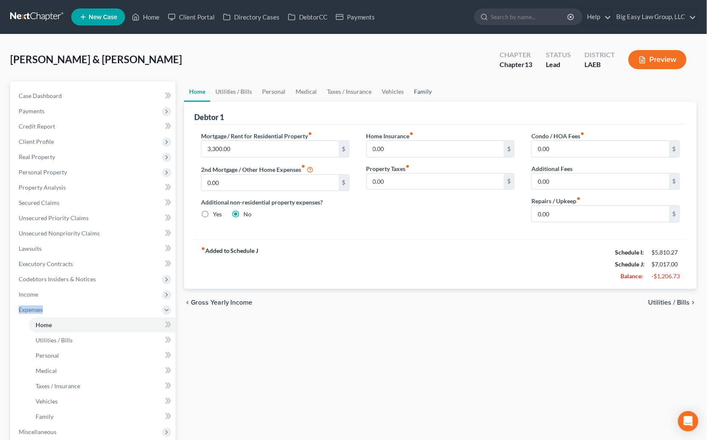
click at [424, 92] on link "Family" at bounding box center [423, 91] width 28 height 20
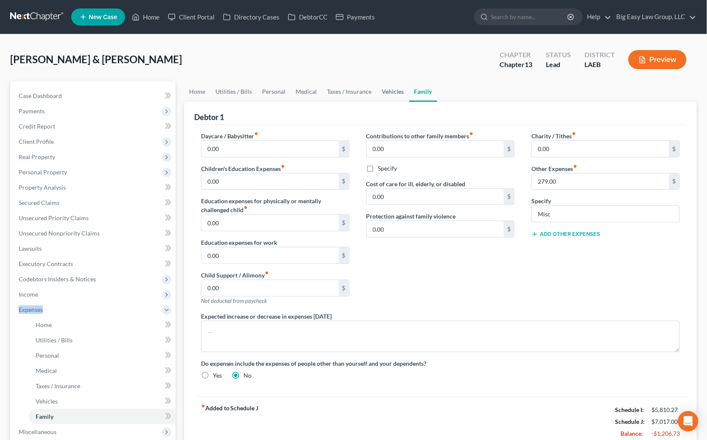
click at [381, 90] on link "Vehicles" at bounding box center [393, 91] width 32 height 20
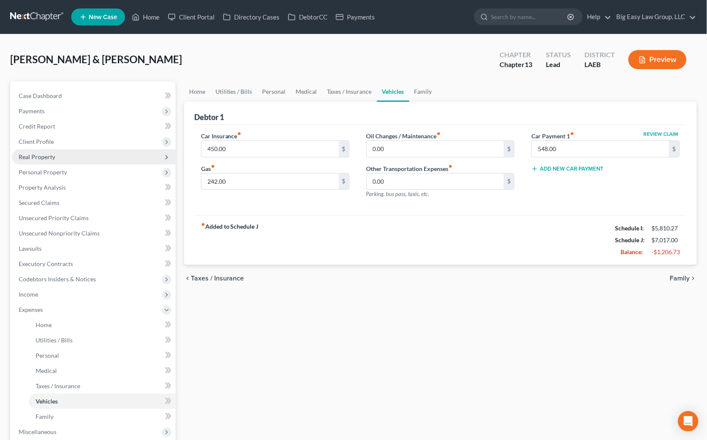
click at [86, 156] on span "Real Property" at bounding box center [94, 156] width 164 height 15
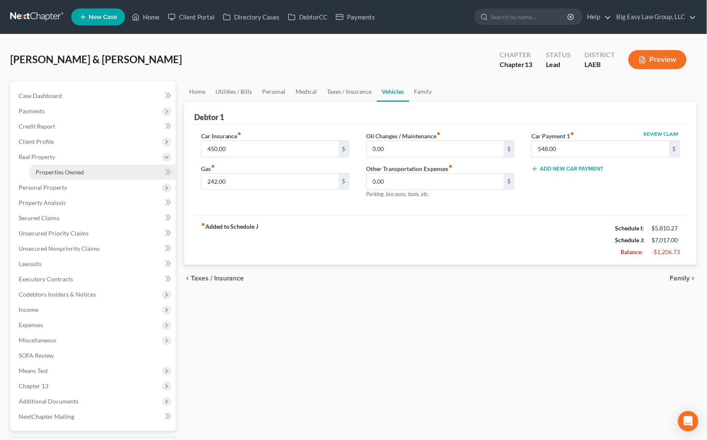
click at [88, 169] on link "Properties Owned" at bounding box center [102, 172] width 147 height 15
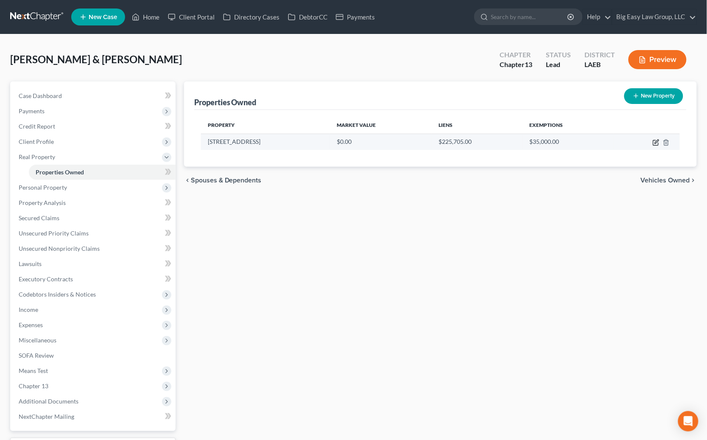
click at [492, 142] on icon "button" at bounding box center [656, 142] width 7 height 7
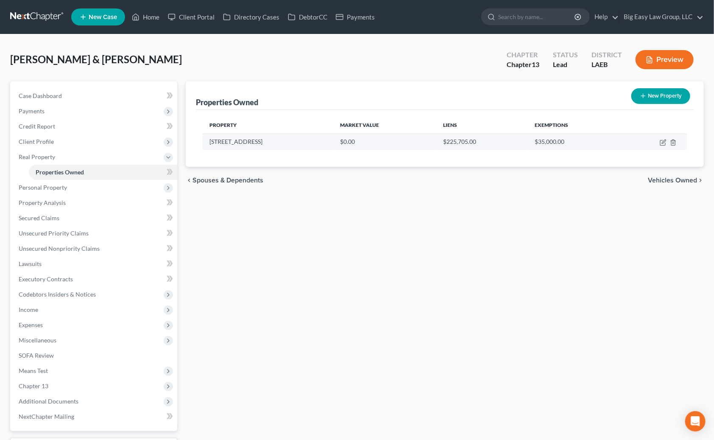
select select "19"
select select "25"
select select "0"
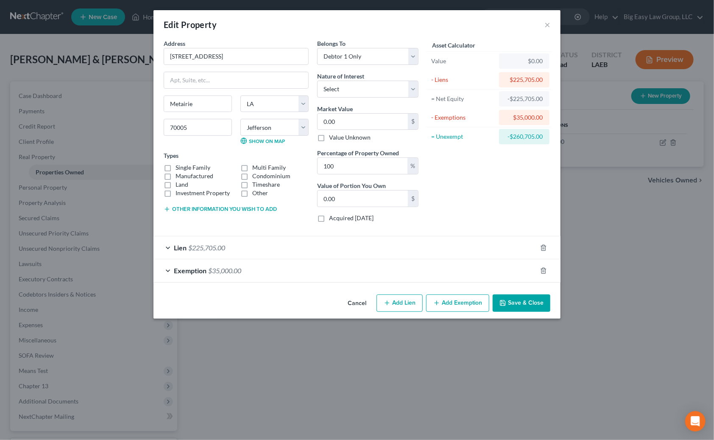
click at [176, 167] on label "Single Family" at bounding box center [193, 167] width 35 height 8
click at [179, 167] on input "Single Family" at bounding box center [182, 166] width 6 height 6
checkbox input "true"
click at [367, 121] on input "0.00" at bounding box center [363, 122] width 90 height 16
type input "3"
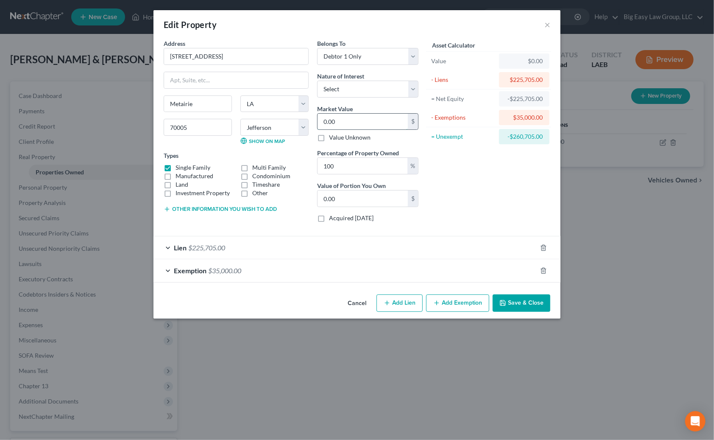
type input "3.00"
type input "39"
type input "39.00"
type input "398"
type input "398.00"
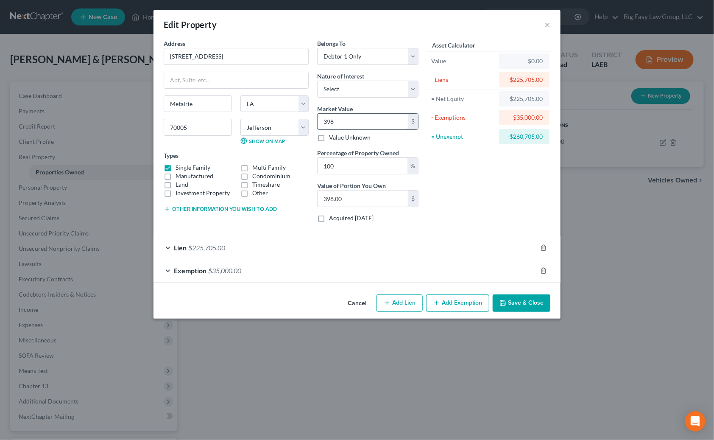
type input "3989"
type input "3,989.00"
type input "39890"
type input "39,890.00"
type input "39,8900"
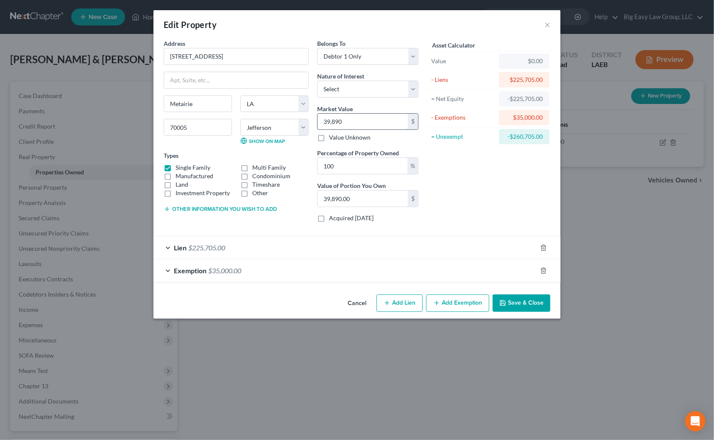
type input "398,900.00"
type input "398,900"
click at [492, 310] on button "Save & Close" at bounding box center [522, 303] width 58 height 18
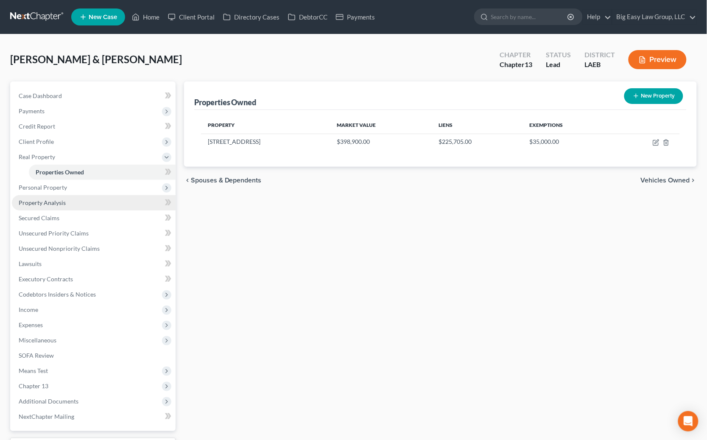
click at [92, 195] on link "Property Analysis" at bounding box center [94, 202] width 164 height 15
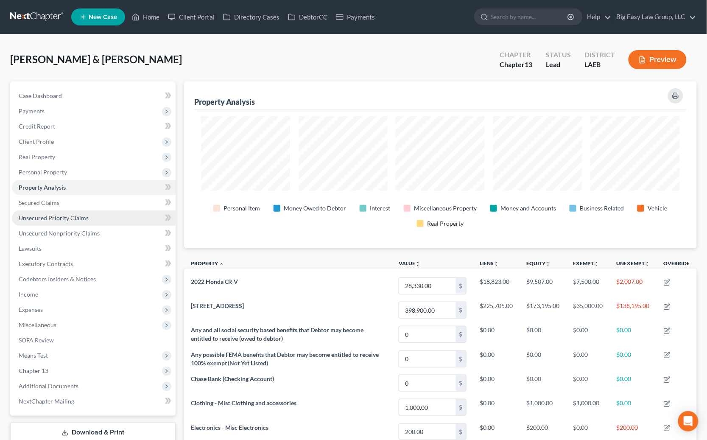
click at [91, 212] on link "Unsecured Priority Claims" at bounding box center [94, 217] width 164 height 15
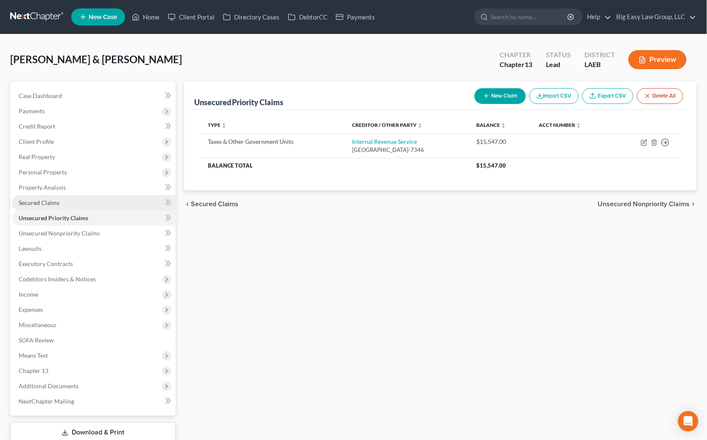
click at [90, 206] on link "Secured Claims" at bounding box center [94, 202] width 164 height 15
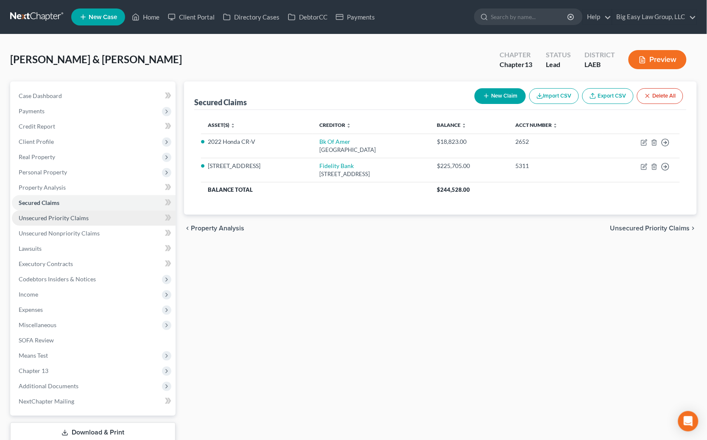
click at [117, 214] on link "Unsecured Priority Claims" at bounding box center [94, 217] width 164 height 15
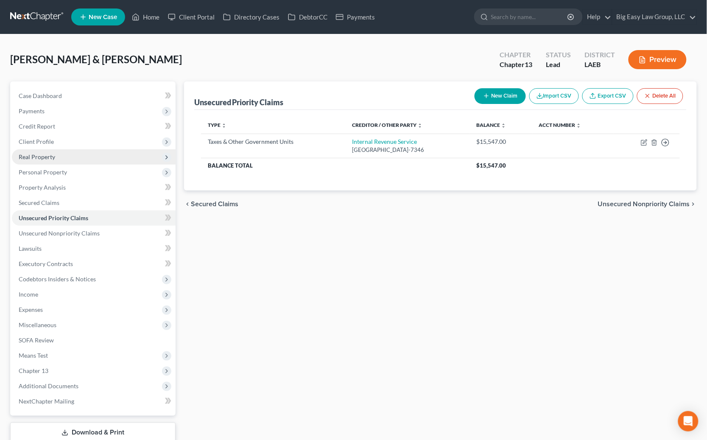
click at [119, 159] on span "Real Property" at bounding box center [94, 156] width 164 height 15
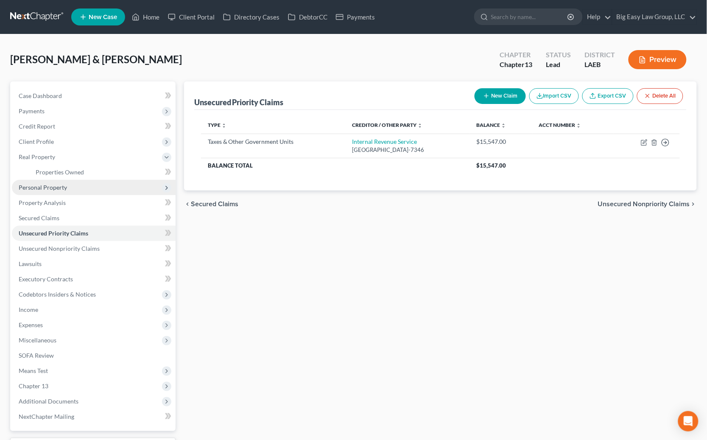
click at [109, 184] on span "Personal Property" at bounding box center [94, 187] width 164 height 15
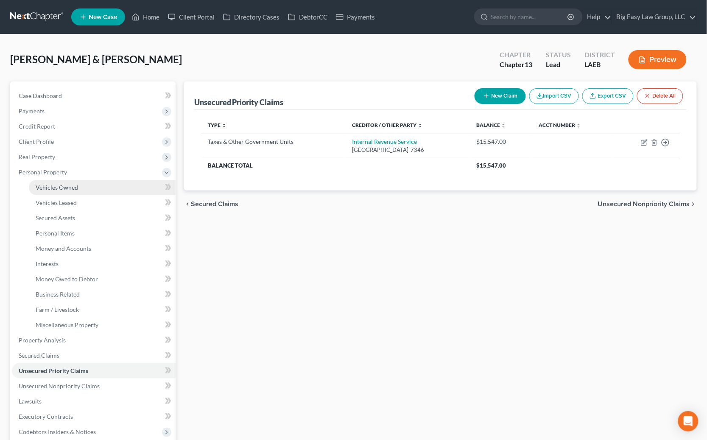
click at [106, 193] on link "Vehicles Owned" at bounding box center [102, 187] width 147 height 15
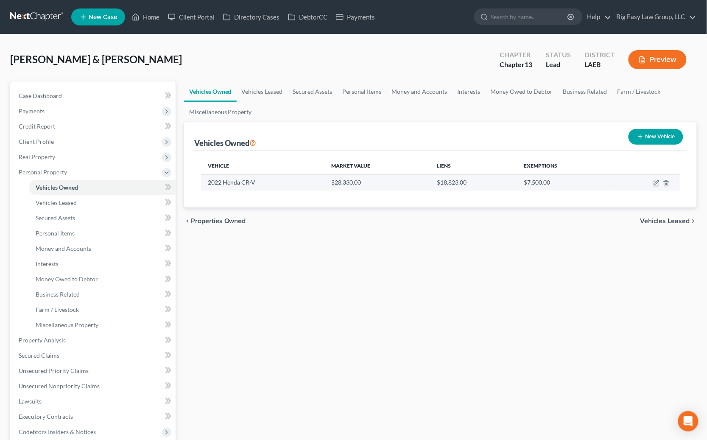
click at [412, 184] on td "$28,330.00" at bounding box center [377, 182] width 106 height 16
click at [492, 182] on icon "button" at bounding box center [656, 183] width 7 height 7
select select "0"
select select "4"
select select "2"
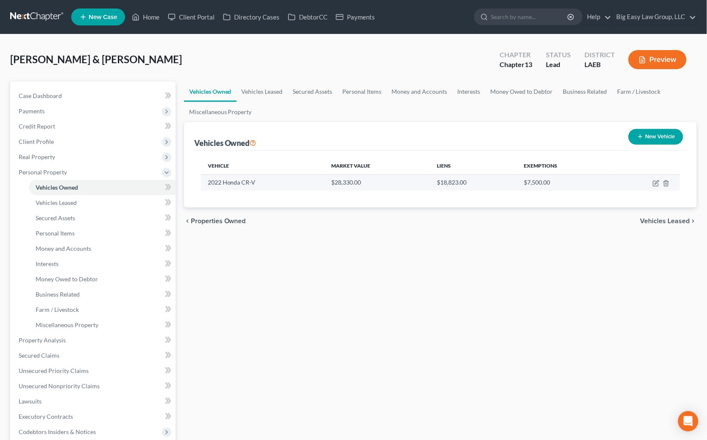
select select "0"
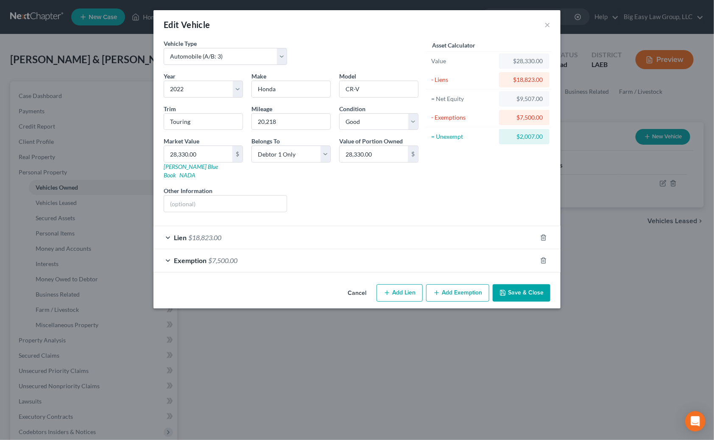
click at [492, 285] on button "Save & Close" at bounding box center [522, 293] width 58 height 18
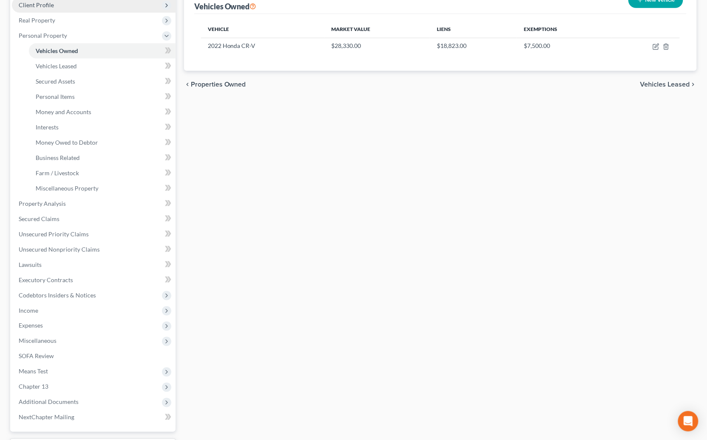
scroll to position [4, 0]
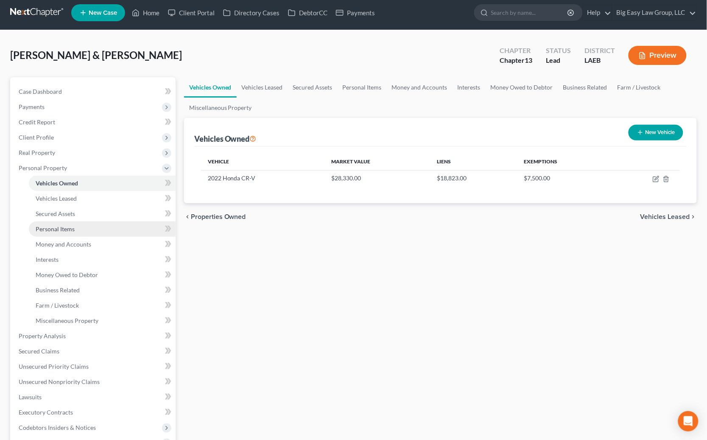
click at [101, 229] on link "Personal Items" at bounding box center [102, 228] width 147 height 15
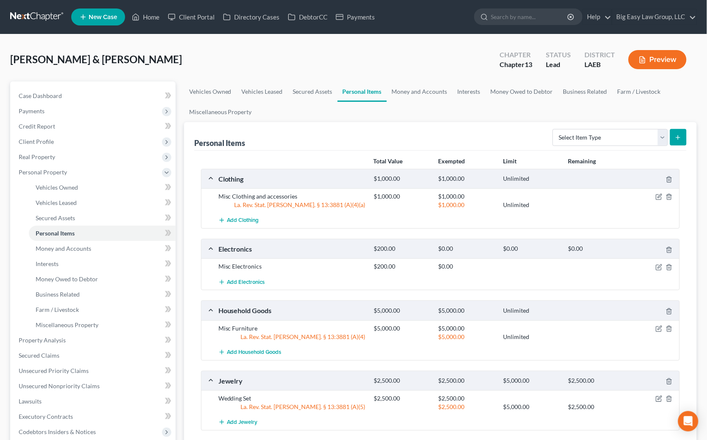
click at [492, 54] on button "Preview" at bounding box center [658, 59] width 58 height 19
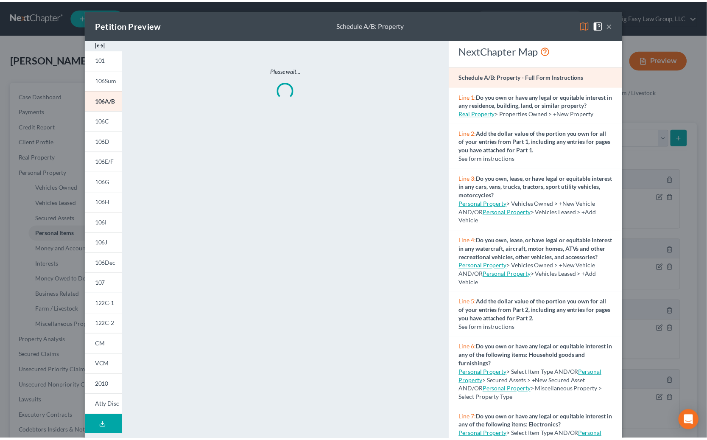
scroll to position [2, 0]
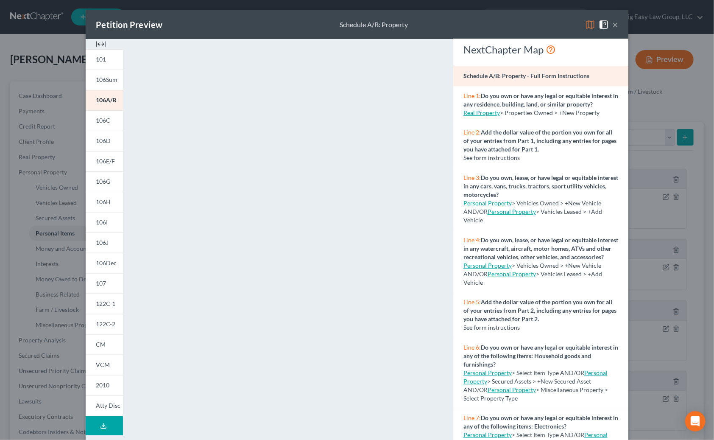
click at [492, 22] on div "Petition Preview Schedule A/B: Property ×" at bounding box center [357, 24] width 543 height 29
click at [492, 23] on button "×" at bounding box center [615, 25] width 6 height 10
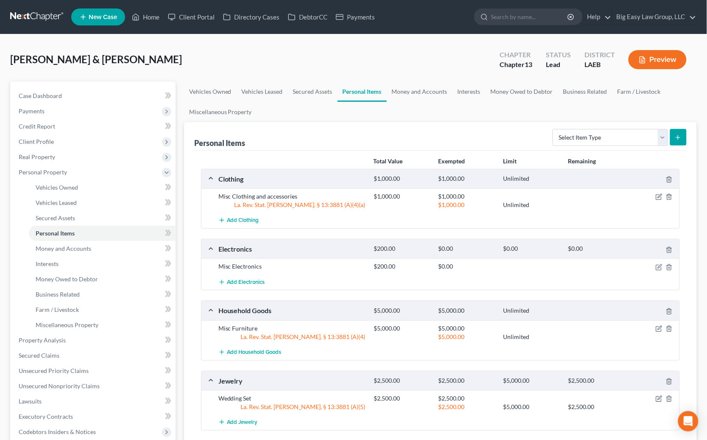
click at [290, 46] on div "Oltman, Brad & Wegman, Anna Upgraded Chapter Chapter 13 Status Lead District LA…" at bounding box center [353, 63] width 687 height 37
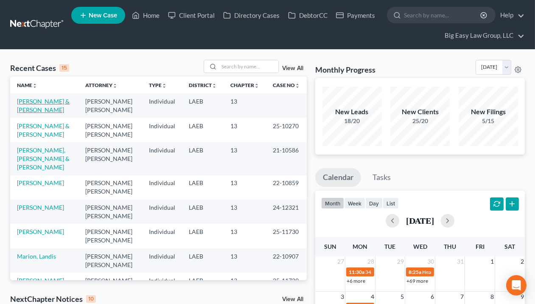
click at [50, 99] on link "Oltman, Brad & Wegman, Anna" at bounding box center [43, 106] width 53 height 16
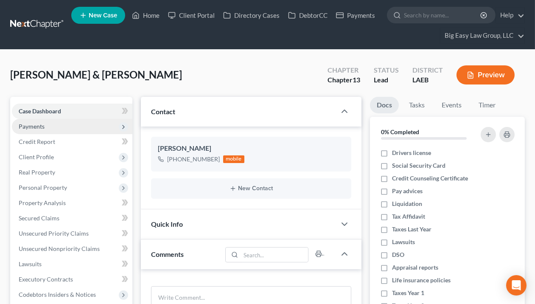
scroll to position [171, 0]
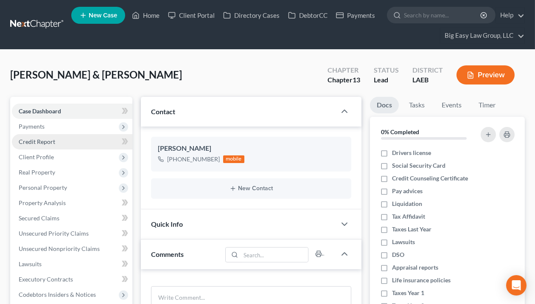
click at [53, 140] on span "Credit Report" at bounding box center [37, 141] width 36 height 7
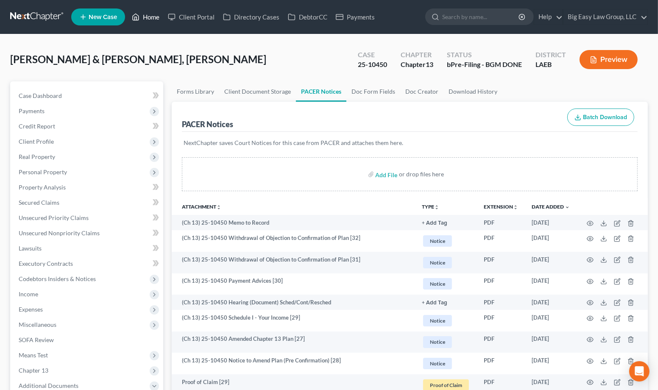
click at [156, 22] on link "Home" at bounding box center [146, 16] width 36 height 15
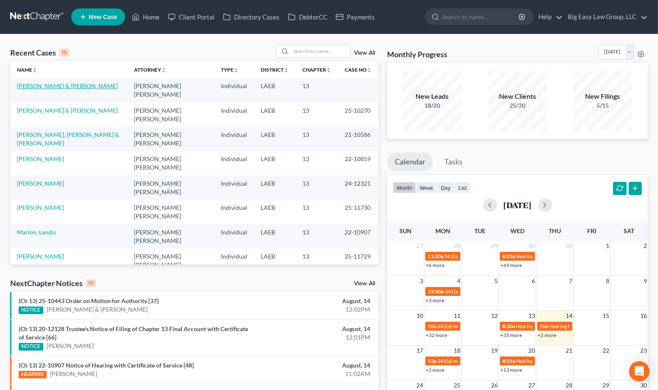
click at [49, 85] on link "Oltman, Brad & Wegman, Anna" at bounding box center [67, 85] width 101 height 7
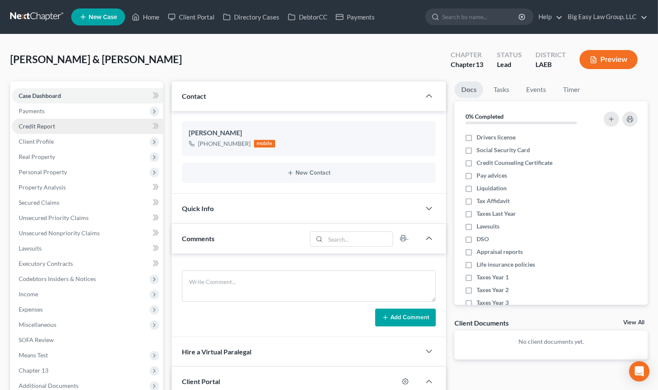
click at [53, 127] on span "Credit Report" at bounding box center [37, 126] width 36 height 7
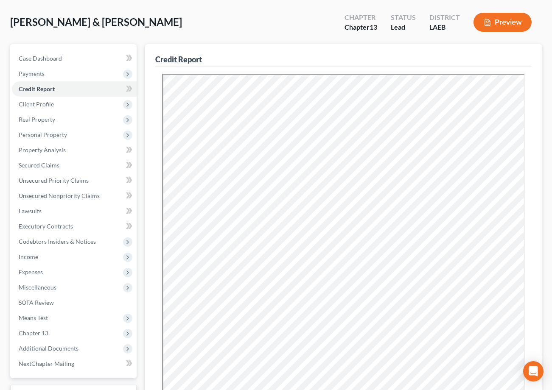
scroll to position [62, 0]
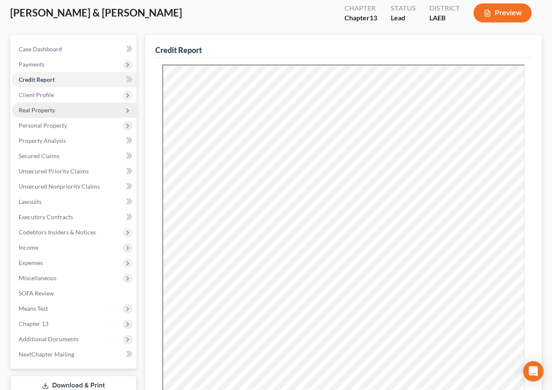
click at [57, 108] on span "Real Property" at bounding box center [74, 110] width 125 height 15
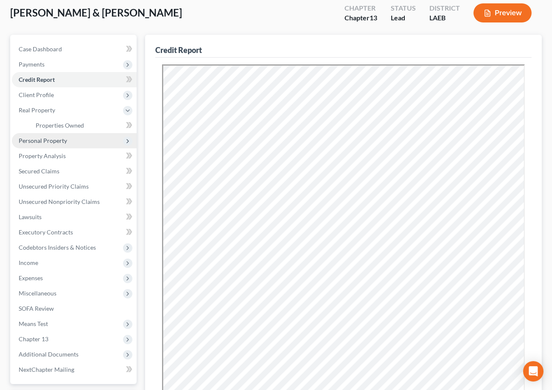
click at [65, 137] on span "Personal Property" at bounding box center [43, 140] width 48 height 7
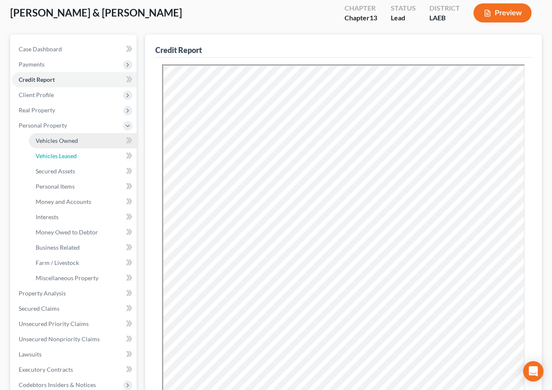
click at [70, 157] on span "Vehicles Leased" at bounding box center [56, 155] width 41 height 7
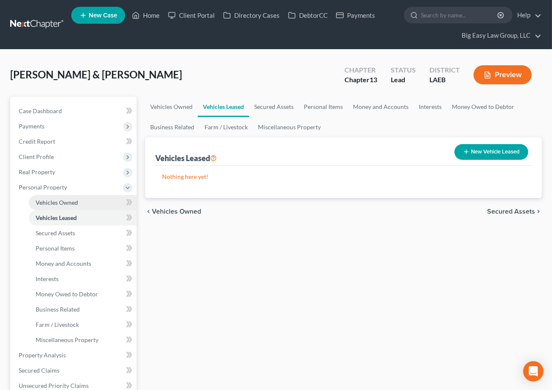
drag, startPoint x: 63, startPoint y: 201, endPoint x: 57, endPoint y: 203, distance: 6.7
click at [63, 201] on span "Vehicles Owned" at bounding box center [57, 202] width 42 height 7
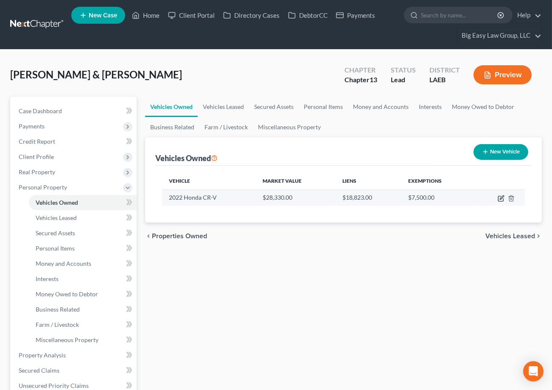
click at [500, 198] on icon "button" at bounding box center [502, 198] width 4 height 4
select select "0"
select select "4"
select select "2"
select select "0"
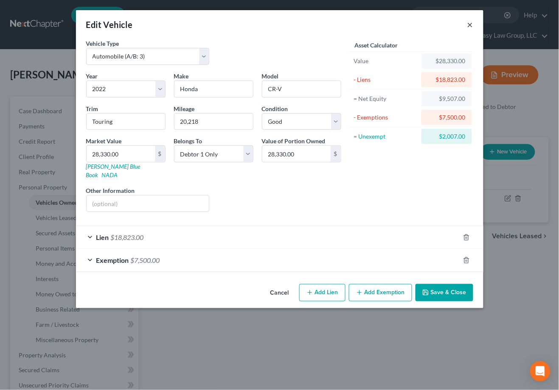
click at [470, 22] on button "×" at bounding box center [470, 25] width 6 height 10
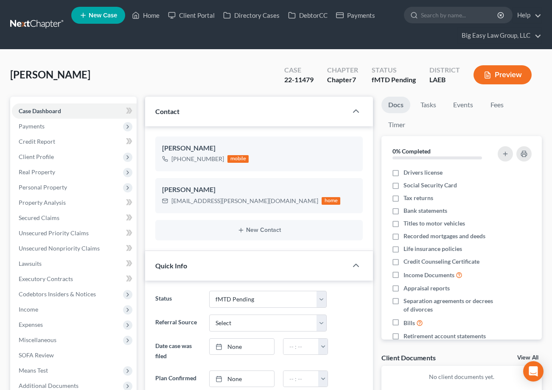
select select "20"
select select "0"
